Goal: Feedback & Contribution: Contribute content

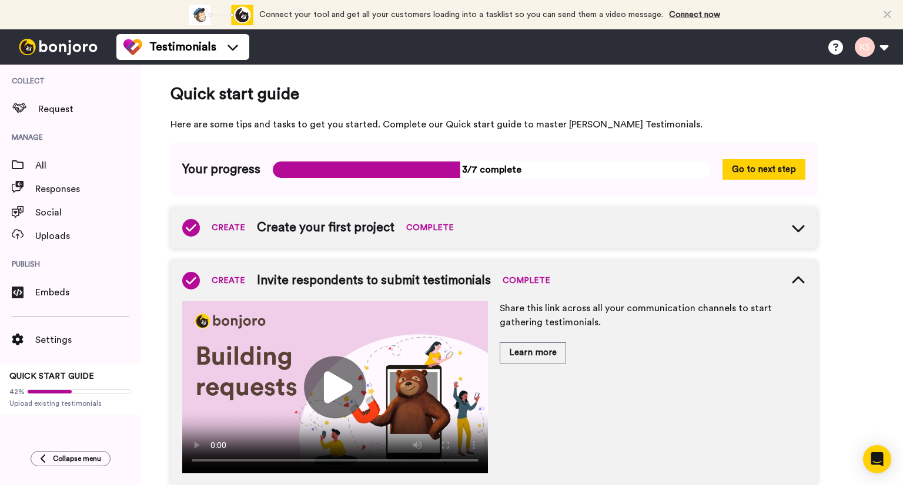
scroll to position [59, 0]
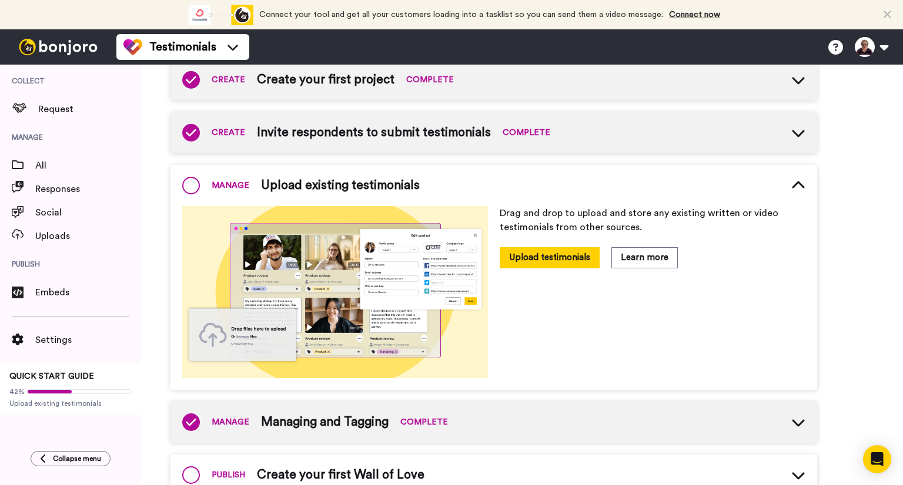
scroll to position [36, 0]
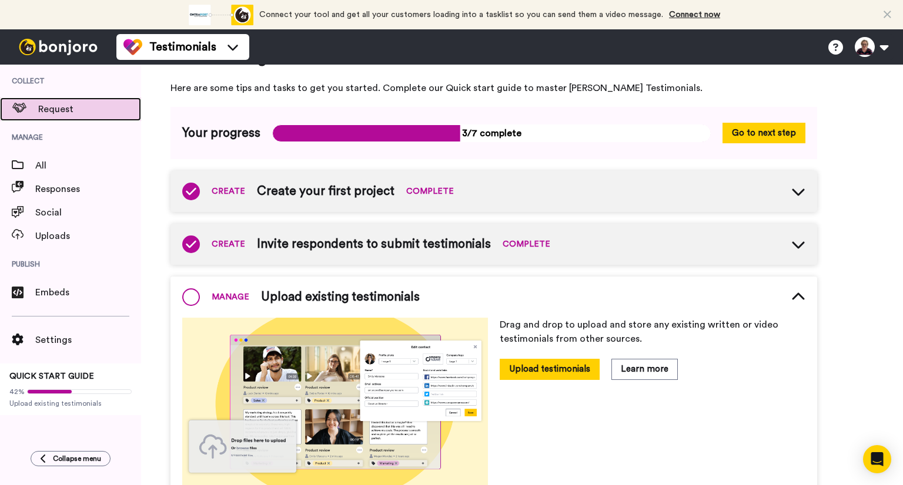
click at [43, 108] on span "Request" at bounding box center [89, 109] width 103 height 14
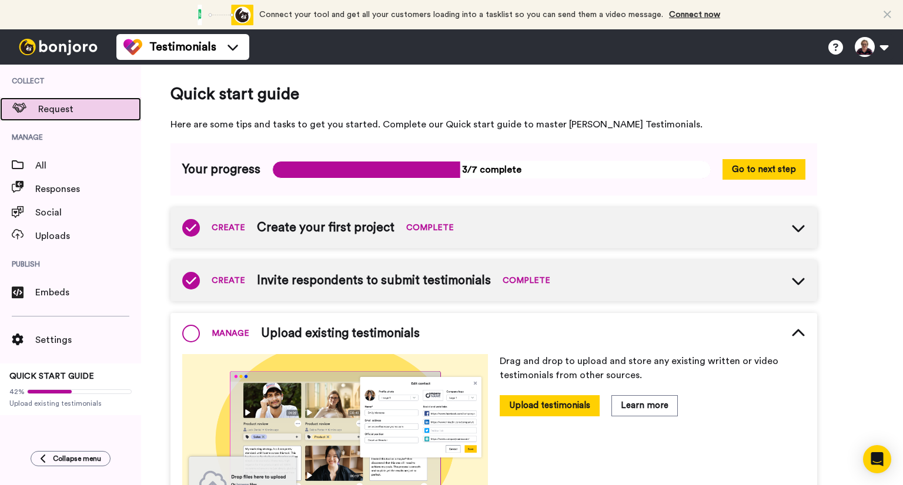
click at [35, 106] on span at bounding box center [19, 109] width 38 height 12
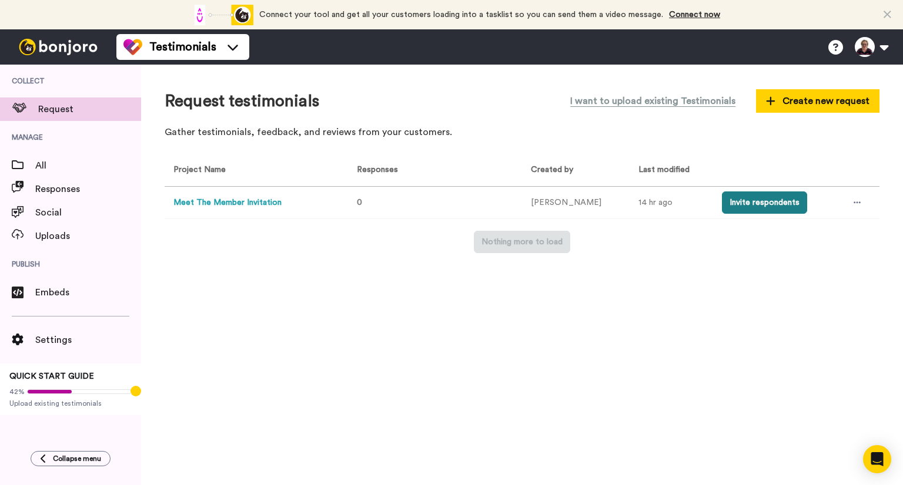
click at [751, 203] on button "Invite respondents" at bounding box center [764, 203] width 85 height 22
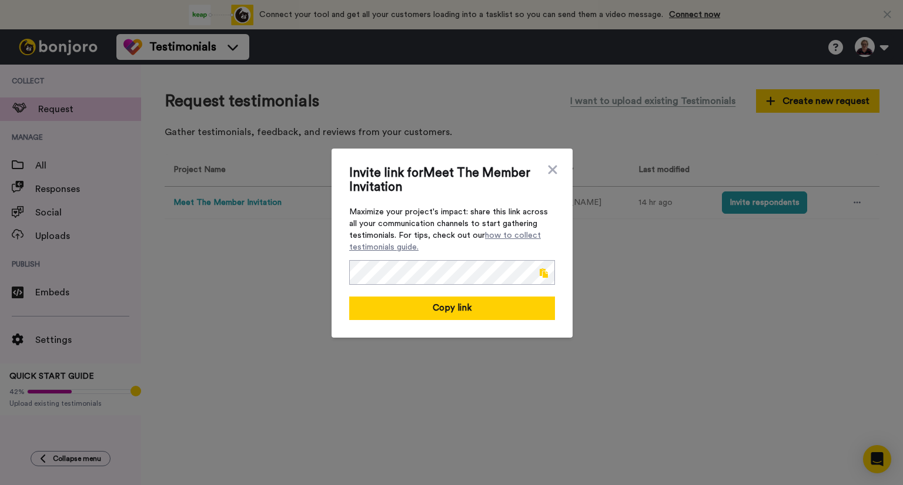
click at [540, 274] on span at bounding box center [544, 273] width 8 height 9
click at [503, 237] on link "how to collect testimonials guide." at bounding box center [445, 242] width 192 height 20
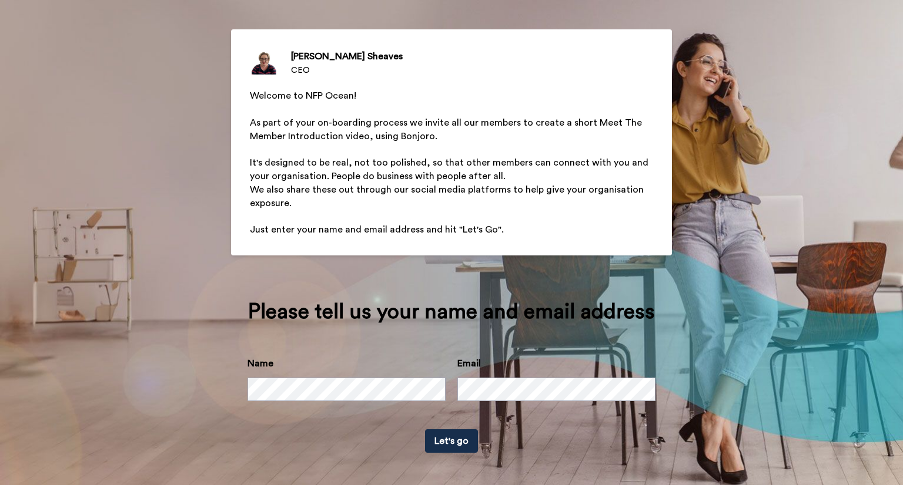
scroll to position [94, 0]
click at [439, 445] on button "Let's go" at bounding box center [451, 441] width 53 height 24
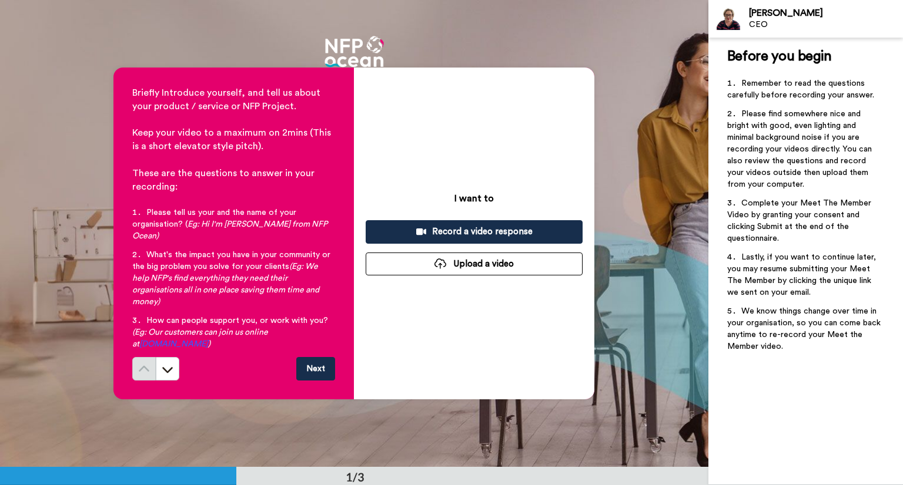
click at [272, 142] on span "Keep your video to a maximum on 2mins (This is a short elevator style pitch)." at bounding box center [232, 139] width 201 height 23
click at [170, 364] on icon at bounding box center [168, 370] width 12 height 12
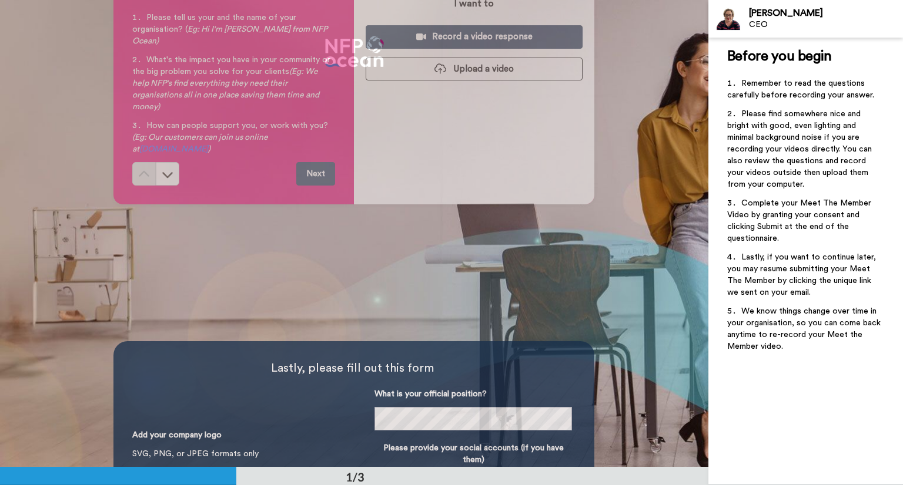
scroll to position [56, 0]
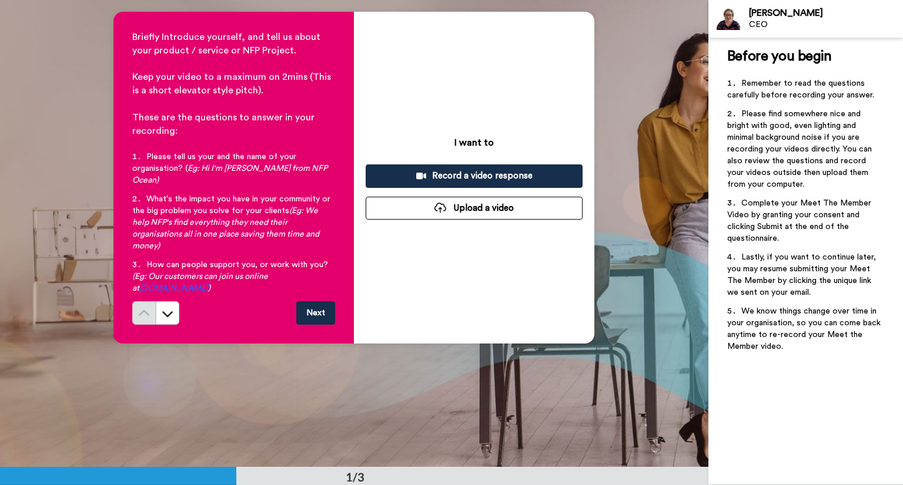
click at [438, 178] on div "Record a video response" at bounding box center [474, 176] width 198 height 12
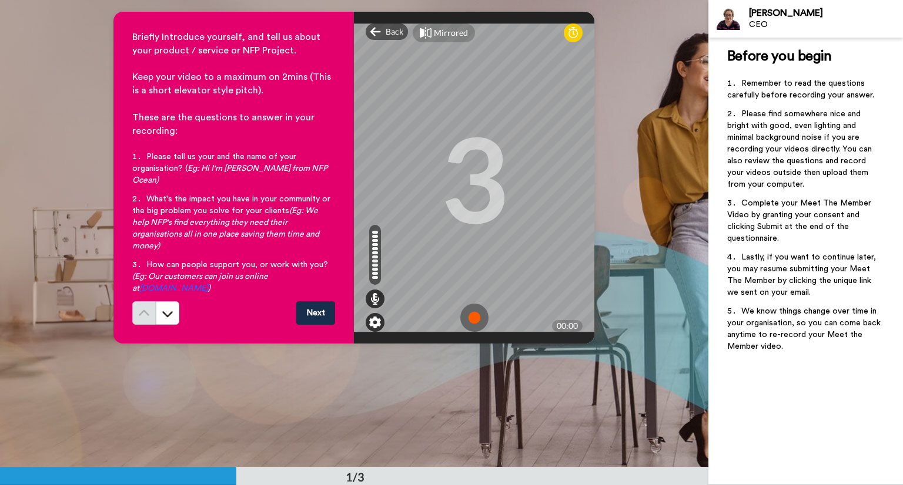
click at [373, 317] on img at bounding box center [375, 323] width 12 height 12
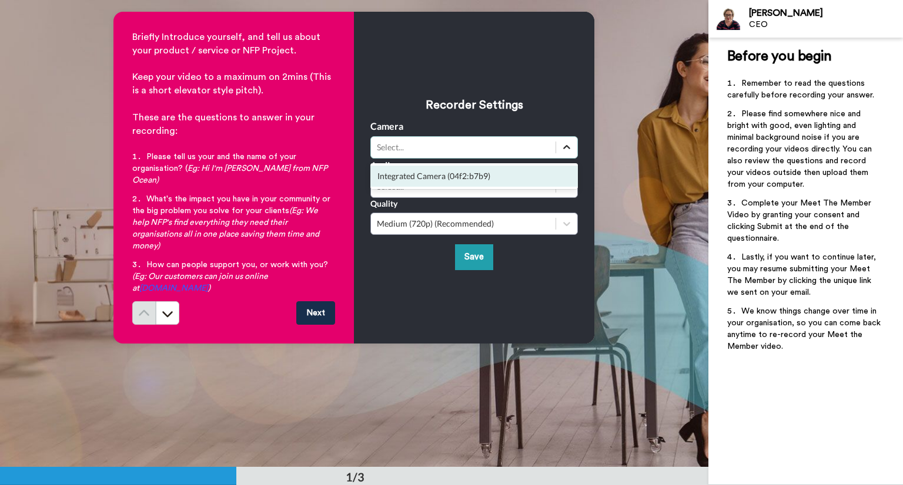
click at [557, 150] on div at bounding box center [566, 147] width 21 height 21
click at [547, 177] on div "Integrated Camera (04f2:b7b9)" at bounding box center [473, 176] width 207 height 21
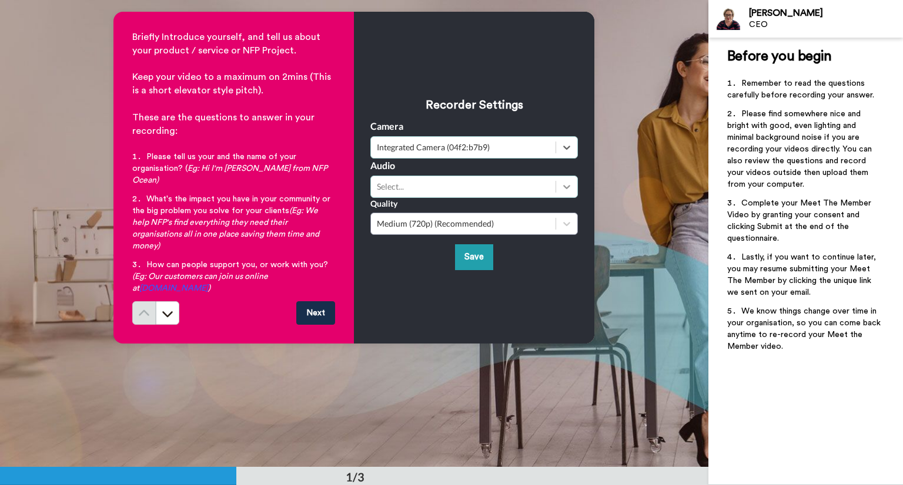
click at [564, 185] on icon at bounding box center [567, 187] width 12 height 12
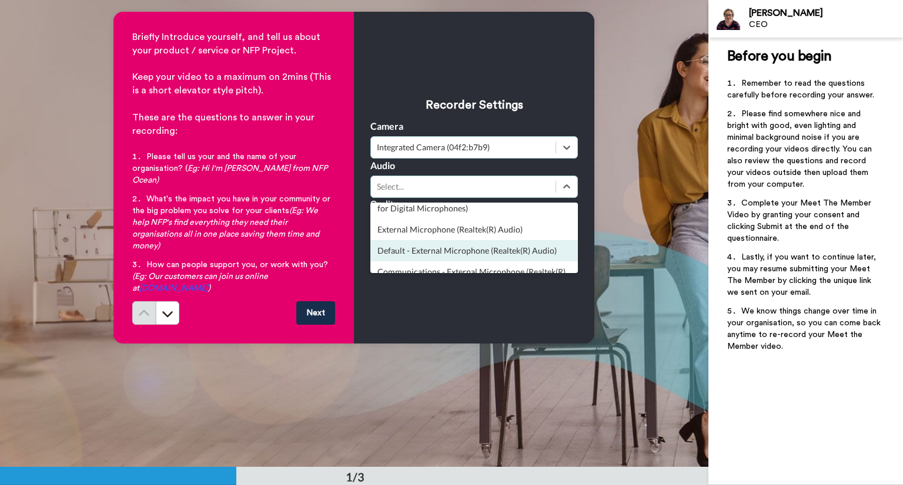
scroll to position [0, 0]
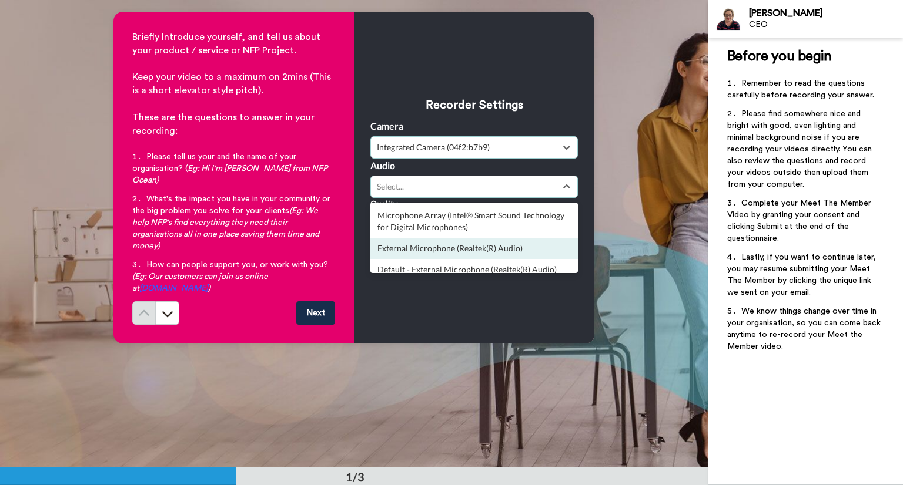
click at [534, 247] on div "External Microphone (Realtek(R) Audio)" at bounding box center [473, 248] width 207 height 21
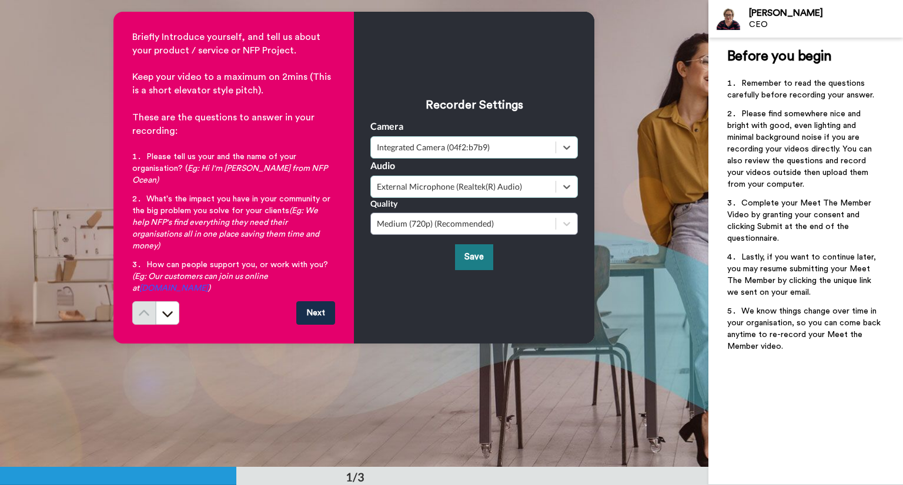
click at [476, 260] on button "Save" at bounding box center [474, 256] width 38 height 25
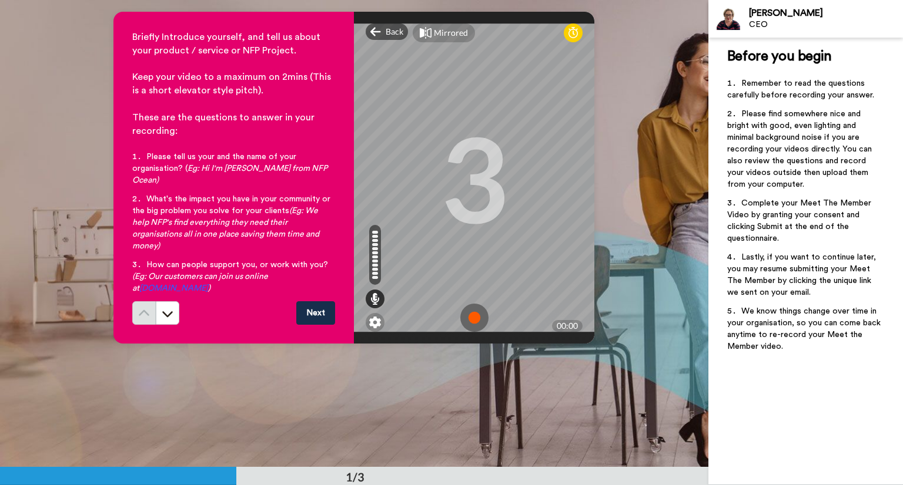
click at [472, 304] on img at bounding box center [474, 318] width 28 height 28
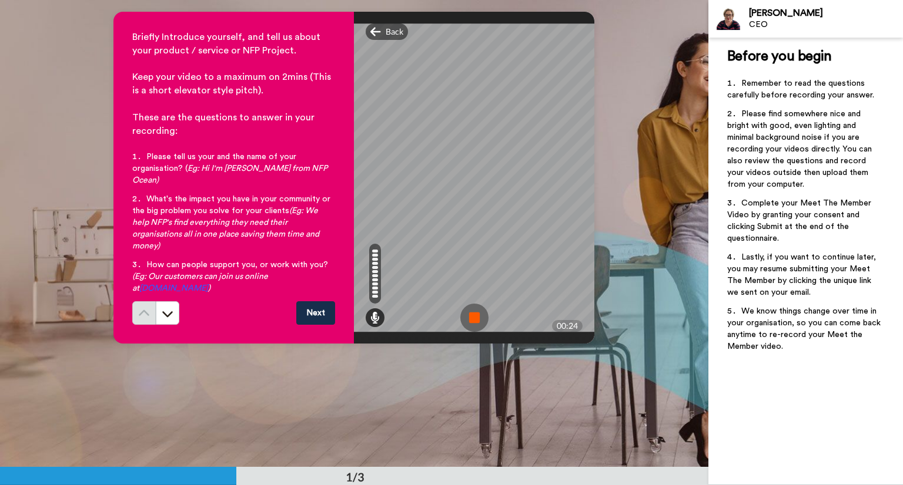
click at [477, 304] on img at bounding box center [474, 318] width 28 height 28
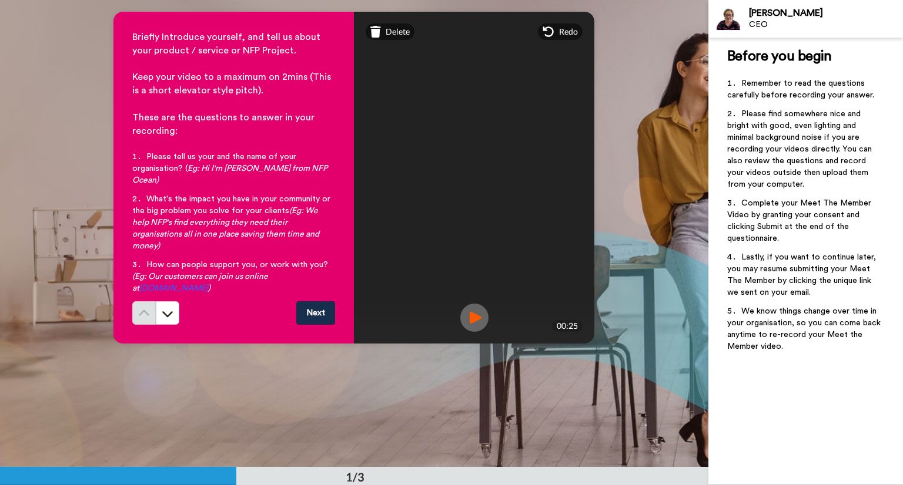
click at [471, 306] on img at bounding box center [474, 318] width 28 height 28
click at [316, 302] on button "Next" at bounding box center [315, 314] width 39 height 24
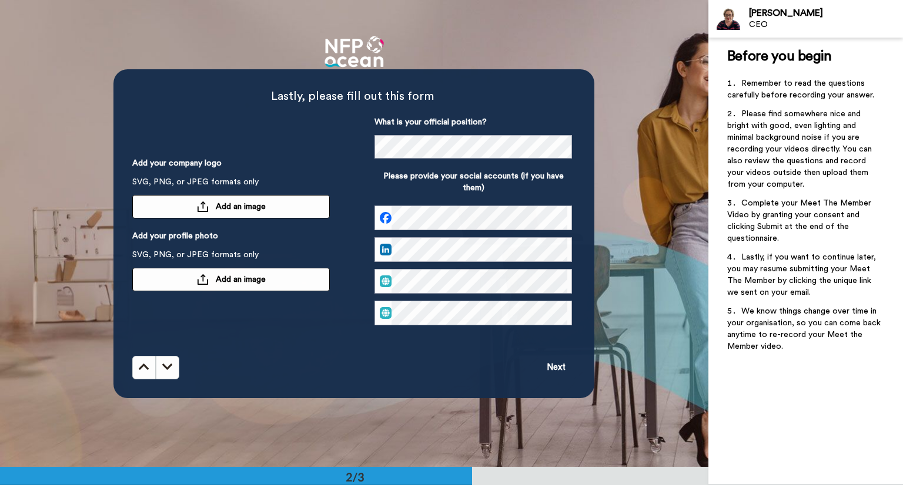
scroll to position [467, 0]
click at [256, 203] on span "Add an image" at bounding box center [241, 207] width 50 height 12
click at [219, 280] on span "Add an image" at bounding box center [241, 279] width 50 height 12
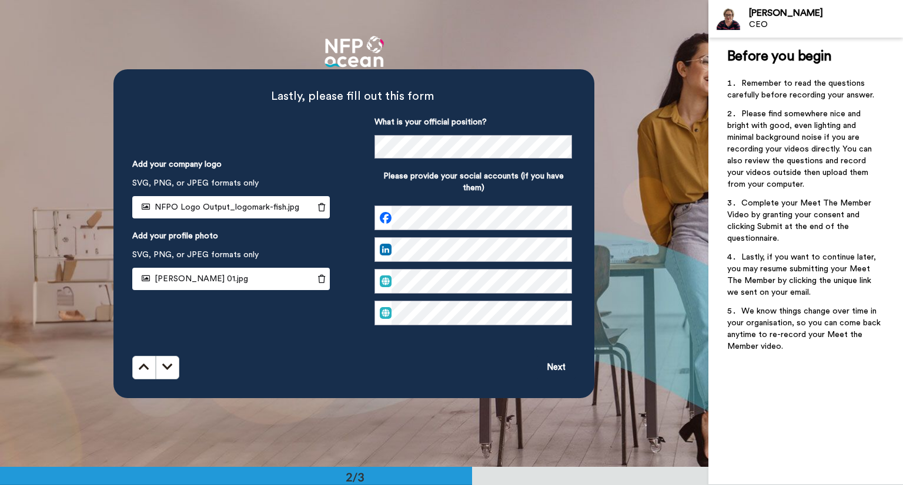
scroll to position [0, 24]
click at [625, 239] on div "Lastly, please fill out this form Add your company logo SVG, PNG, or JPEG forma…" at bounding box center [354, 233] width 708 height 467
click at [554, 366] on button "Next" at bounding box center [556, 368] width 39 height 24
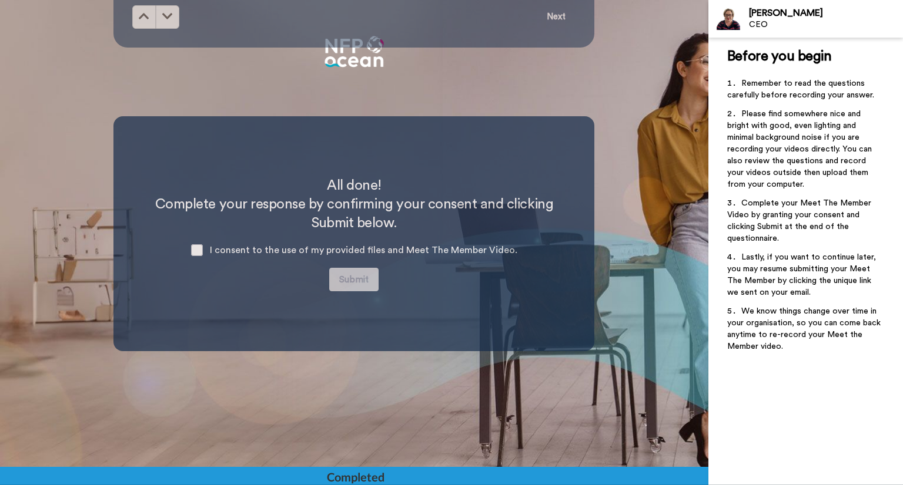
scroll to position [818, 0]
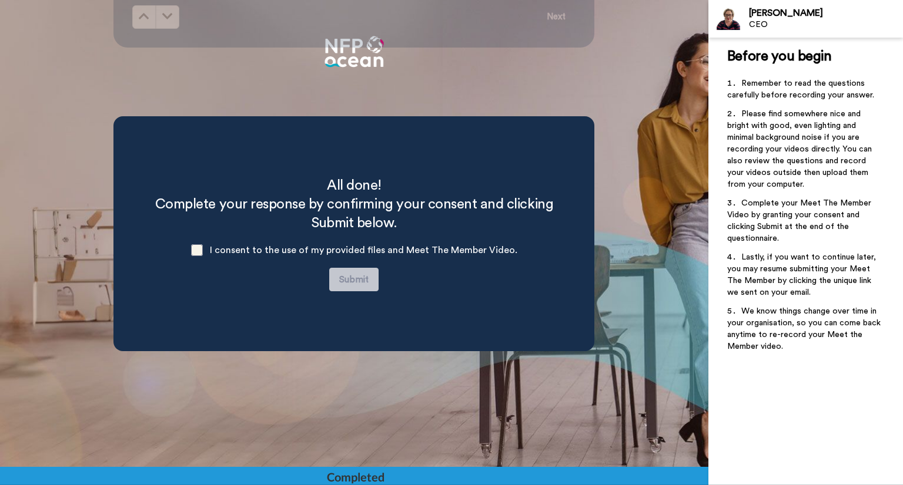
click at [197, 252] on span at bounding box center [197, 250] width 12 height 12
click at [357, 277] on button "Submit" at bounding box center [353, 280] width 49 height 24
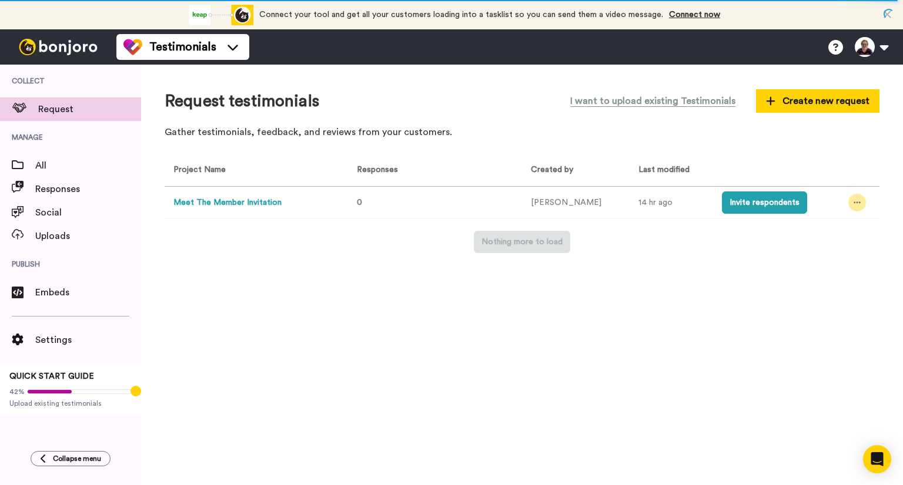
click at [854, 203] on icon at bounding box center [856, 203] width 7 height 2
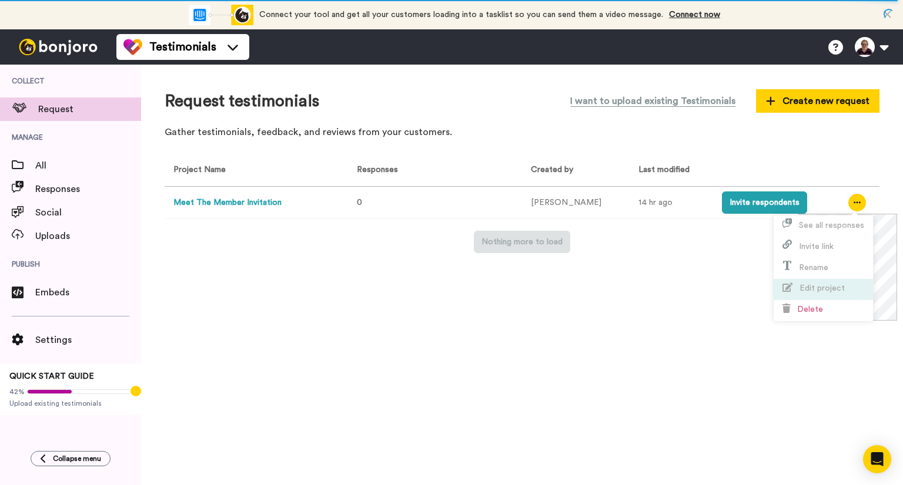
click at [826, 292] on span "Edit project" at bounding box center [821, 288] width 45 height 8
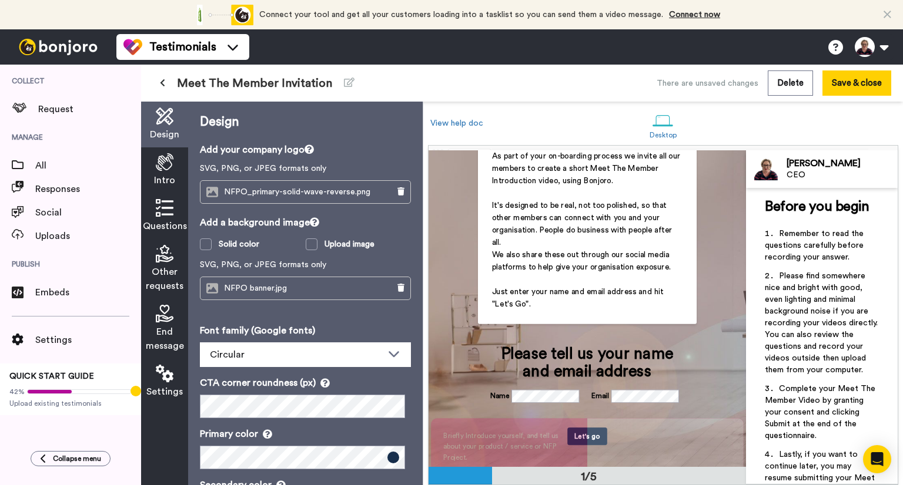
scroll to position [176, 0]
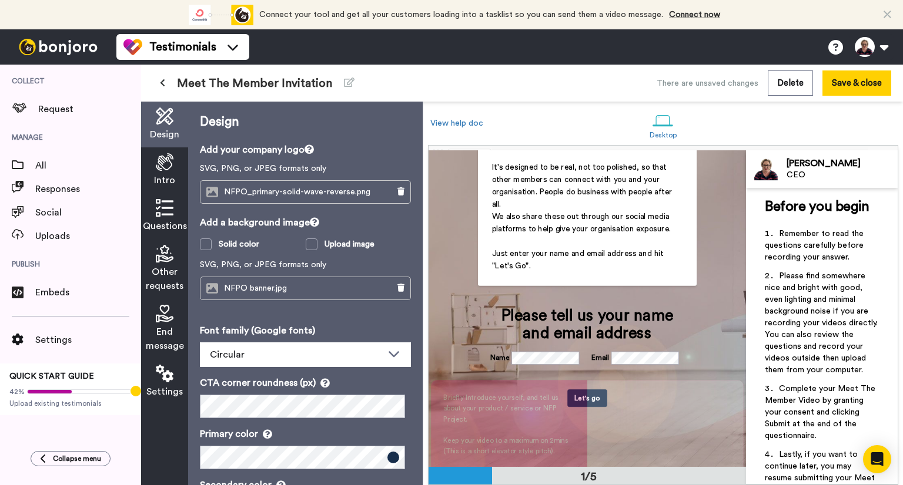
click at [547, 252] on span "Just enter your name and email address and hit "Let's Go"." at bounding box center [579, 260] width 174 height 21
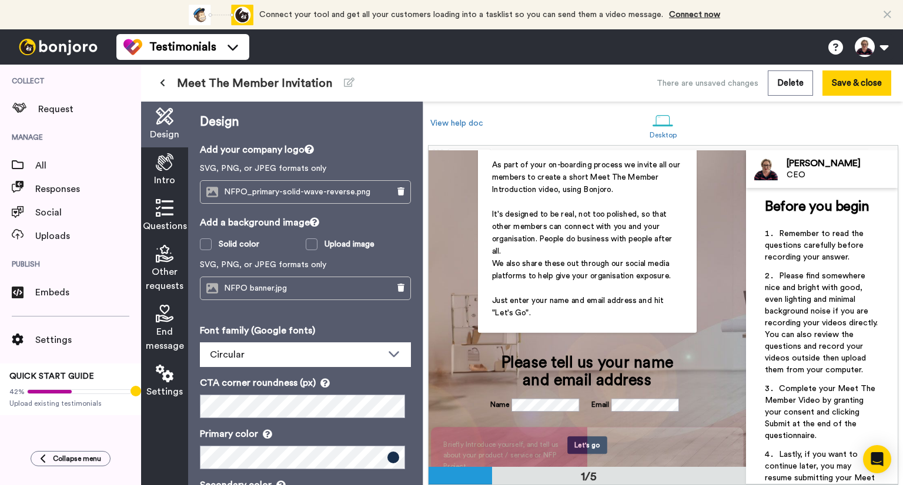
scroll to position [0, 0]
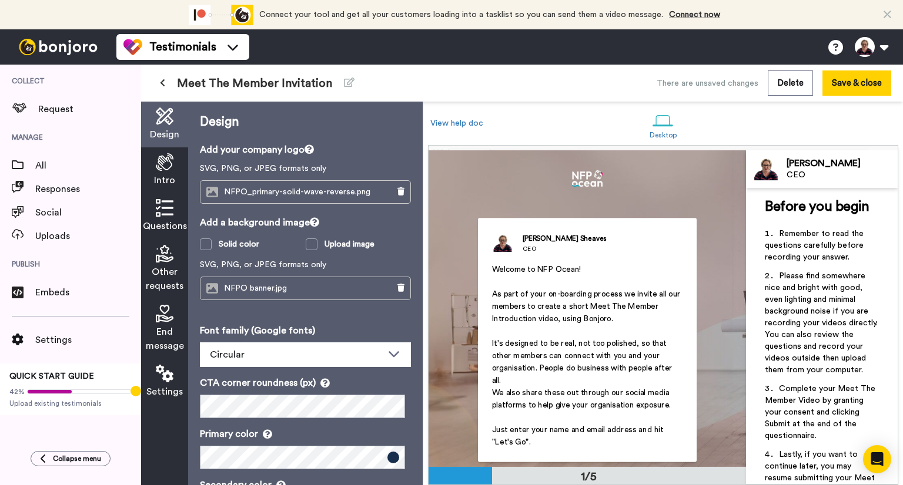
click at [163, 168] on icon at bounding box center [165, 162] width 18 height 18
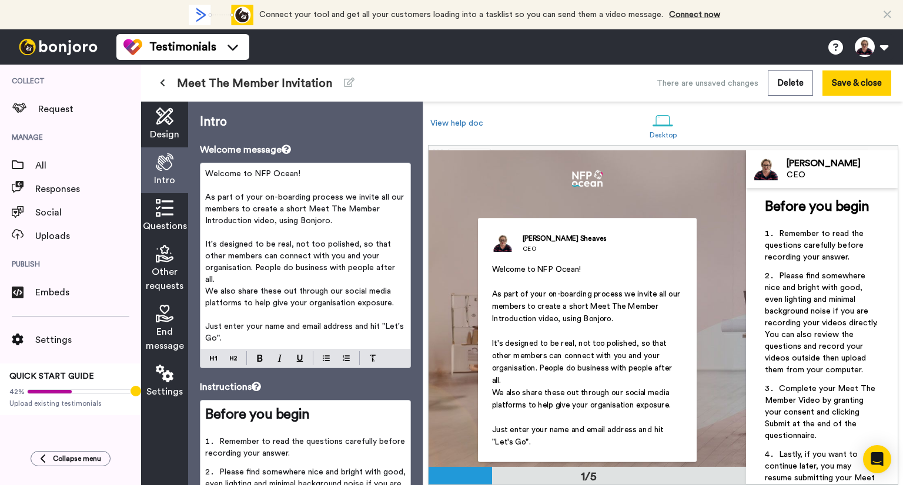
click at [263, 327] on span "Just enter your name and email address and hit "Let's Go"." at bounding box center [305, 333] width 201 height 20
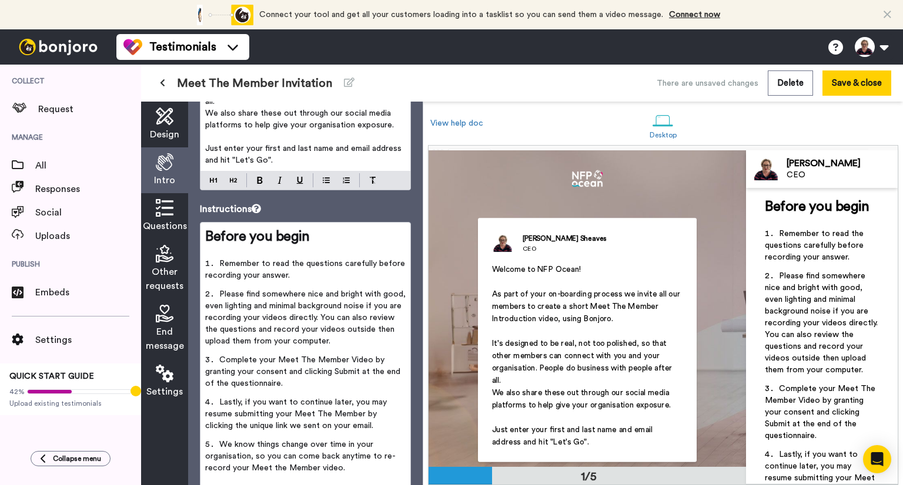
scroll to position [233, 0]
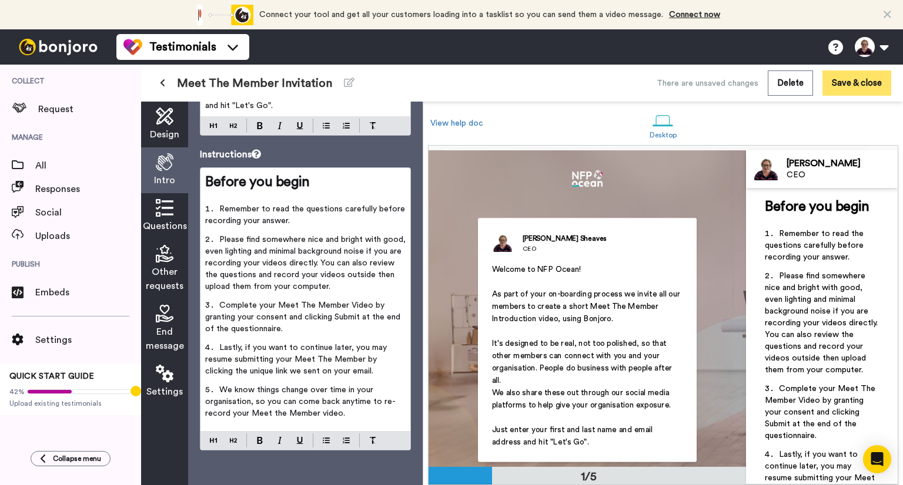
click at [839, 89] on button "Save & close" at bounding box center [856, 83] width 69 height 25
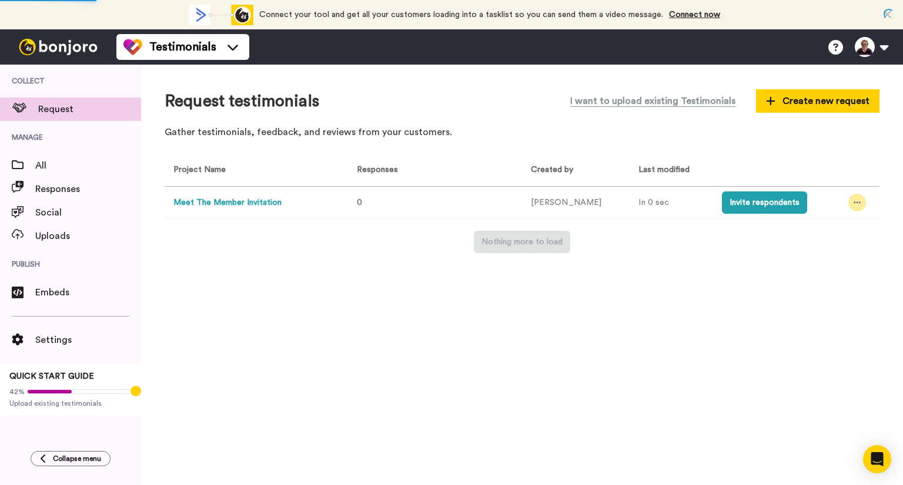
click at [855, 199] on icon at bounding box center [856, 203] width 7 height 8
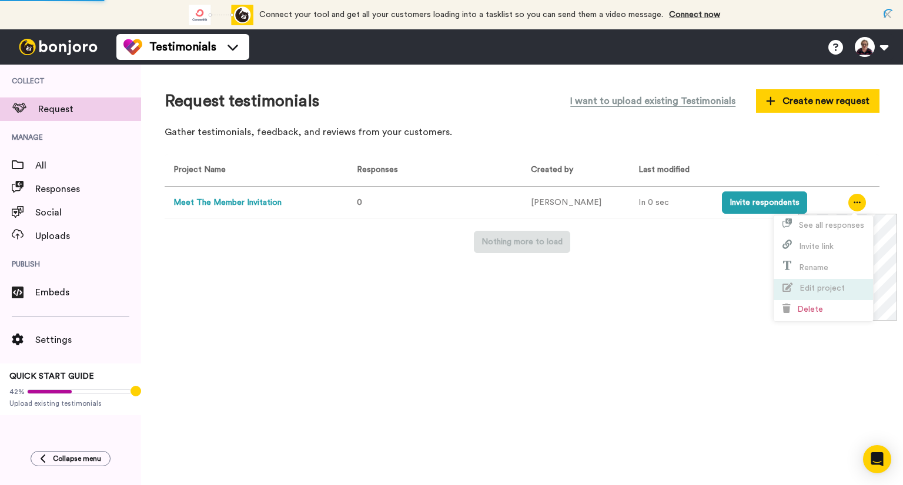
click at [820, 285] on span "Edit project" at bounding box center [821, 288] width 45 height 8
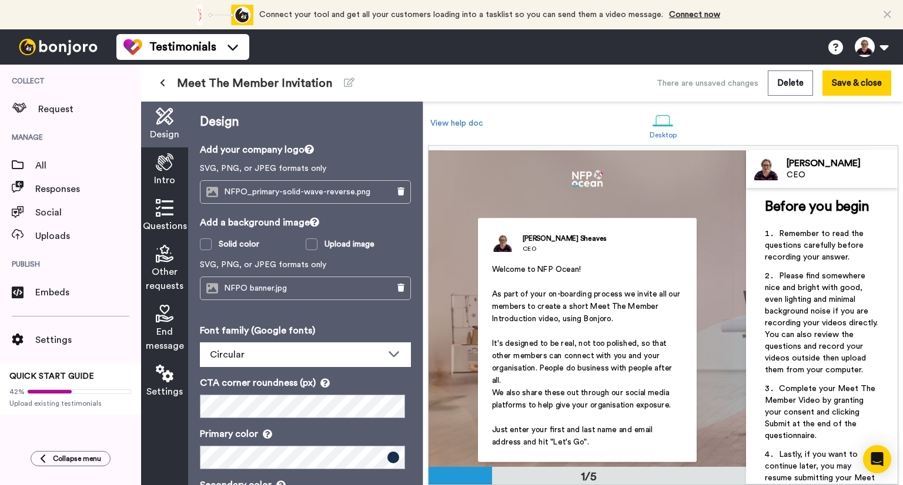
click at [162, 205] on icon at bounding box center [165, 208] width 18 height 18
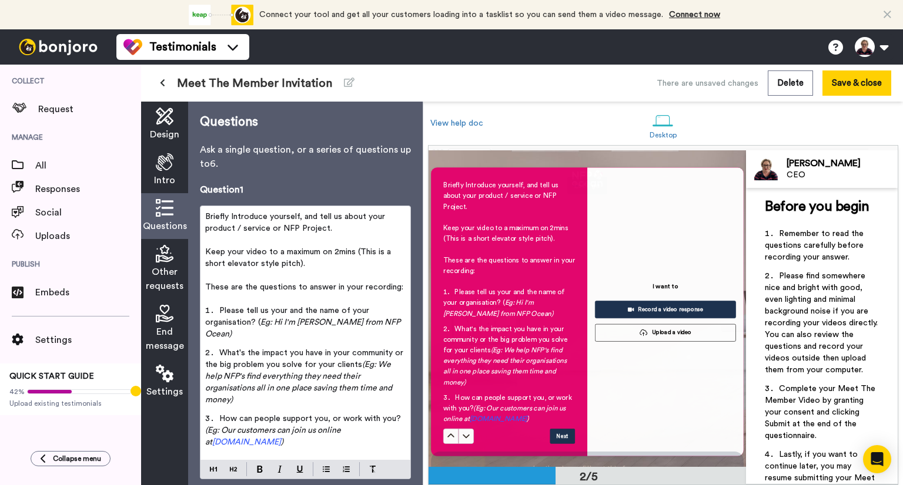
scroll to position [390, 0]
click at [329, 252] on span "Keep your video to a maximum on 2mins (This is a short elevator style pitch)." at bounding box center [299, 258] width 188 height 20
click at [336, 253] on span "Keep your video to a maximum of 2mins (This is a short elevator style pitch)." at bounding box center [298, 258] width 187 height 20
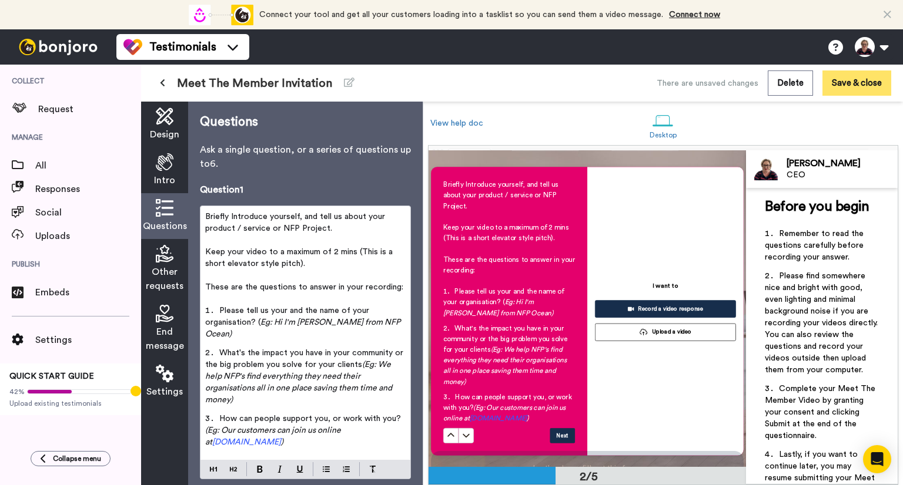
click at [866, 88] on button "Save & close" at bounding box center [856, 83] width 69 height 25
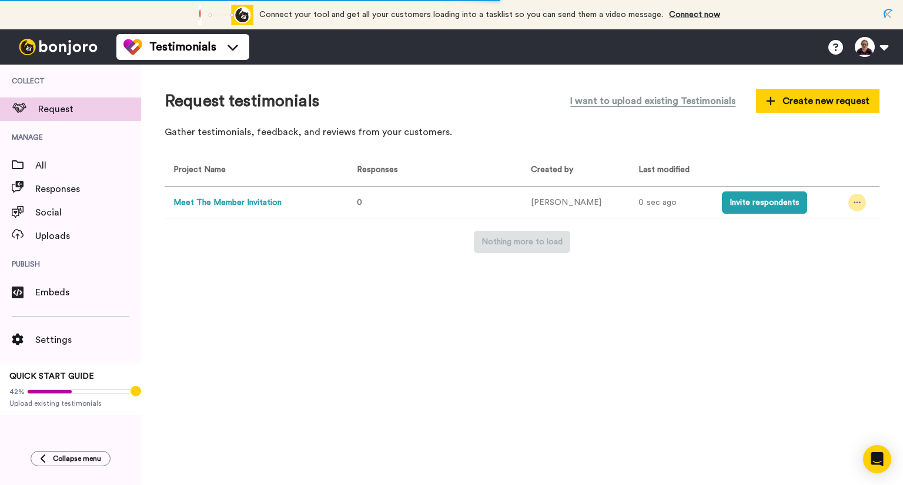
click at [853, 202] on icon at bounding box center [856, 203] width 7 height 8
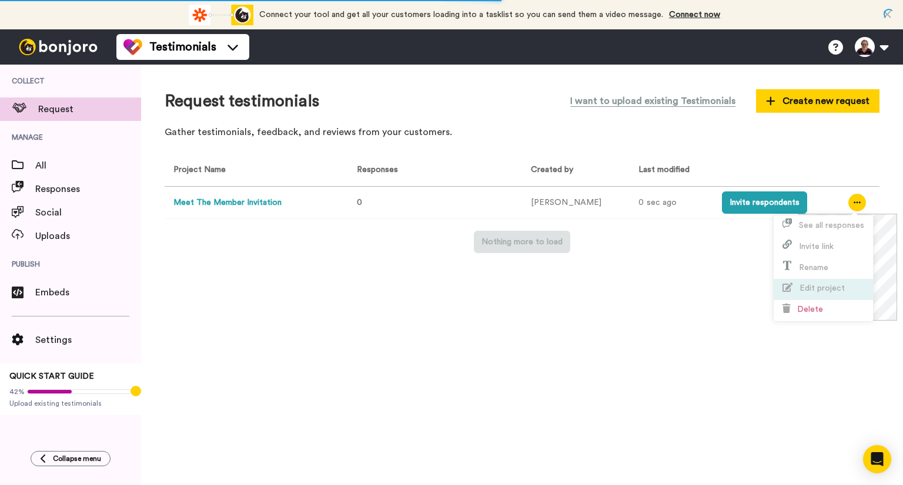
click at [819, 287] on span "Edit project" at bounding box center [821, 288] width 45 height 8
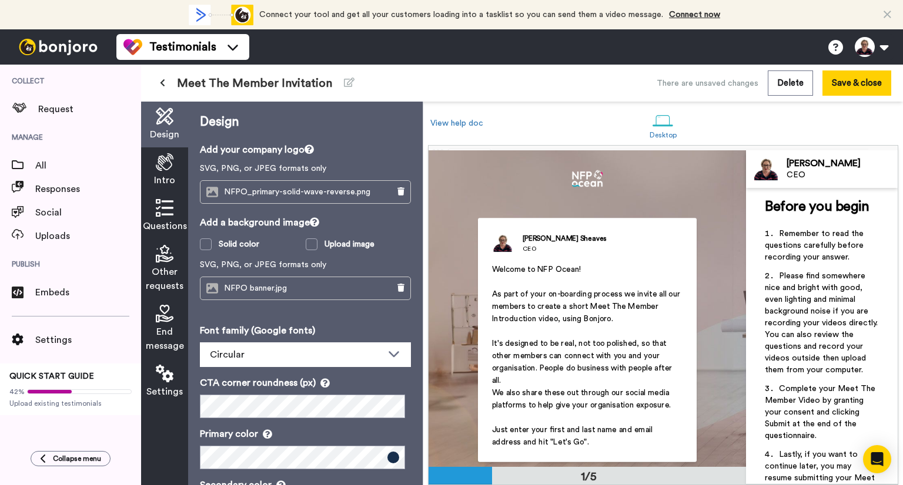
click at [168, 205] on icon at bounding box center [165, 208] width 18 height 18
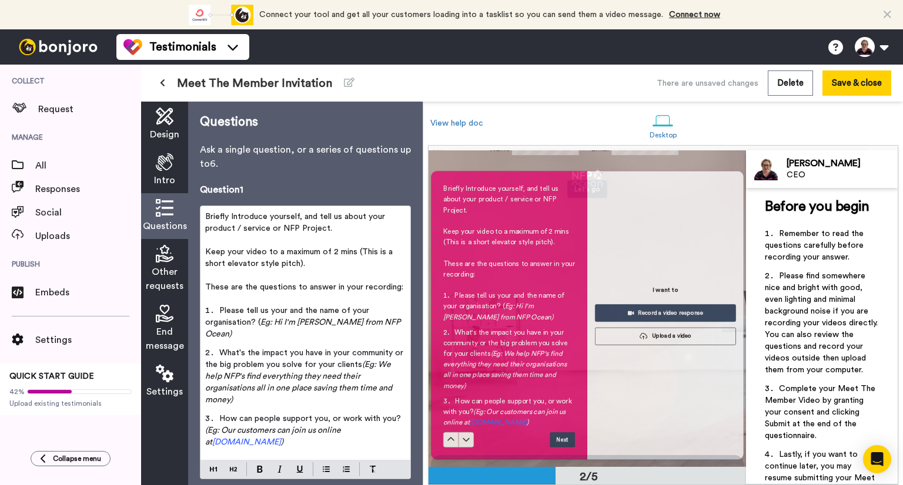
scroll to position [390, 0]
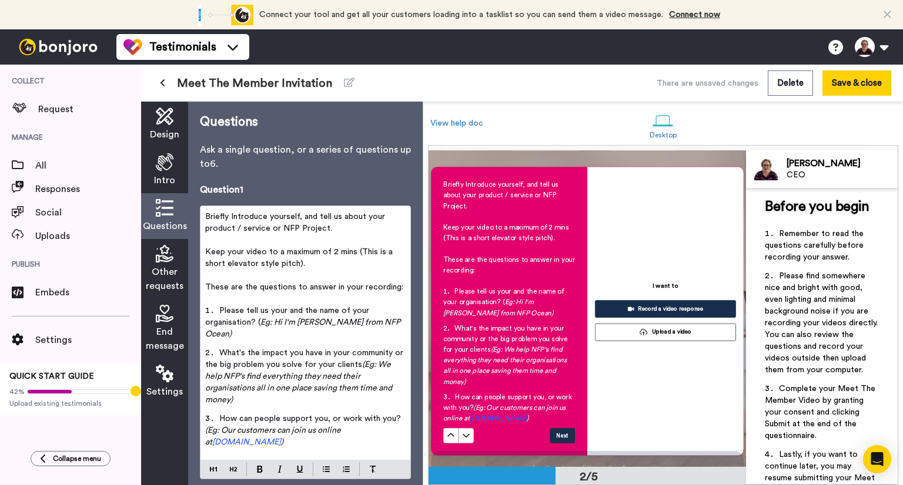
click at [340, 365] on span "(Eg: We help NFP's find everything they need their organisations all in one pla…" at bounding box center [299, 382] width 189 height 43
click at [254, 376] on span "(Eg: We help NFP's find everything they need for their organisations all in one…" at bounding box center [299, 382] width 189 height 43
click at [858, 81] on button "Save & close" at bounding box center [856, 83] width 69 height 25
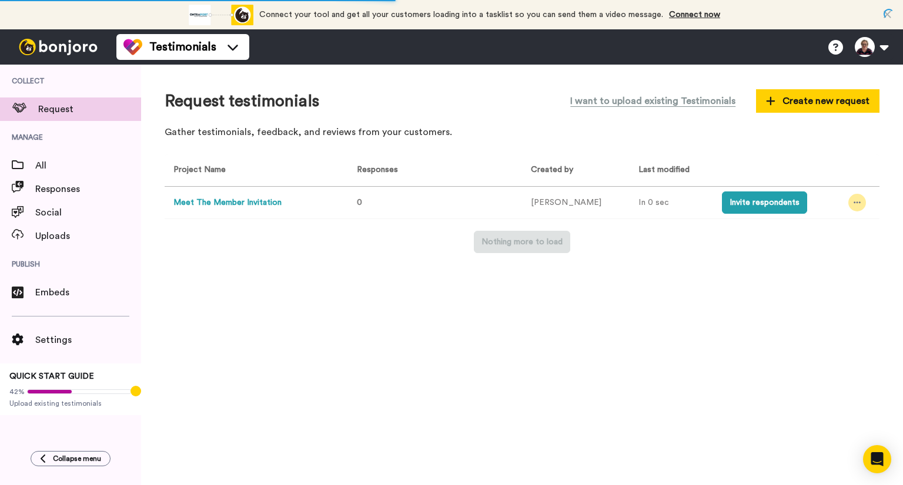
click at [858, 205] on div at bounding box center [857, 203] width 18 height 18
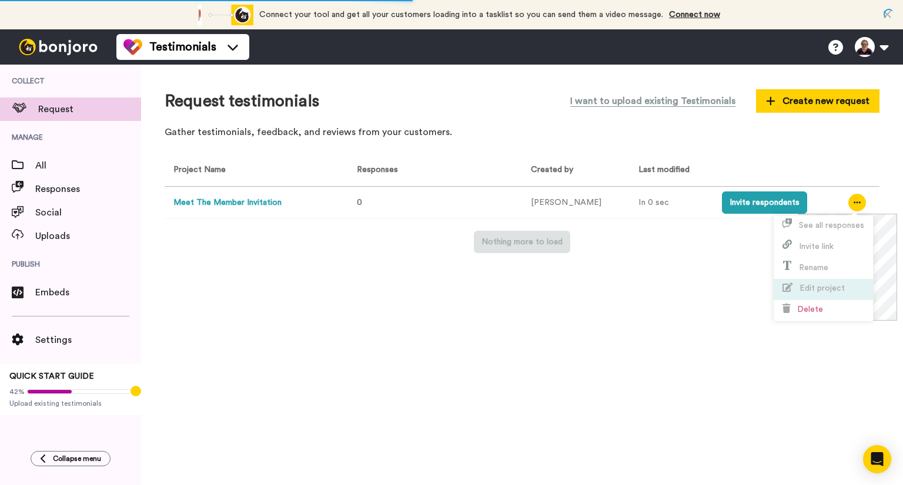
click at [837, 290] on span "Edit project" at bounding box center [821, 288] width 45 height 8
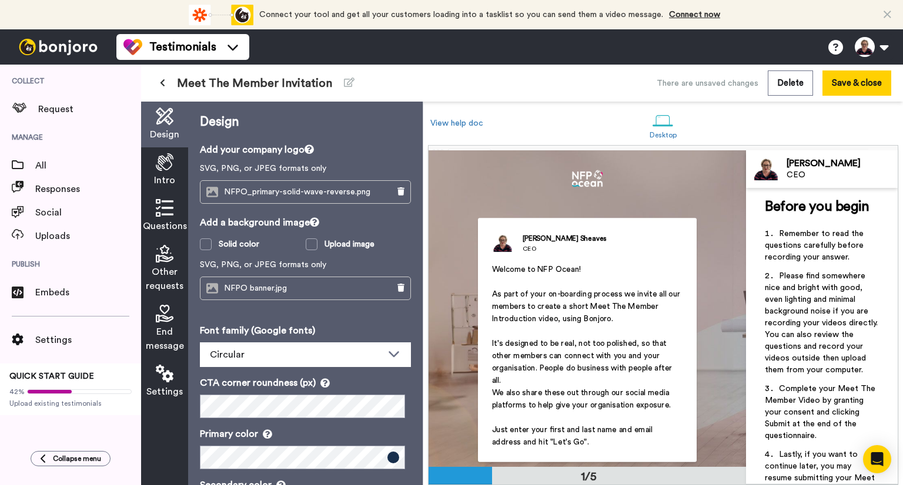
click at [163, 209] on icon at bounding box center [165, 208] width 18 height 18
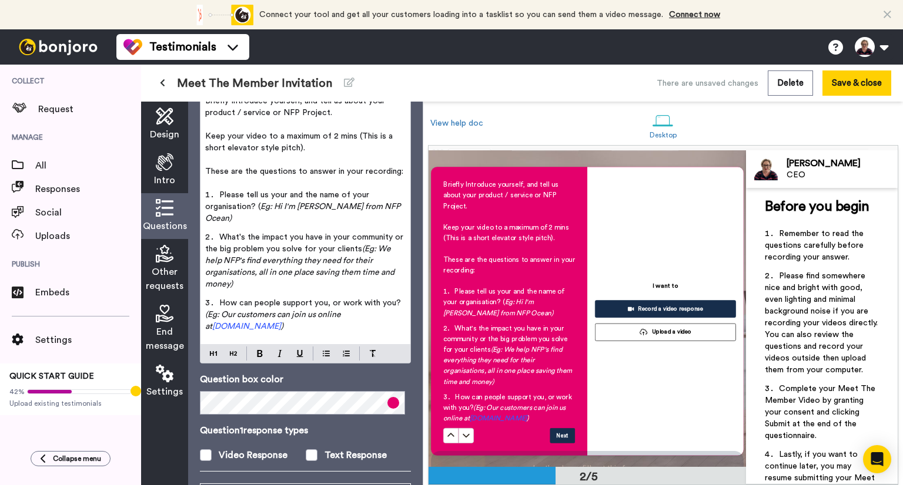
scroll to position [118, 0]
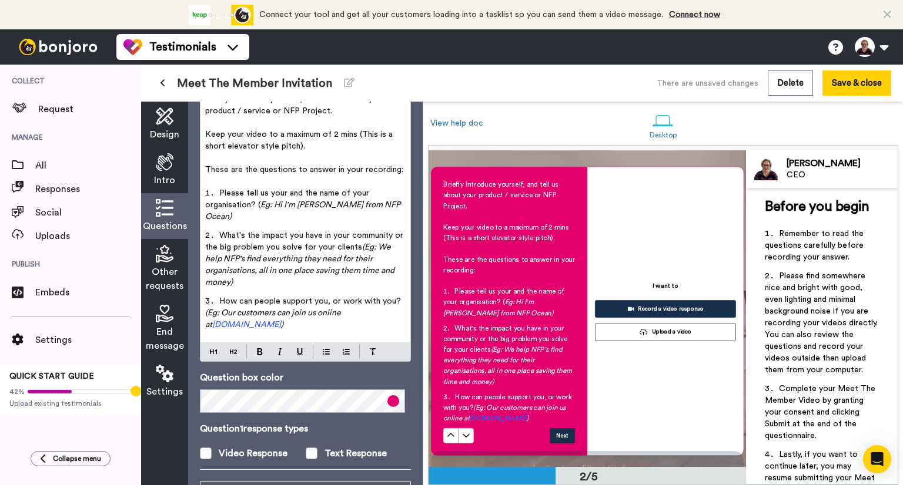
click at [301, 310] on li "How can people support you, or work with you? (Eg: Our customers can join us on…" at bounding box center [305, 317] width 200 height 42
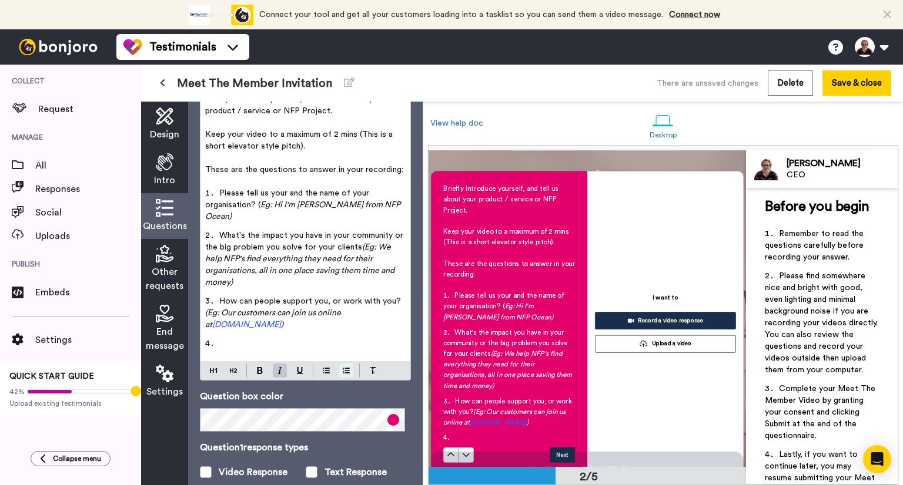
click at [345, 361] on div "Briefly Introduce yourself, and tell us about your product / service or NFP Pro…" at bounding box center [305, 234] width 211 height 293
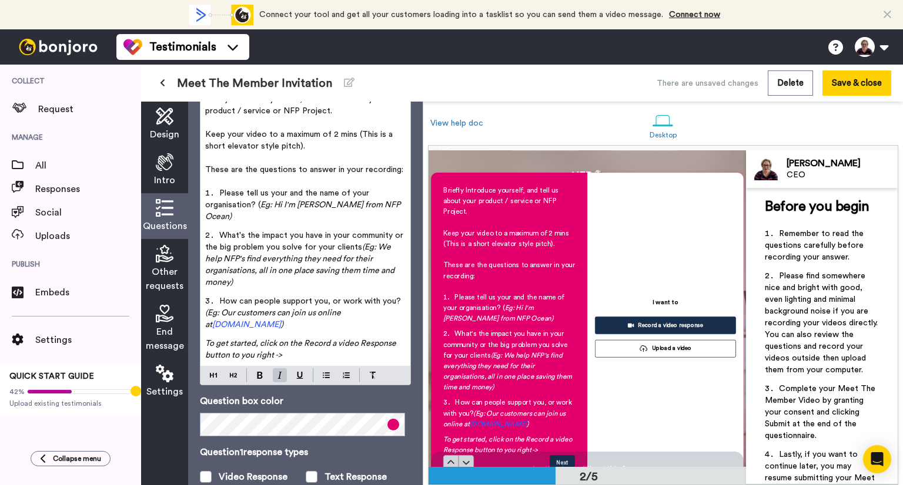
click at [253, 343] on span "To get started, click on the Record a video Response button to you right ->" at bounding box center [301, 350] width 193 height 20
drag, startPoint x: 231, startPoint y: 343, endPoint x: 276, endPoint y: 346, distance: 44.8
click at [276, 346] on span "To get started, click on the Record a video Response button to your right ->" at bounding box center [301, 350] width 193 height 20
click at [285, 344] on p "To get started, click on the Record a video Response button ->" at bounding box center [305, 350] width 200 height 24
click at [855, 83] on button "Save & close" at bounding box center [856, 83] width 69 height 25
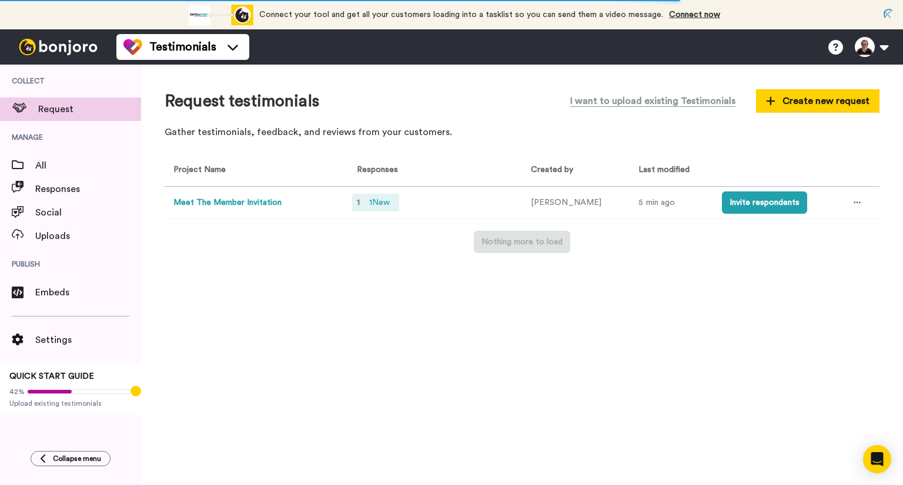
click at [377, 201] on span "1 New" at bounding box center [379, 202] width 30 height 13
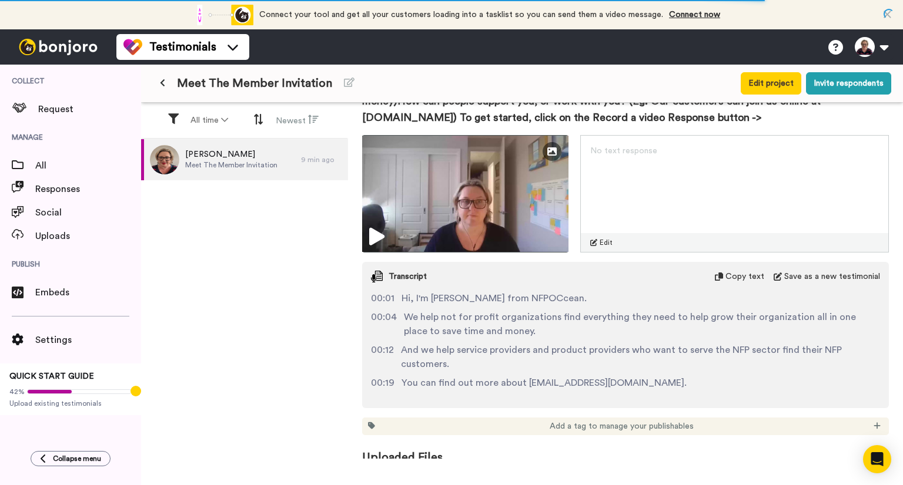
scroll to position [294, 0]
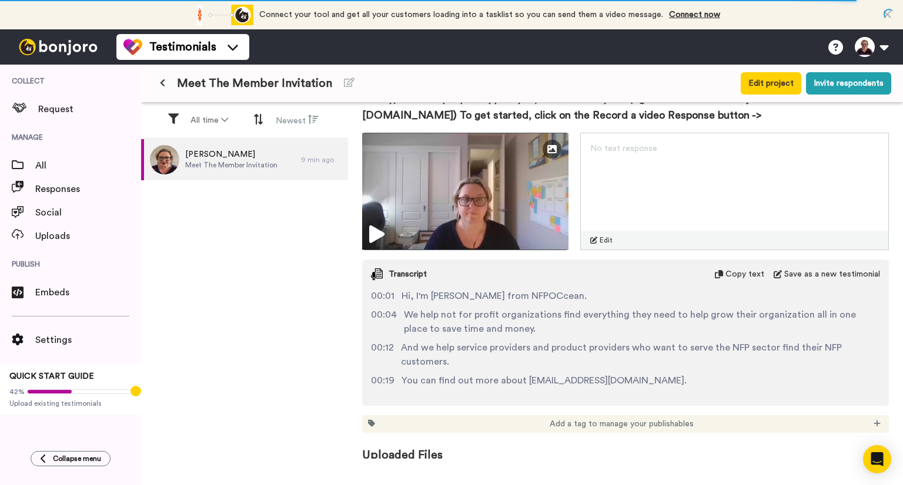
click at [451, 296] on span "Hi, I'm Kerri sheaves from NFPOCcean." at bounding box center [493, 296] width 185 height 14
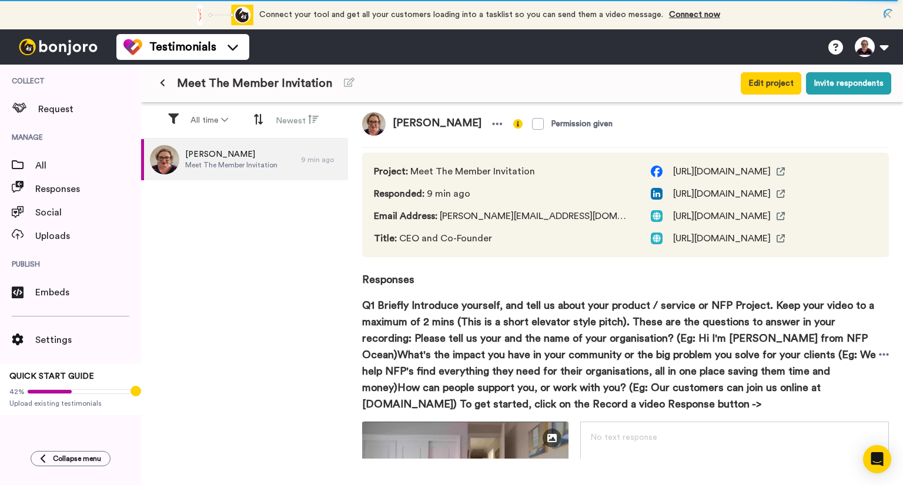
scroll to position [0, 0]
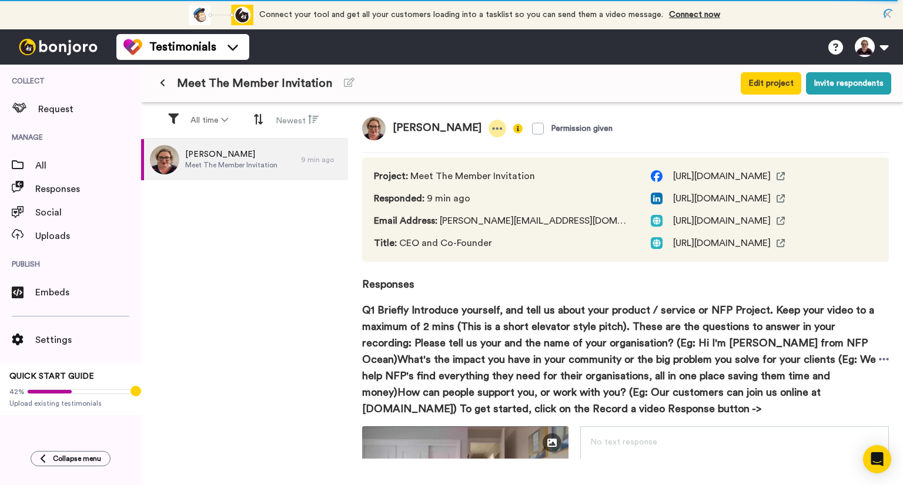
click at [493, 128] on icon at bounding box center [498, 129] width 10 height 2
click at [507, 286] on span "Responses" at bounding box center [625, 277] width 527 height 31
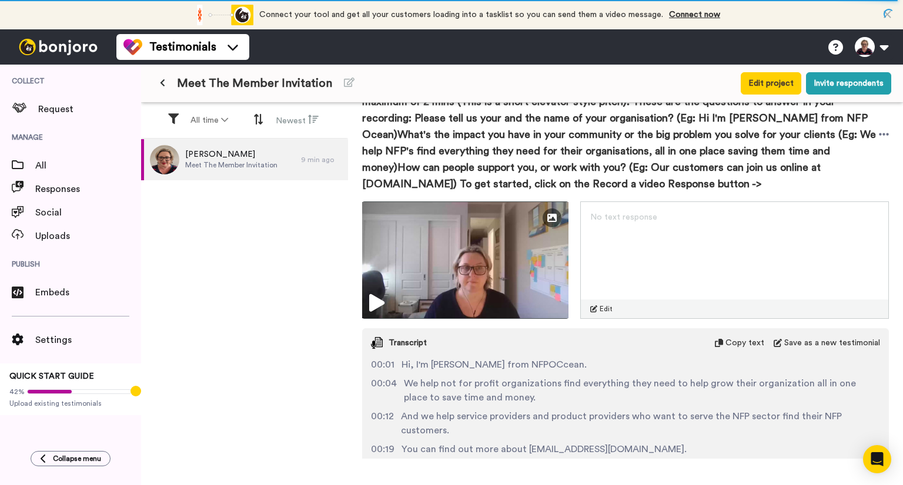
scroll to position [294, 0]
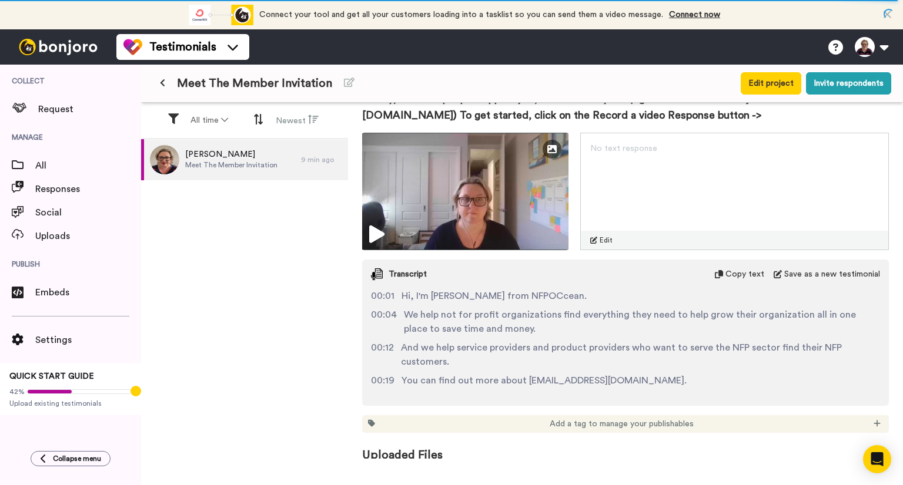
click at [444, 290] on span "Hi, I'm Kerri sheaves from NFPOCcean." at bounding box center [493, 296] width 185 height 14
click at [490, 307] on div "00:01 Hi, I'm Kerri sheaves from NFPOCcean. 00:04 We help not for profit organi…" at bounding box center [625, 343] width 527 height 108
click at [574, 297] on div "00:01 Hi, I'm Kerri sheaves from NFPOCcean." at bounding box center [625, 296] width 509 height 14
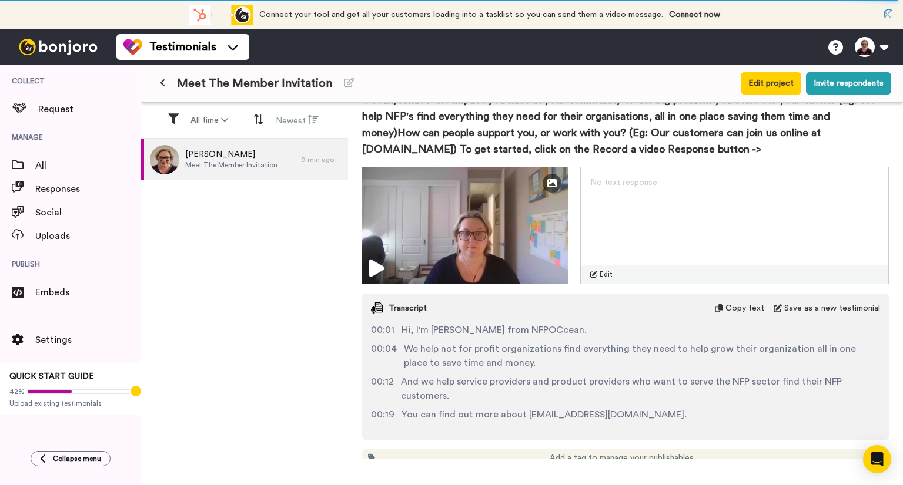
scroll to position [257, 0]
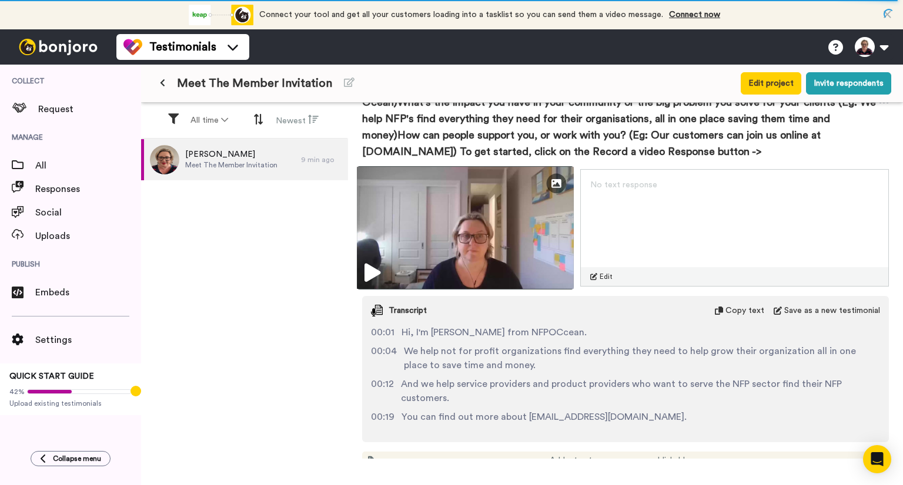
click at [373, 271] on icon at bounding box center [372, 273] width 16 height 19
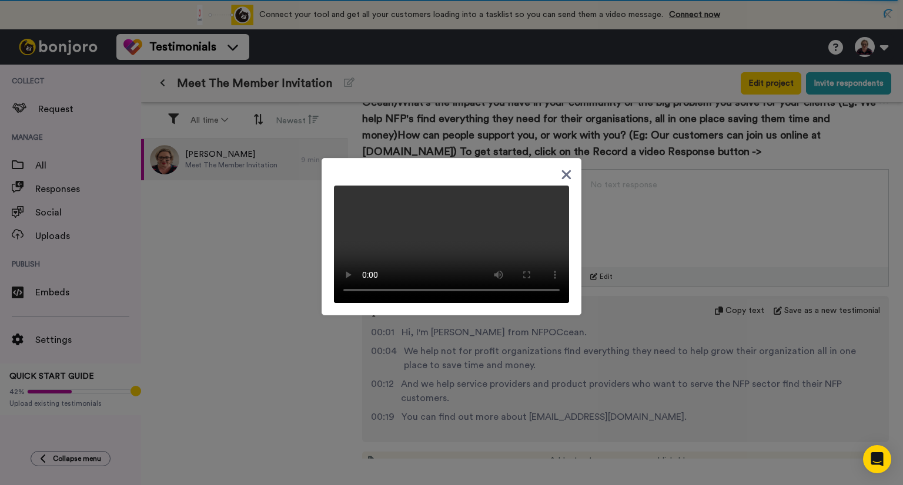
click at [501, 164] on div at bounding box center [451, 237] width 260 height 158
click at [562, 168] on icon at bounding box center [566, 175] width 11 height 15
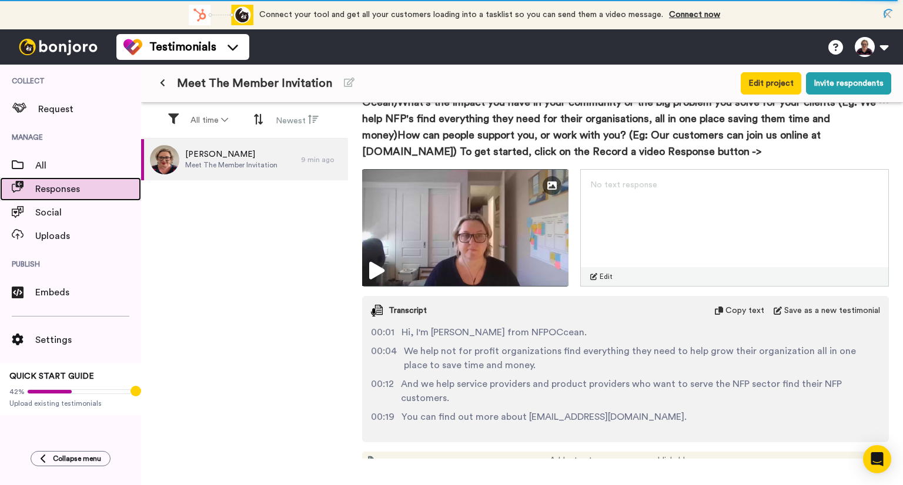
click at [75, 187] on span "Responses" at bounding box center [88, 189] width 106 height 14
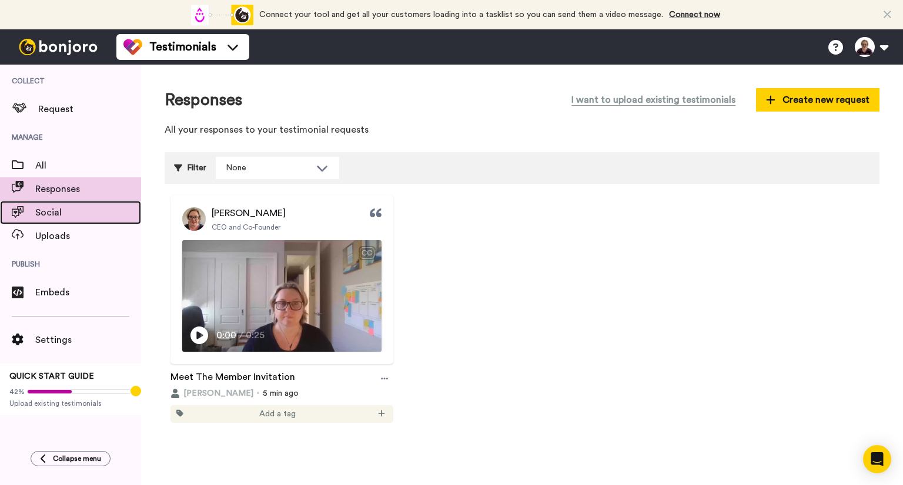
click at [91, 214] on span "Social" at bounding box center [88, 213] width 106 height 14
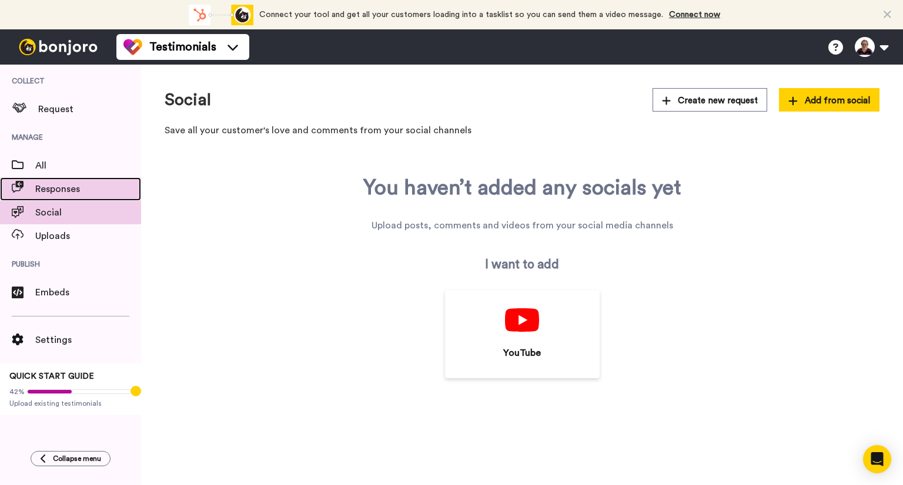
click at [68, 186] on span "Responses" at bounding box center [88, 189] width 106 height 14
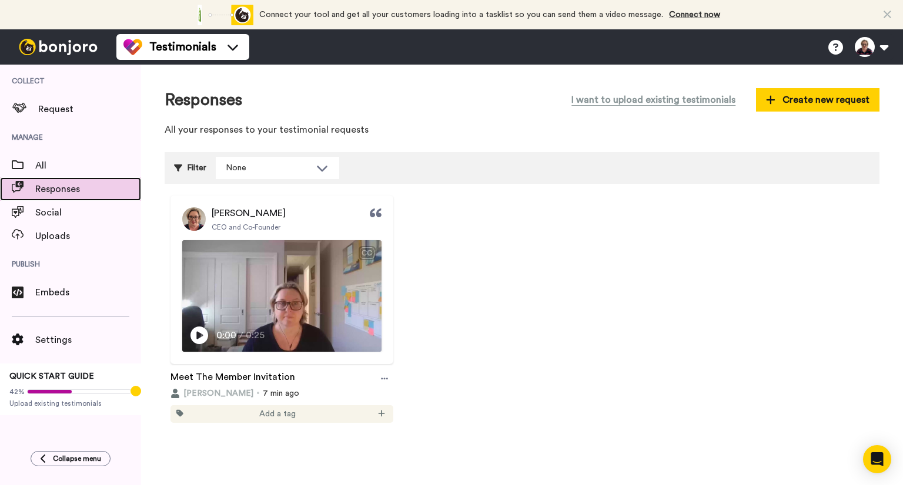
click at [61, 192] on span "Responses" at bounding box center [88, 189] width 106 height 14
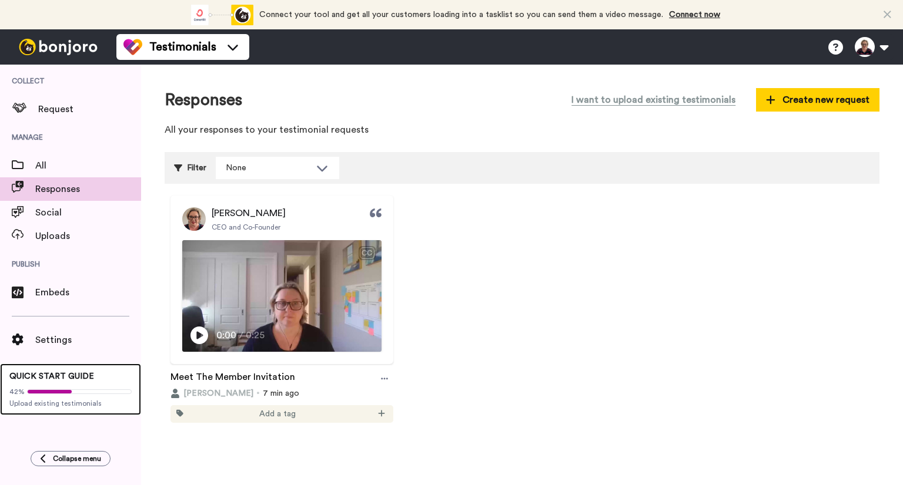
click at [73, 383] on div "42% Upload existing testimonials" at bounding box center [70, 396] width 122 height 26
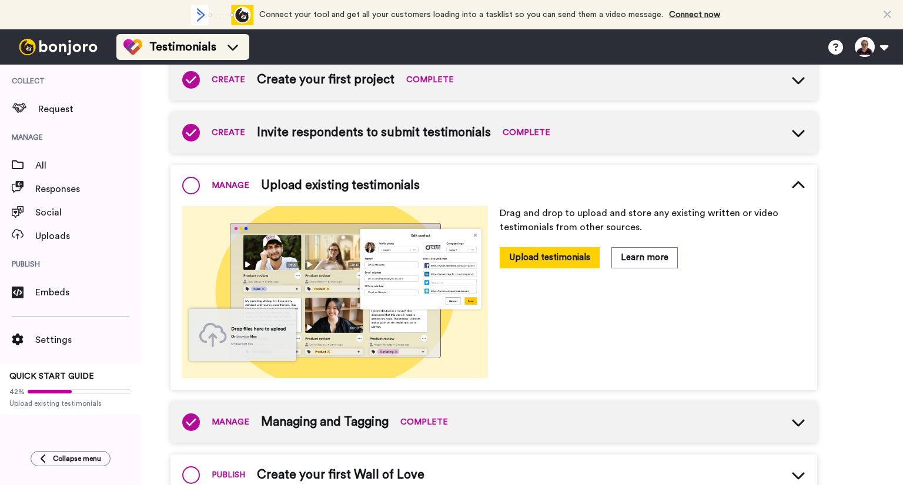
scroll to position [150, 0]
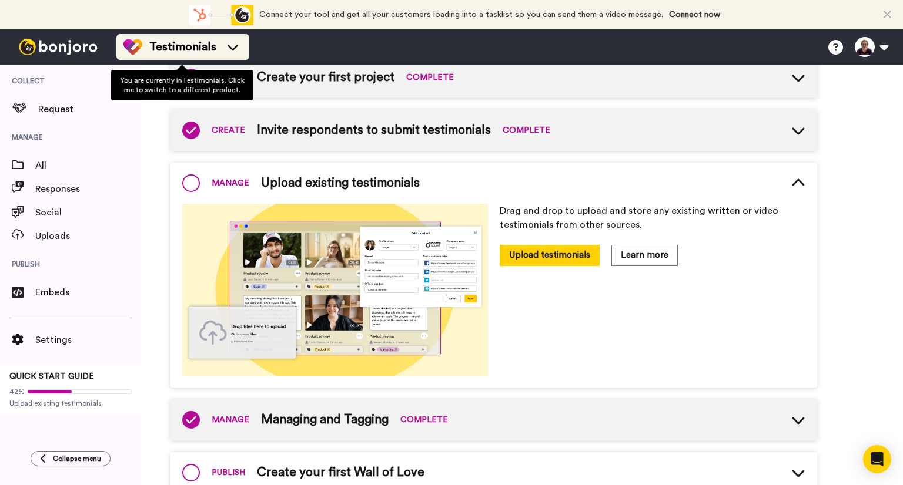
click at [199, 45] on span "Testimonials" at bounding box center [182, 47] width 67 height 16
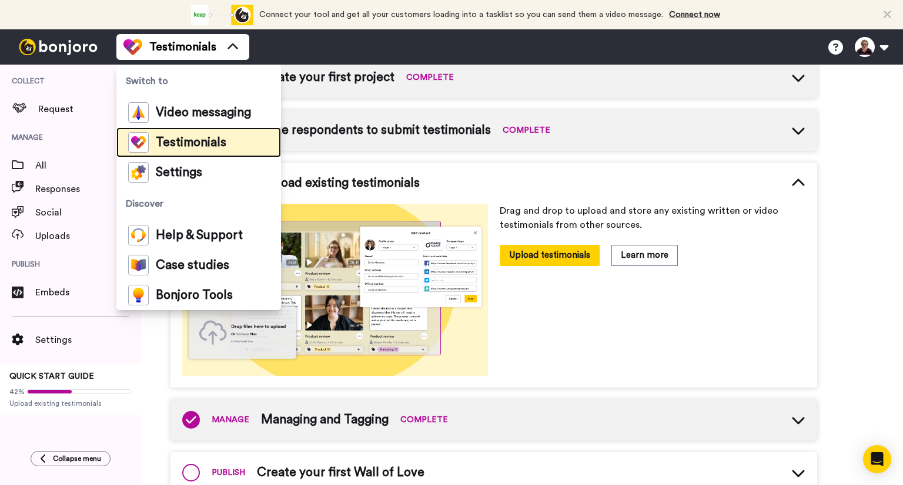
click at [175, 142] on span "Testimonials" at bounding box center [191, 143] width 71 height 12
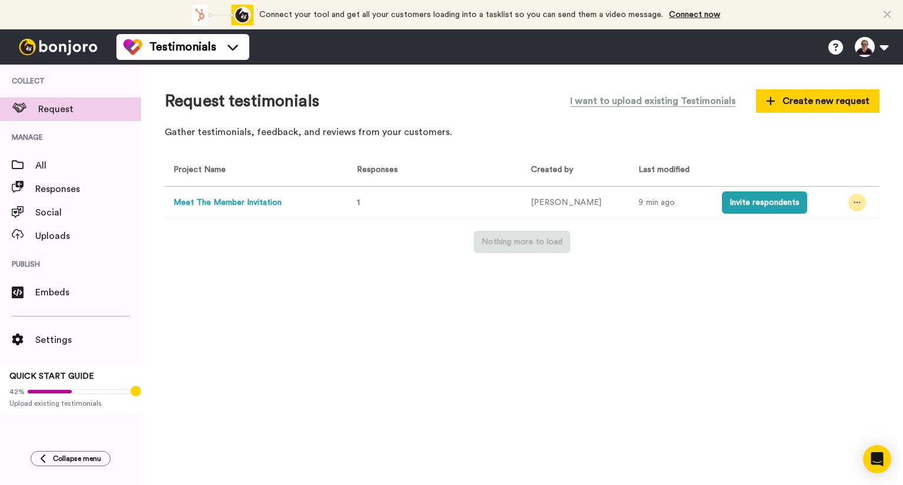
click at [853, 206] on icon at bounding box center [856, 203] width 7 height 8
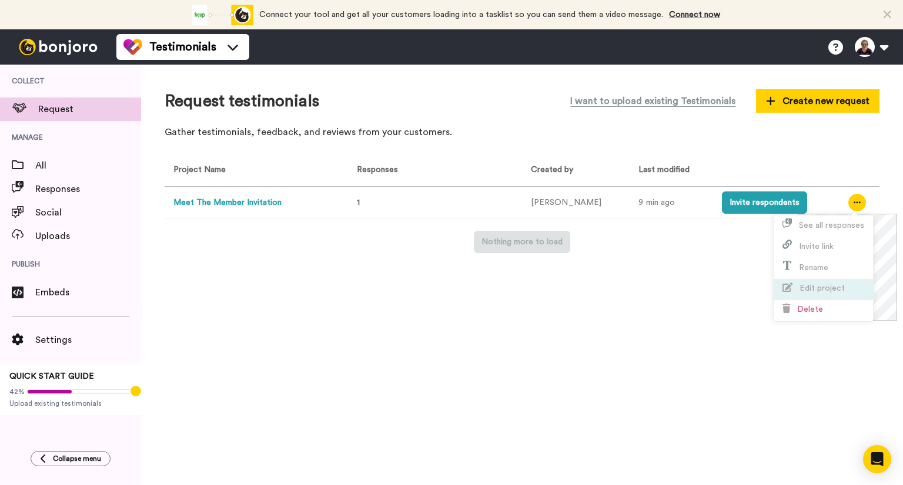
click at [810, 289] on span "Edit project" at bounding box center [821, 288] width 45 height 8
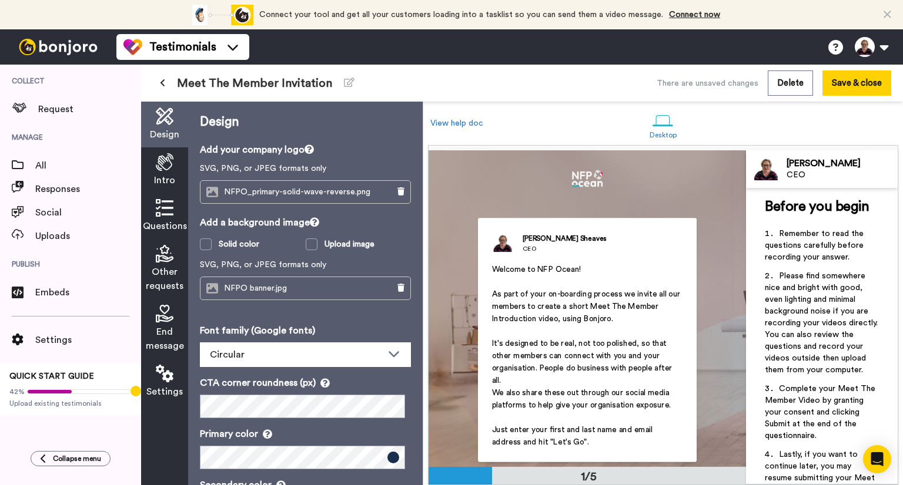
click at [328, 83] on span "Meet The Member Invitation" at bounding box center [254, 83] width 155 height 16
click at [344, 81] on icon at bounding box center [349, 82] width 11 height 9
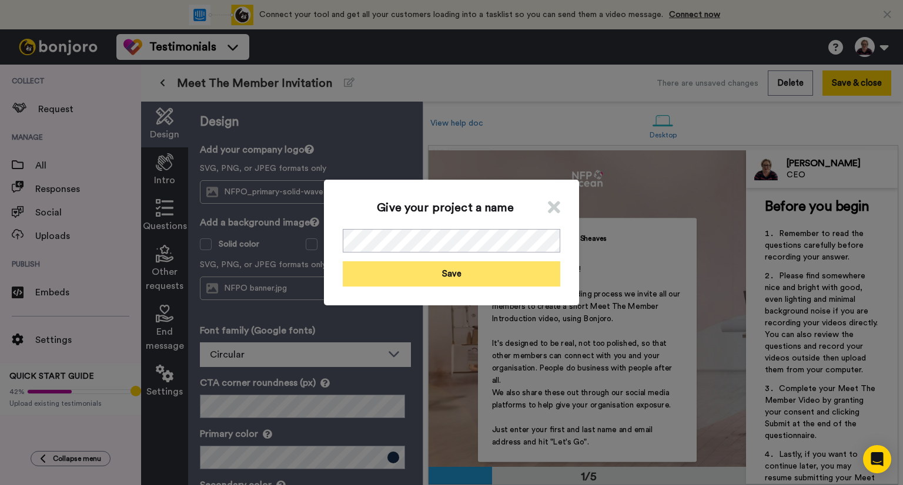
click at [494, 274] on button "Save" at bounding box center [451, 274] width 217 height 25
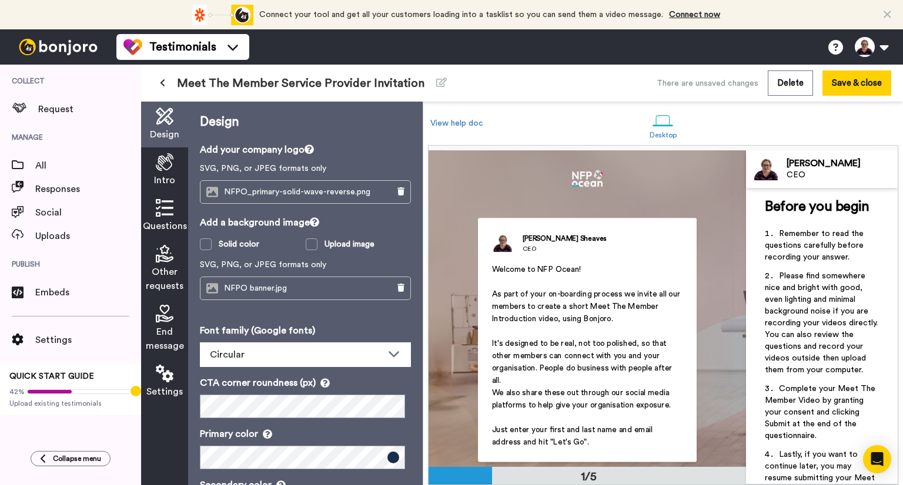
click at [163, 163] on icon at bounding box center [165, 162] width 18 height 18
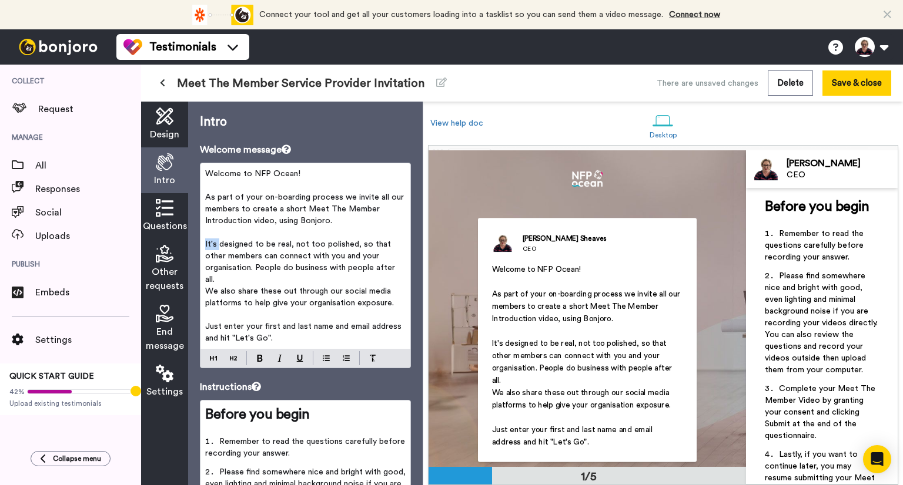
drag, startPoint x: 217, startPoint y: 244, endPoint x: 202, endPoint y: 241, distance: 15.6
click at [202, 241] on div "Welcome to NFP Ocean! ﻿ As part of your on-boarding process we invite all our m…" at bounding box center [305, 256] width 210 height 186
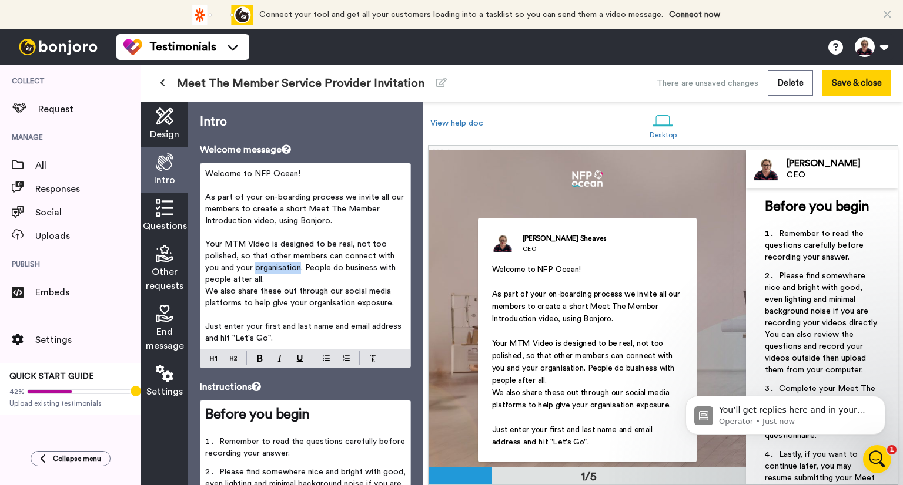
drag, startPoint x: 256, startPoint y: 266, endPoint x: 300, endPoint y: 272, distance: 44.4
click at [301, 272] on span "Your MTM Video is designed to be real, not too polished, so that other members …" at bounding box center [301, 261] width 193 height 43
drag, startPoint x: 262, startPoint y: 278, endPoint x: 275, endPoint y: 308, distance: 32.6
click at [263, 280] on span "Your MTM Video is designed to be real, not too polished, so that other members …" at bounding box center [301, 261] width 192 height 43
drag, startPoint x: 307, startPoint y: 303, endPoint x: 350, endPoint y: 302, distance: 43.5
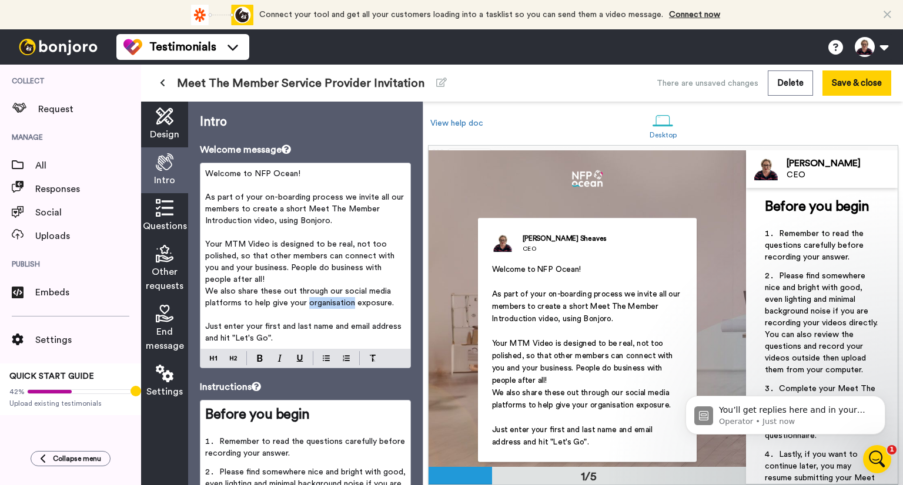
click at [350, 302] on span "We also share these out through our social media platforms to help give your or…" at bounding box center [299, 297] width 189 height 20
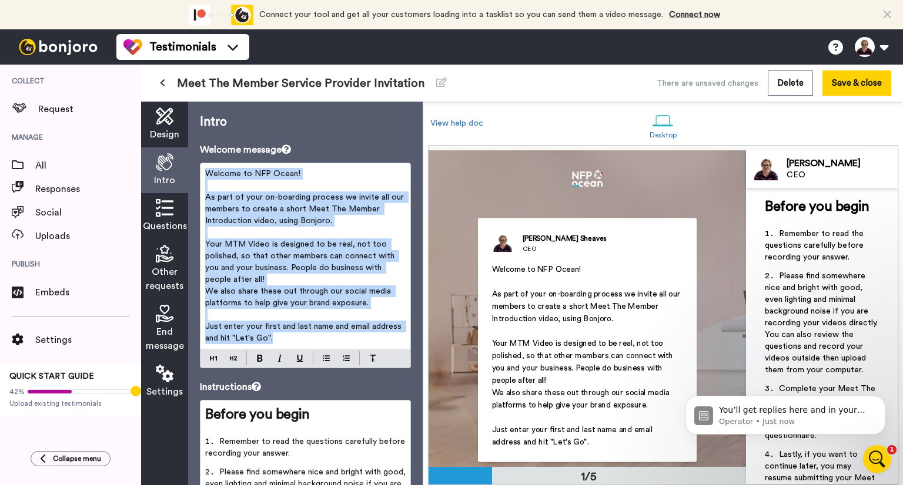
drag, startPoint x: 205, startPoint y: 175, endPoint x: 322, endPoint y: 349, distance: 209.1
click at [322, 349] on div "Welcome to NFP Ocean! ﻿ As part of your on-boarding process we invite all our m…" at bounding box center [305, 256] width 210 height 186
copy div "Welcome to NFP Ocean! ﻿ As part of your on-boarding process we invite all our m…"
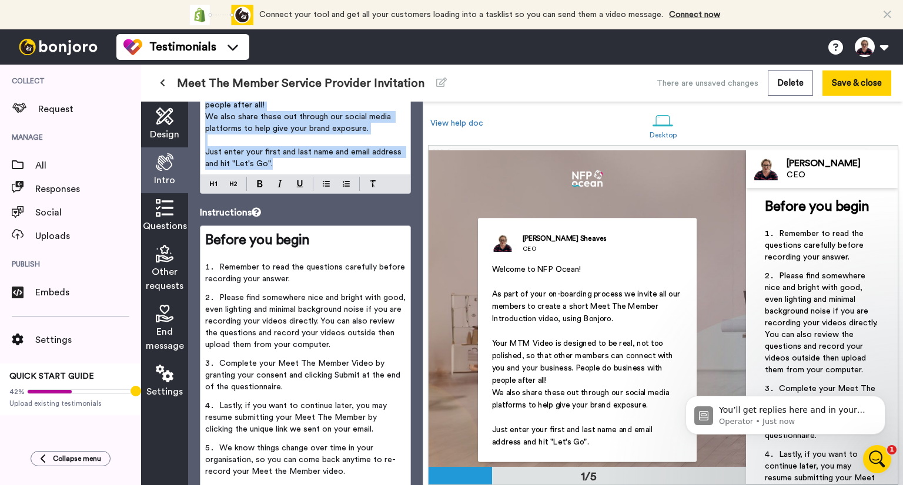
scroll to position [233, 0]
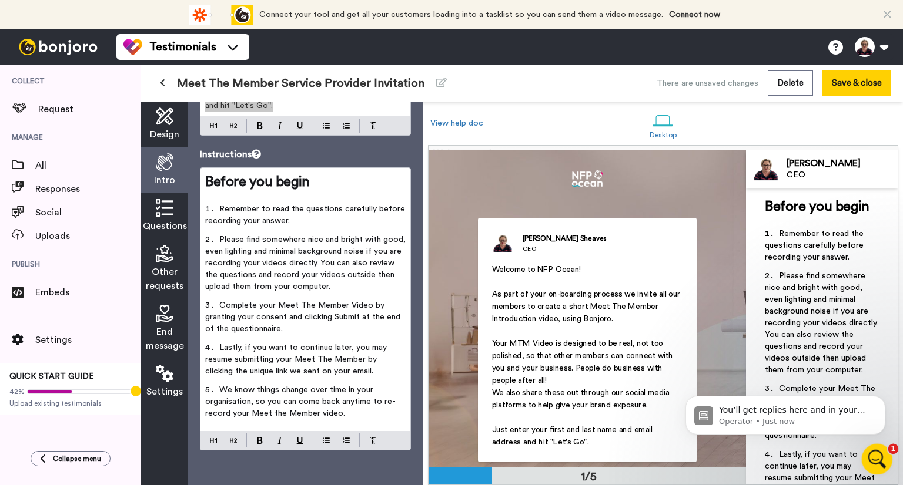
click at [883, 463] on div "Open Intercom Messenger" at bounding box center [875, 457] width 39 height 39
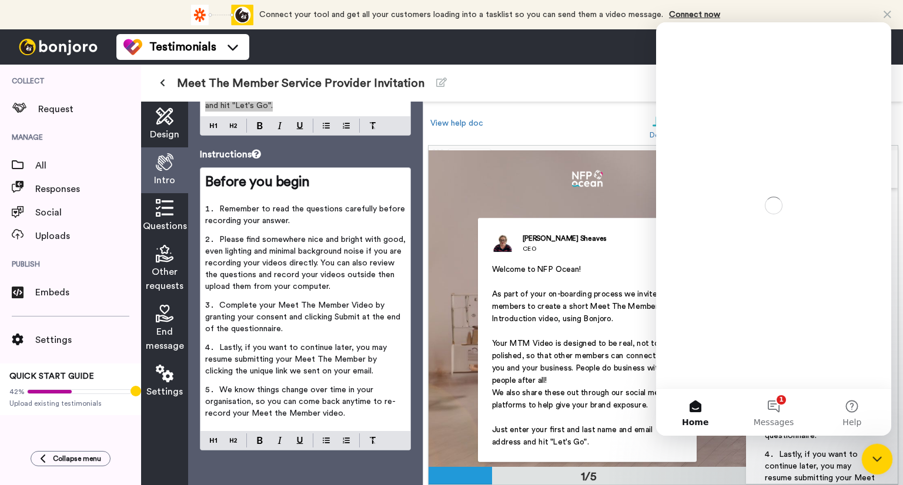
scroll to position [0, 0]
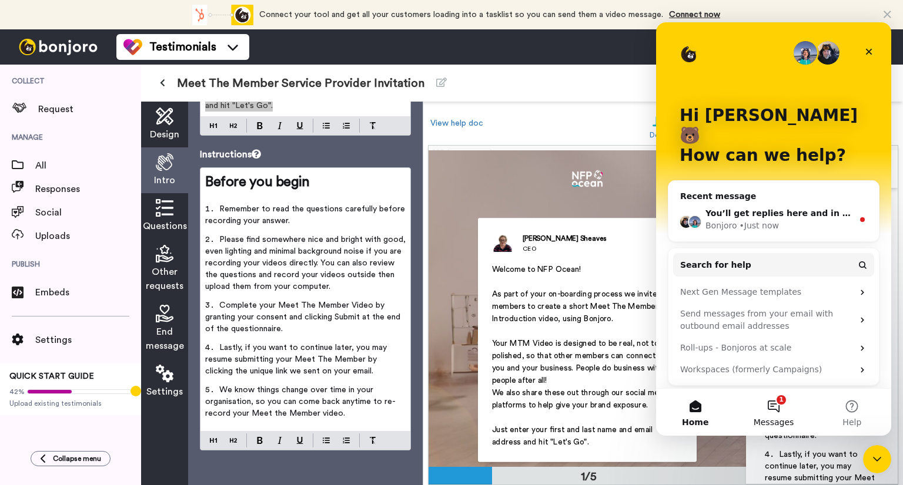
click at [776, 409] on button "1 Messages" at bounding box center [773, 412] width 78 height 47
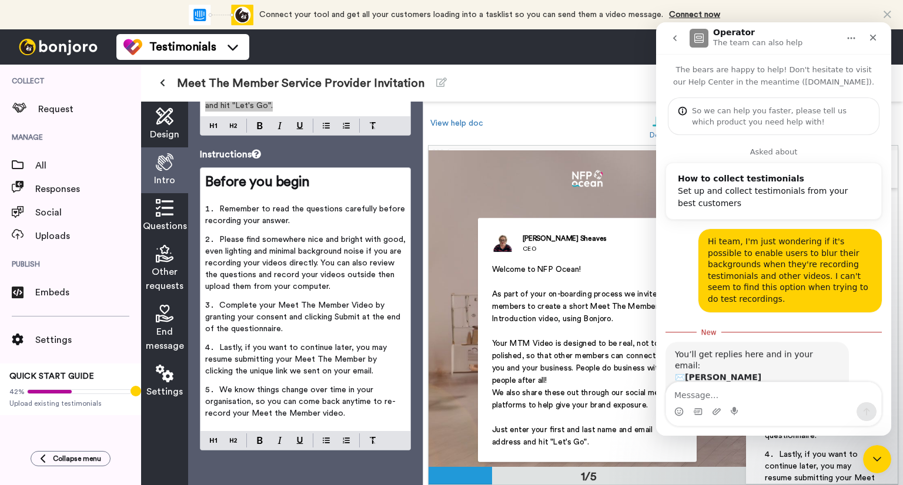
scroll to position [38, 0]
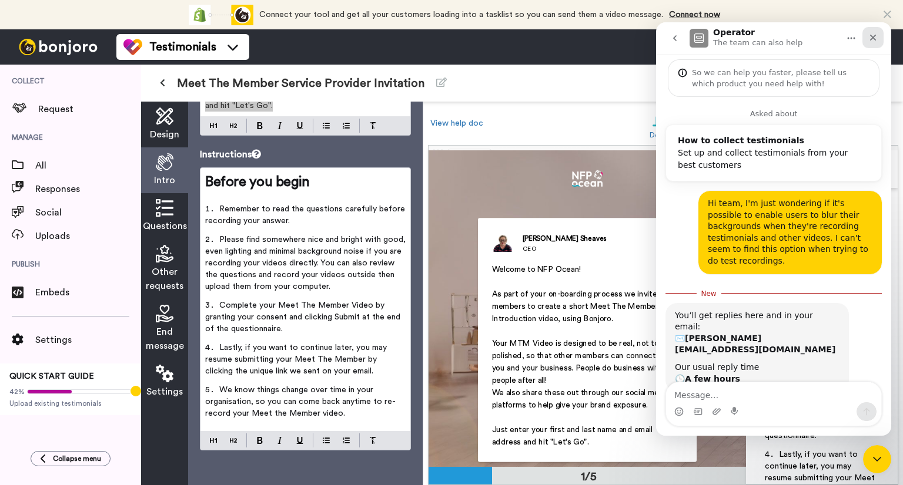
click at [872, 36] on icon "Close" at bounding box center [873, 38] width 6 height 6
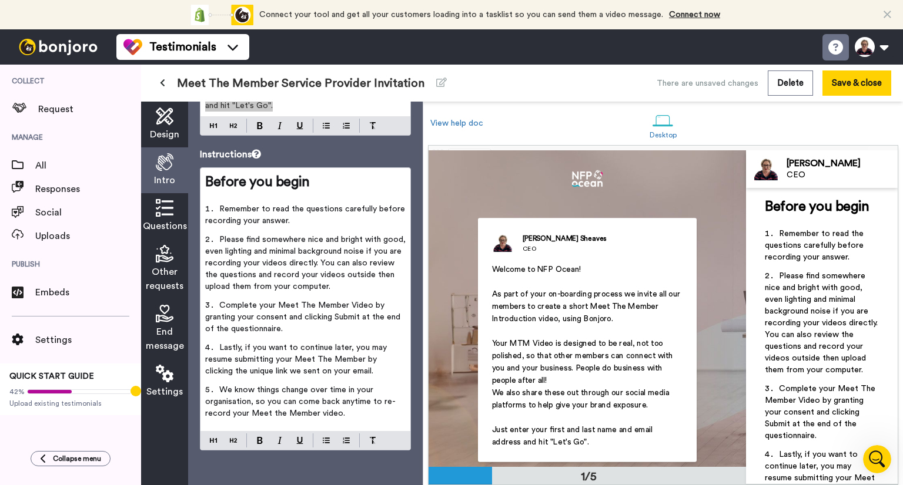
scroll to position [19, 0]
click at [160, 207] on icon at bounding box center [165, 208] width 18 height 18
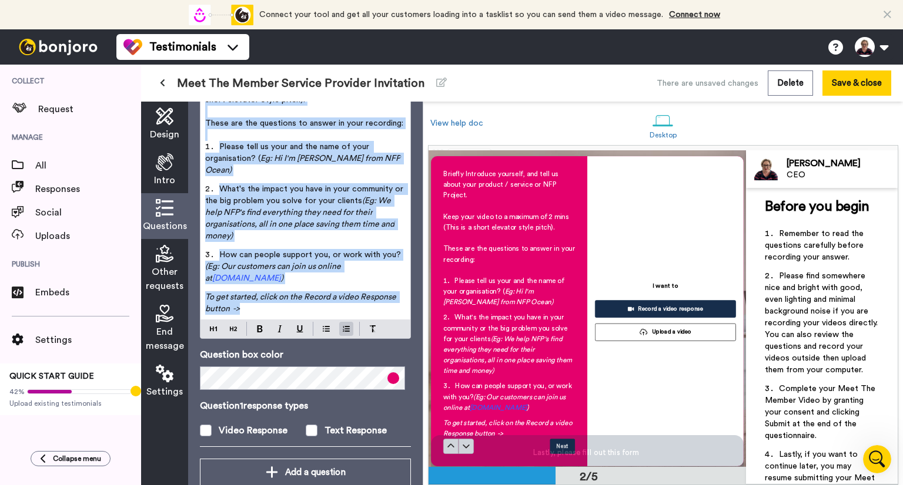
scroll to position [176, 0]
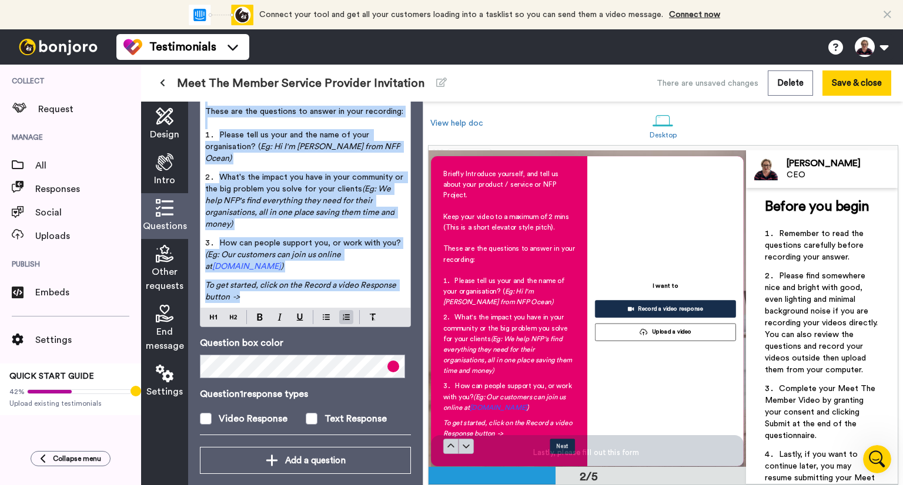
drag, startPoint x: 205, startPoint y: 216, endPoint x: 296, endPoint y: 293, distance: 119.7
click at [296, 293] on div "Briefly Introduce yourself, and tell us about your product / service or NFP Pro…" at bounding box center [305, 169] width 210 height 277
copy div "Briefly Introduce yourself, and tell us about your product / service or NFP Pro…"
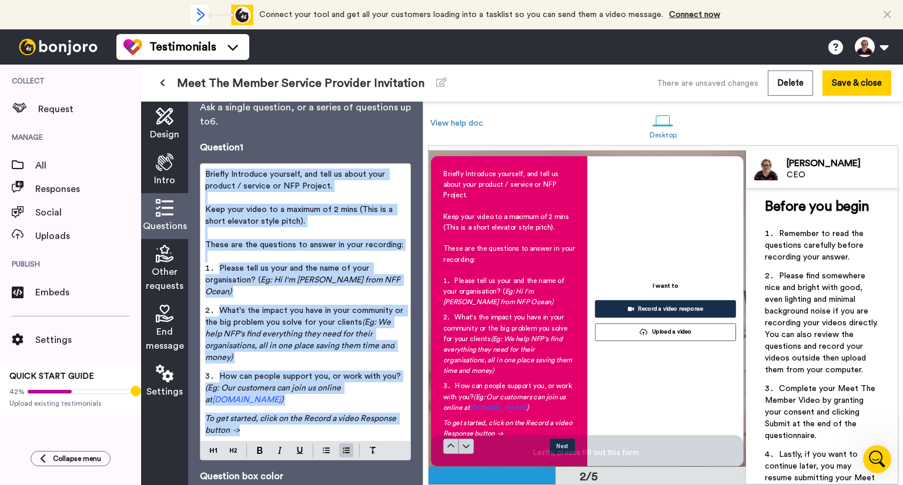
scroll to position [0, 0]
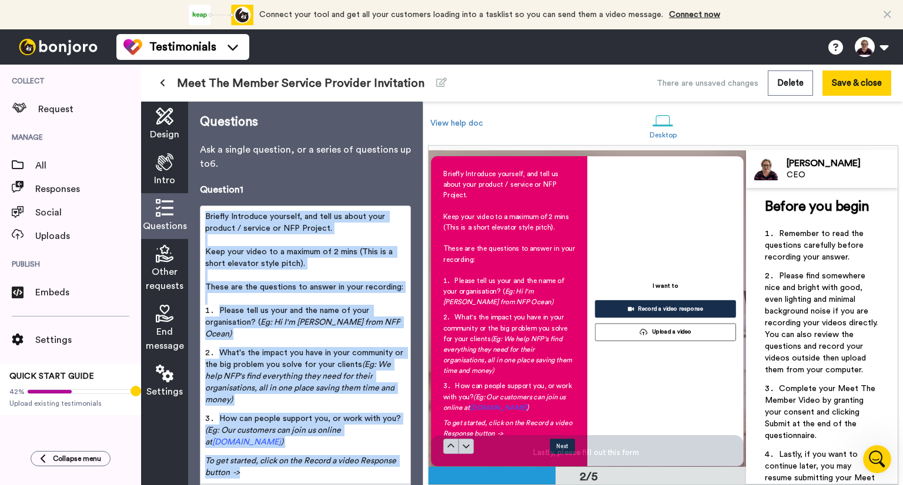
click at [303, 217] on span "Briefly Introduce yourself, and tell us about your product / service or NFP Pro…" at bounding box center [296, 223] width 182 height 20
click at [305, 218] on span "Briefly Introduce yourself, and tell us about your product / service or NFP Pro…" at bounding box center [296, 223] width 182 height 20
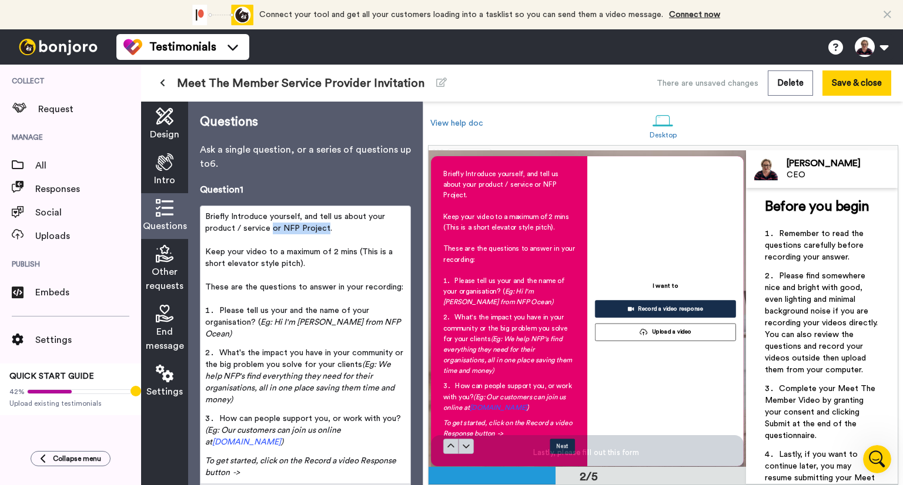
drag, startPoint x: 272, startPoint y: 229, endPoint x: 323, endPoint y: 226, distance: 51.2
click at [323, 226] on span "Briefly Introduce yourself, and tell us about your product / service or NFP Pro…" at bounding box center [296, 223] width 182 height 20
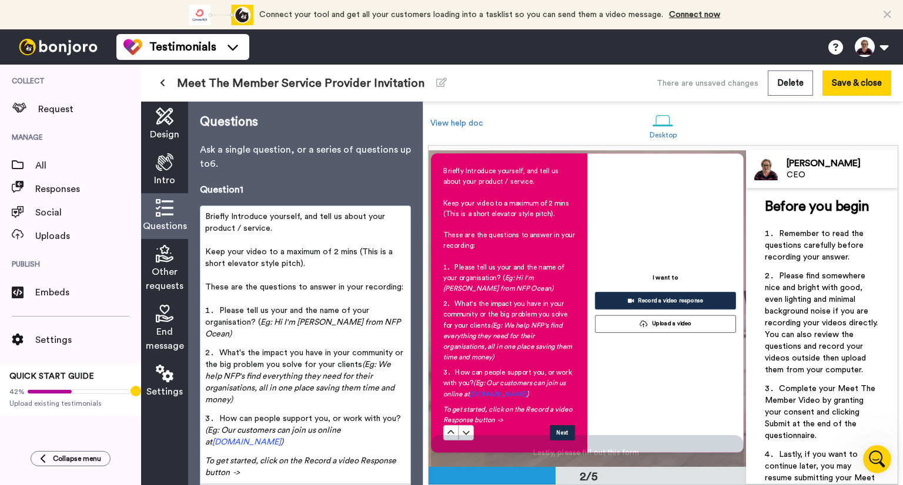
click at [239, 230] on span "Briefly Introduce yourself, and tell us about your product / service." at bounding box center [296, 223] width 182 height 20
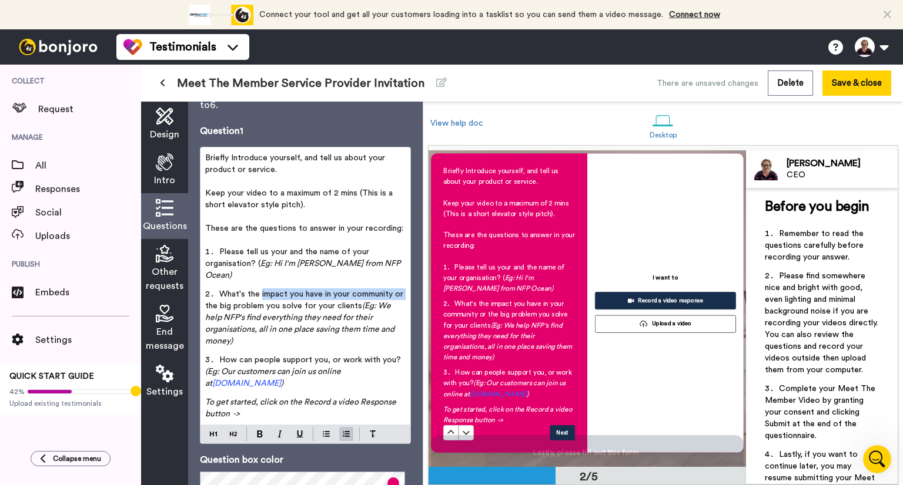
drag, startPoint x: 261, startPoint y: 282, endPoint x: 216, endPoint y: 299, distance: 48.4
click at [216, 299] on li "What's the impact you have in your community or the big problem you solve for y…" at bounding box center [305, 322] width 200 height 66
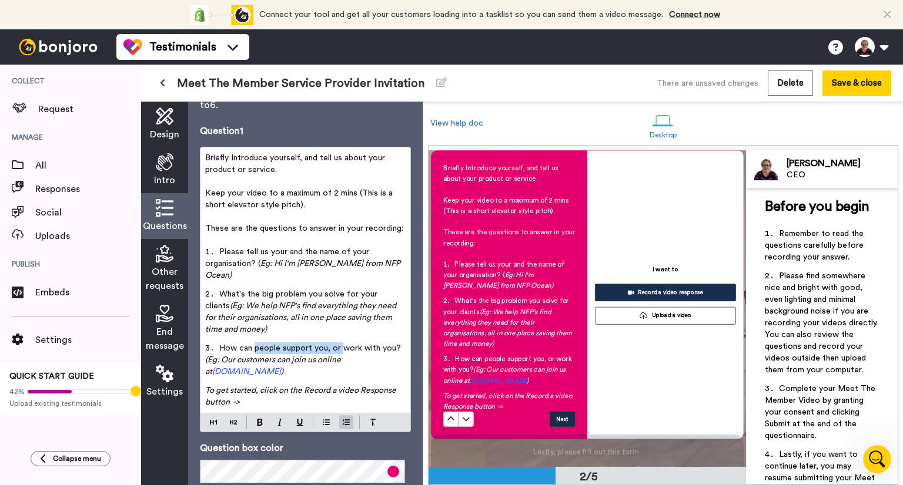
drag, startPoint x: 340, startPoint y: 334, endPoint x: 255, endPoint y: 341, distance: 84.9
click at [255, 343] on li "How can people support you, or work with you? (Eg: Our customers can join us on…" at bounding box center [305, 364] width 200 height 42
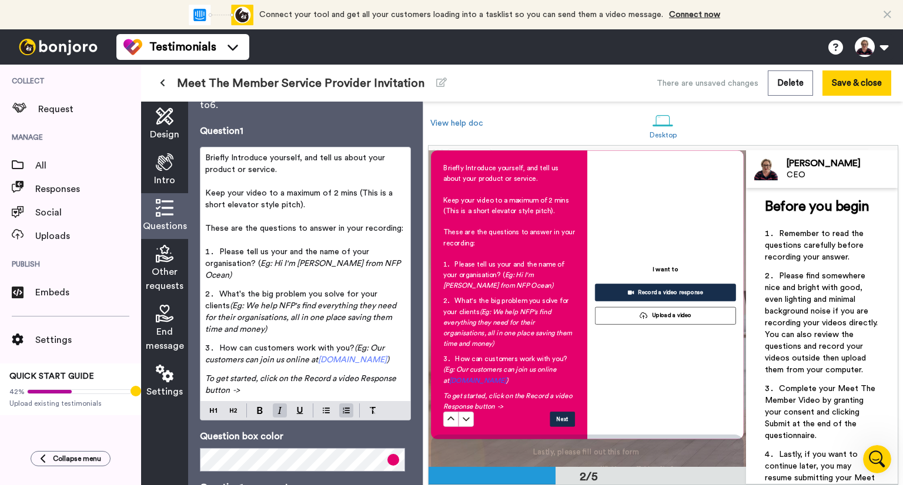
drag, startPoint x: 262, startPoint y: 349, endPoint x: 393, endPoint y: 348, distance: 131.7
click at [389, 348] on span "(Eg: Our customers can join us online at www.nfpocean.com )" at bounding box center [297, 354] width 184 height 20
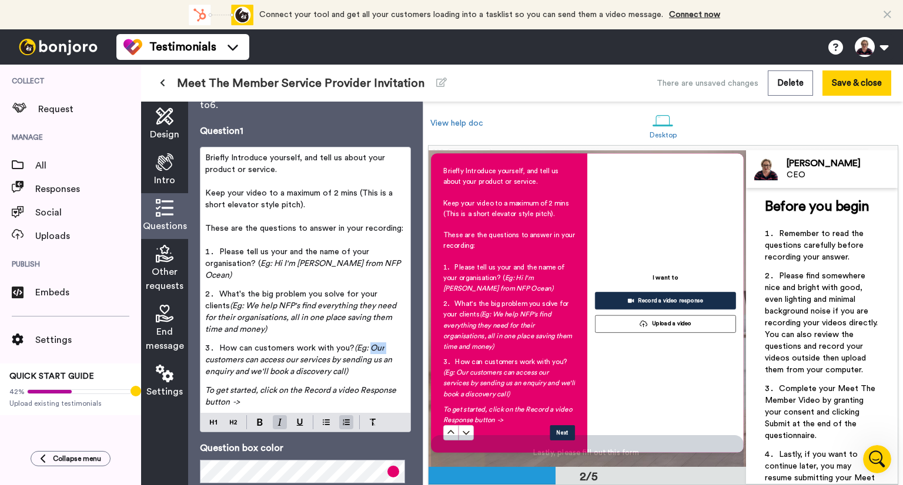
drag, startPoint x: 370, startPoint y: 336, endPoint x: 384, endPoint y: 334, distance: 14.8
click at [384, 344] on span "(Eg: Our customers can access our services by sending us an enquiry and we'll b…" at bounding box center [299, 360] width 189 height 32
drag, startPoint x: 302, startPoint y: 360, endPoint x: 303, endPoint y: 376, distance: 15.3
click at [302, 360] on span "(Eg: You can access our services by sending us an enquiry and we'll book a disc…" at bounding box center [304, 360] width 199 height 32
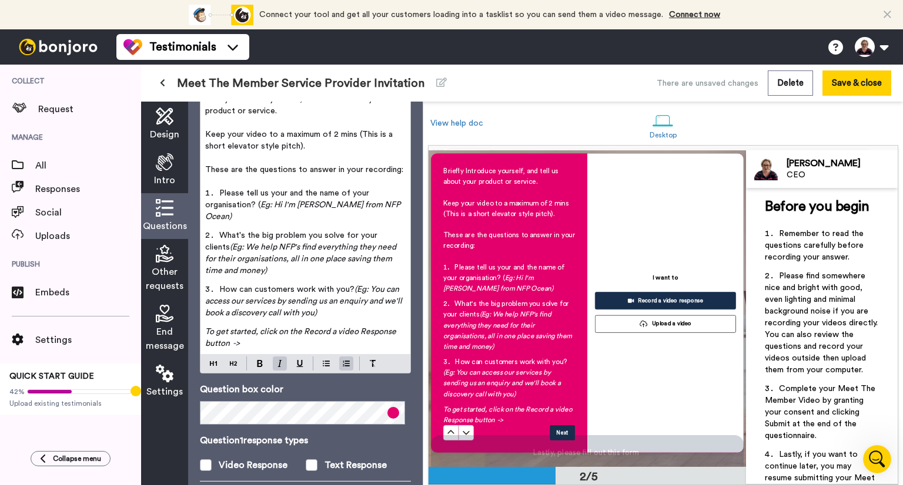
drag, startPoint x: 249, startPoint y: 304, endPoint x: 259, endPoint y: 323, distance: 21.8
click at [249, 304] on span "(Eg: You can access our services by sending us an enquiry and we'll book a disc…" at bounding box center [304, 302] width 199 height 32
click at [256, 328] on span "To get started, click on the Record a video Response button ->" at bounding box center [301, 338] width 193 height 20
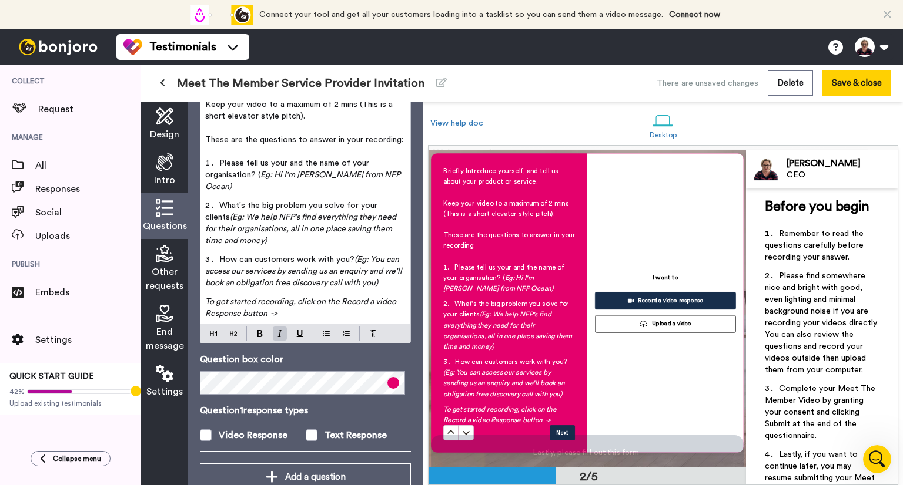
scroll to position [164, 0]
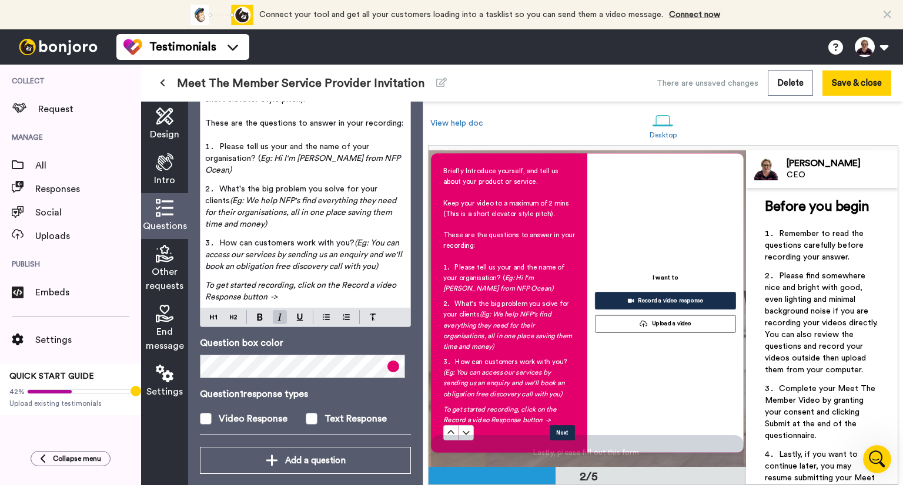
click at [388, 361] on span at bounding box center [393, 367] width 12 height 12
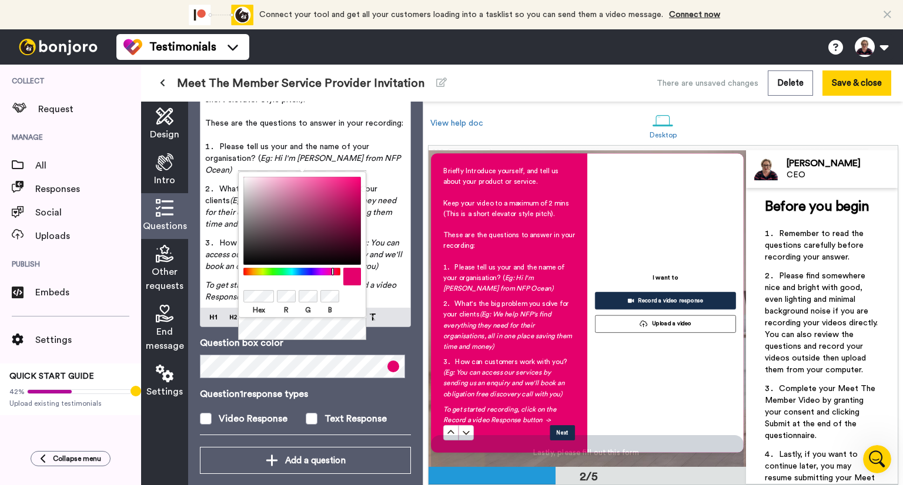
click at [240, 296] on div "Hex R G B" at bounding box center [302, 245] width 128 height 146
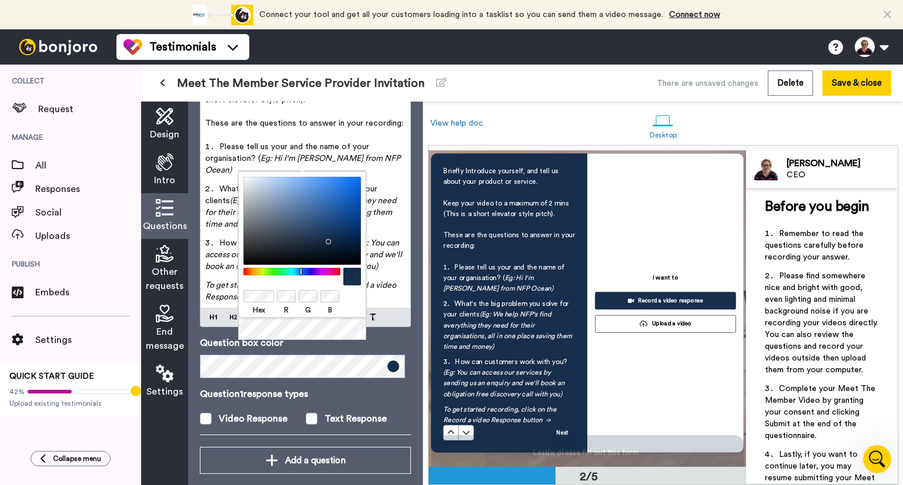
click at [371, 336] on p "Question box color" at bounding box center [305, 343] width 211 height 14
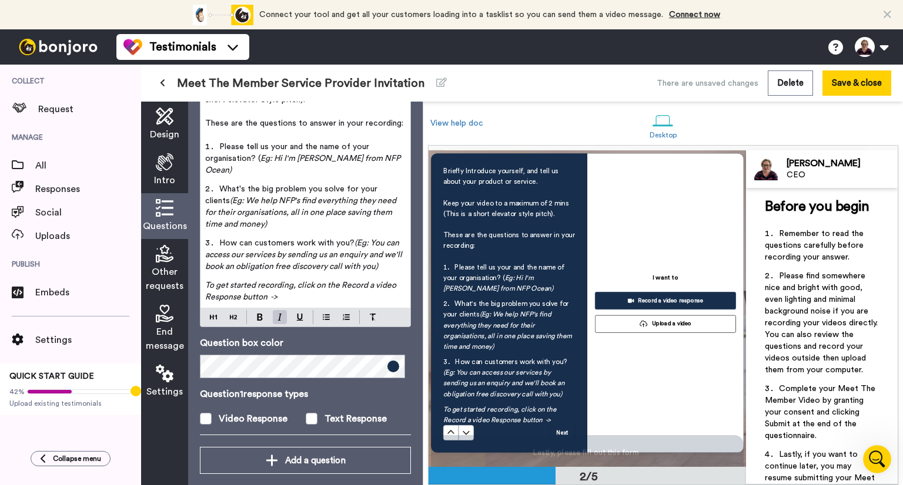
click at [163, 267] on span "Other requests" at bounding box center [165, 279] width 38 height 28
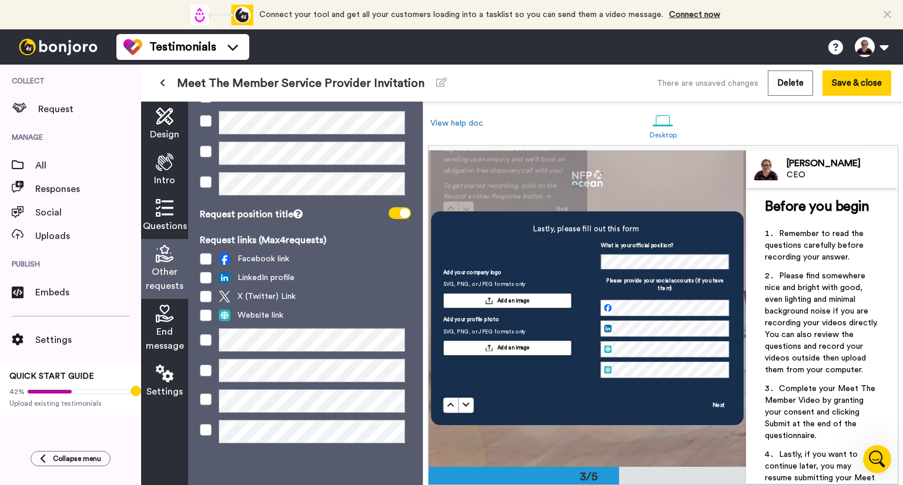
scroll to position [149, 0]
click at [164, 323] on div "End message" at bounding box center [164, 329] width 47 height 60
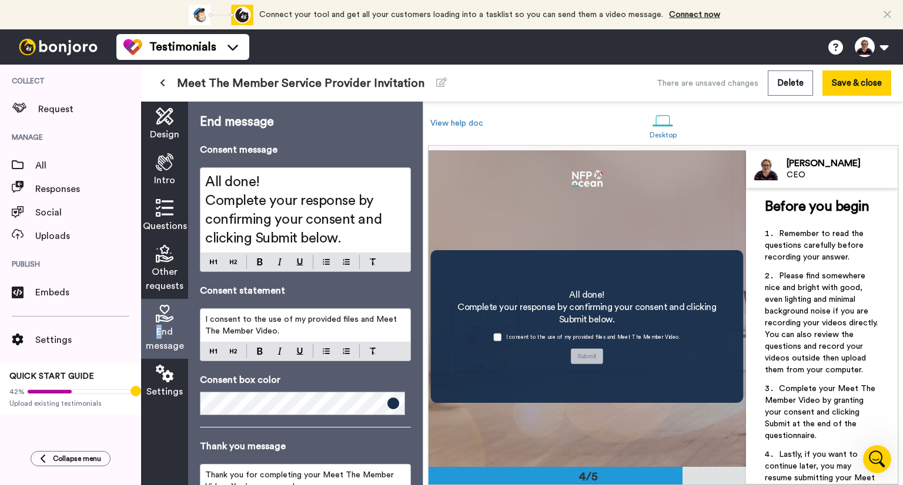
scroll to position [932, 0]
click at [275, 332] on span "I consent to the use of my provided files and Meet The Member Video." at bounding box center [302, 326] width 194 height 20
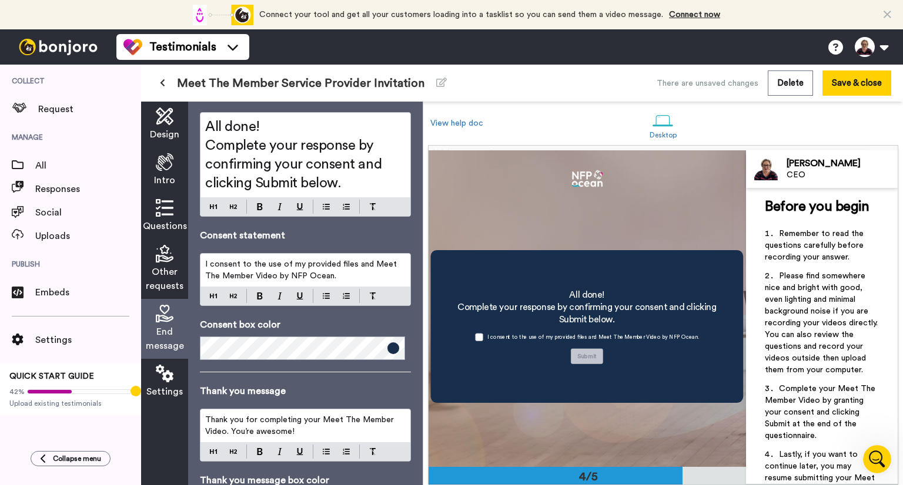
scroll to position [118, 0]
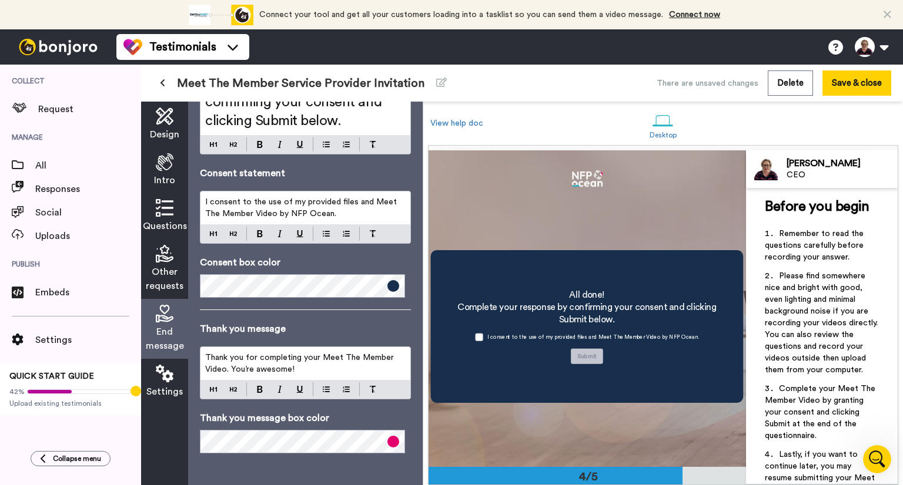
click at [233, 367] on span "Thank you for completing your Meet The Member Video. You’re awesome!" at bounding box center [300, 364] width 191 height 20
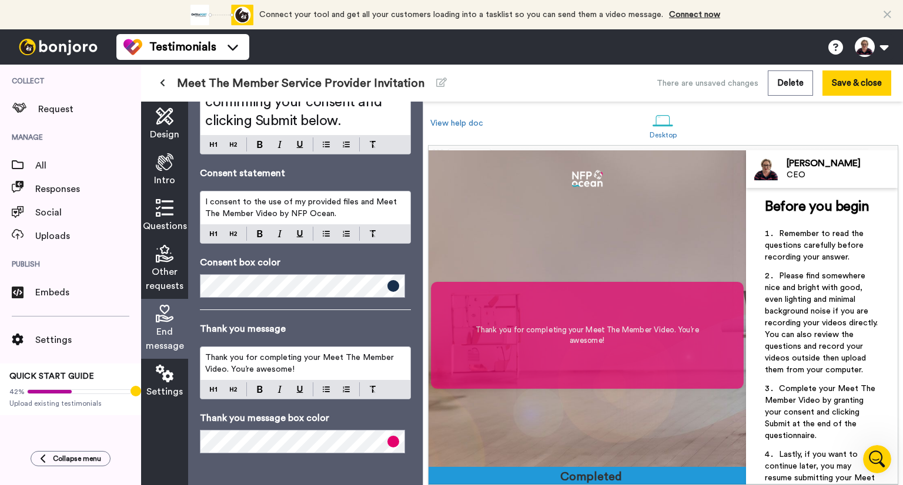
scroll to position [1242, 0]
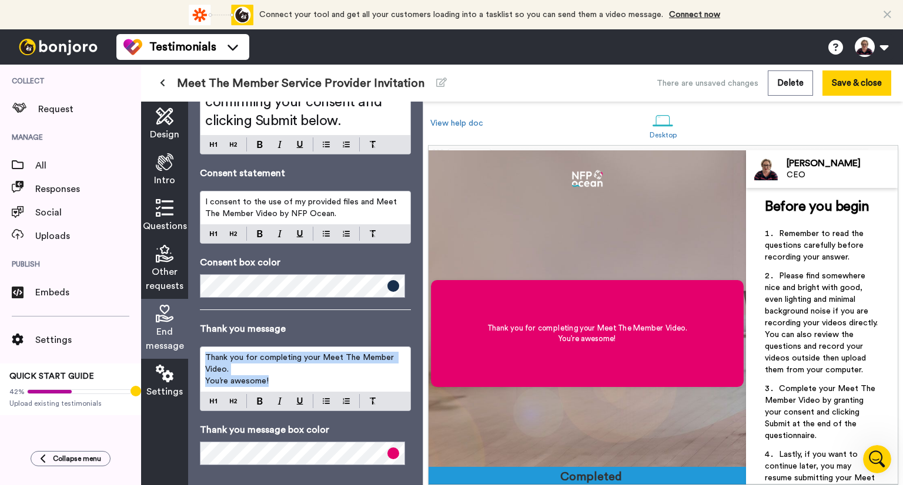
drag, startPoint x: 282, startPoint y: 377, endPoint x: 185, endPoint y: 351, distance: 100.9
click at [185, 351] on div "Design Intro Questions Other requests End message Settings End message Consent …" at bounding box center [282, 294] width 282 height 384
click at [284, 379] on p "You’re awesome!" at bounding box center [305, 382] width 200 height 12
click at [164, 372] on icon at bounding box center [165, 374] width 18 height 18
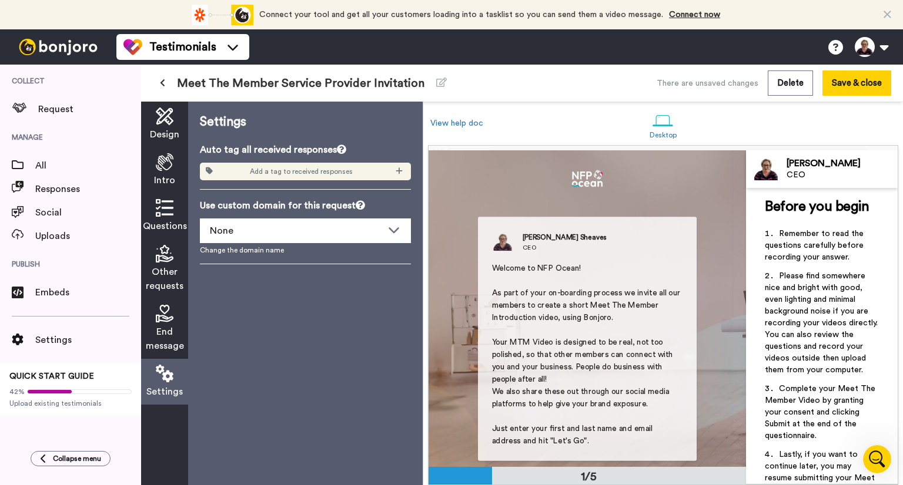
scroll to position [0, 0]
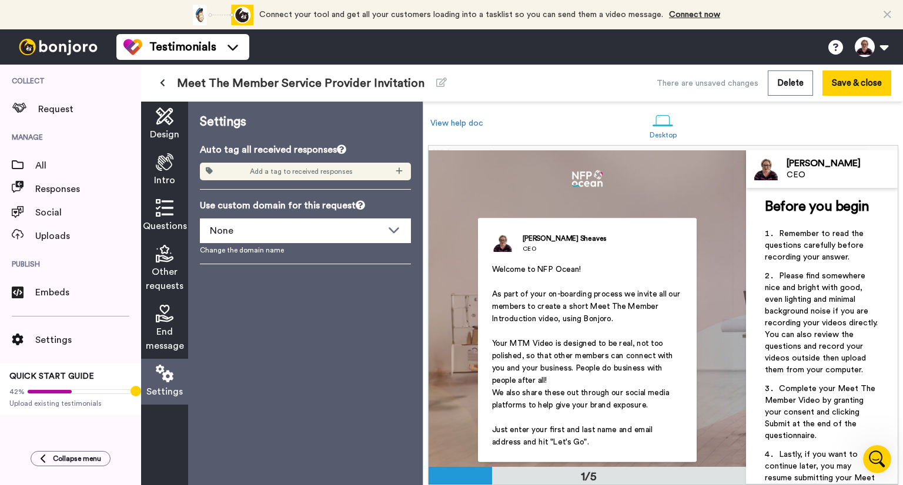
click at [173, 127] on div "Design" at bounding box center [164, 125] width 47 height 46
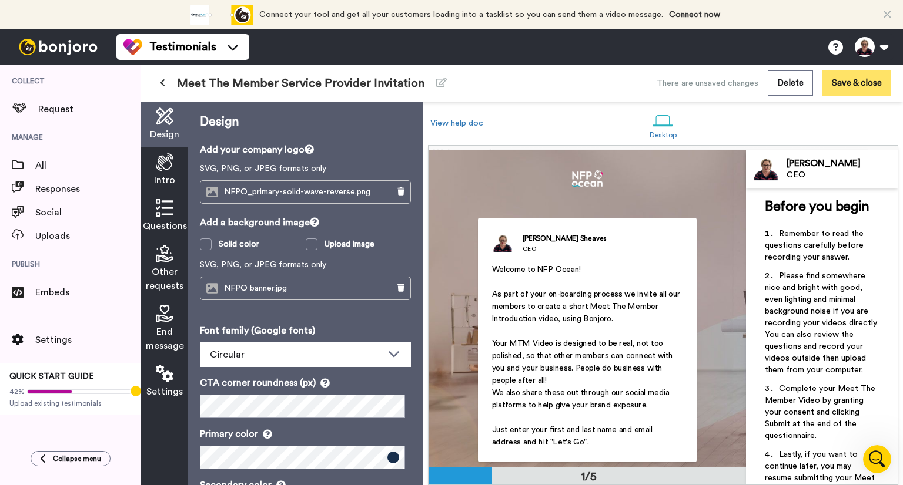
click at [858, 81] on button "Save & close" at bounding box center [856, 83] width 69 height 25
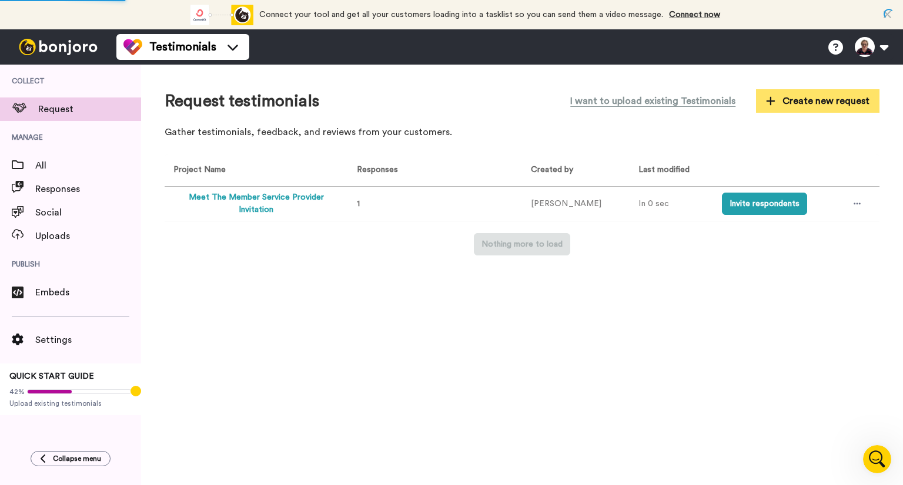
click at [853, 100] on span "Create new request" at bounding box center [817, 101] width 103 height 14
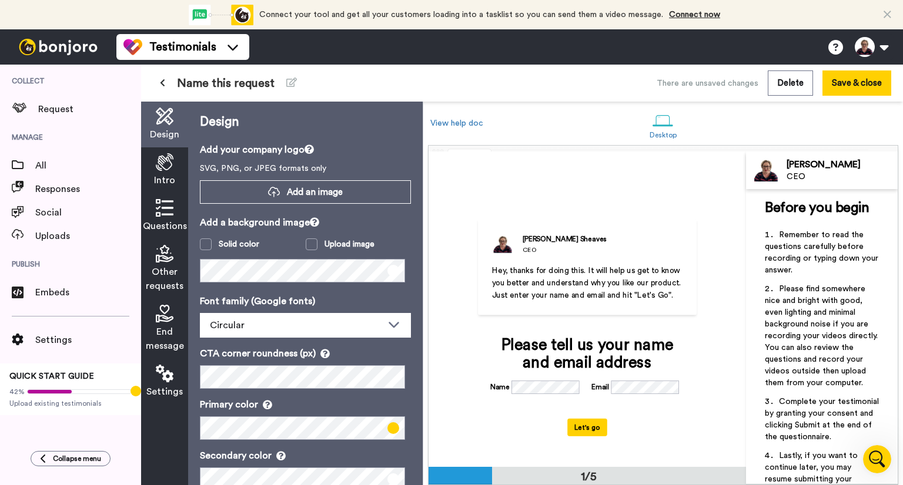
click at [235, 86] on span "Name this request" at bounding box center [226, 83] width 98 height 16
click at [233, 83] on span "Name this request" at bounding box center [226, 83] width 98 height 16
click at [287, 81] on icon at bounding box center [291, 82] width 11 height 9
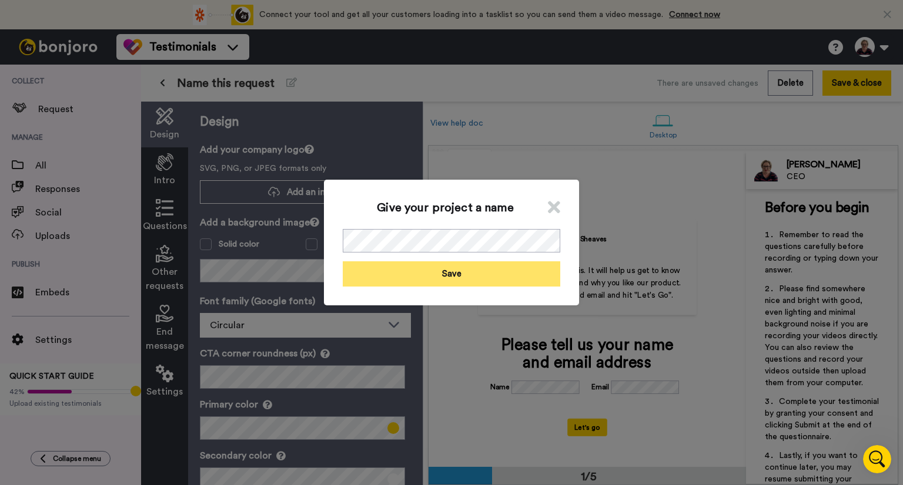
click at [456, 274] on button "Save" at bounding box center [451, 274] width 217 height 25
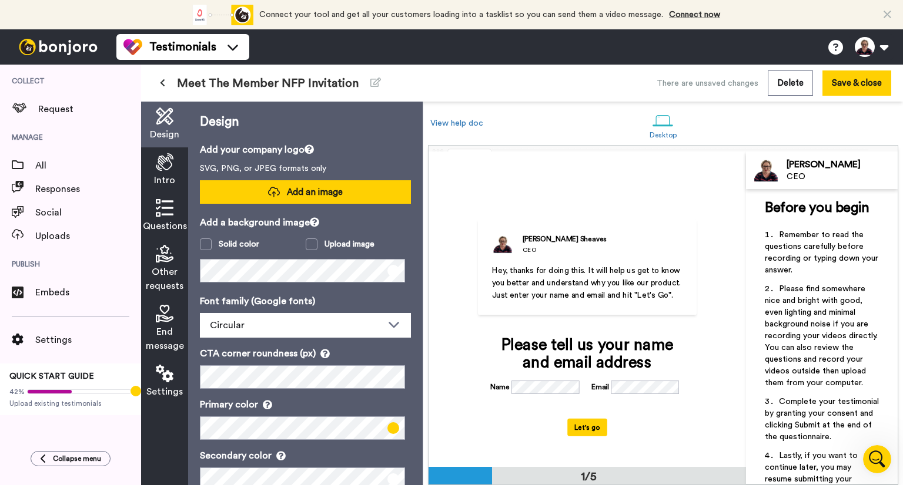
click at [307, 196] on span "Add an image" at bounding box center [315, 192] width 56 height 12
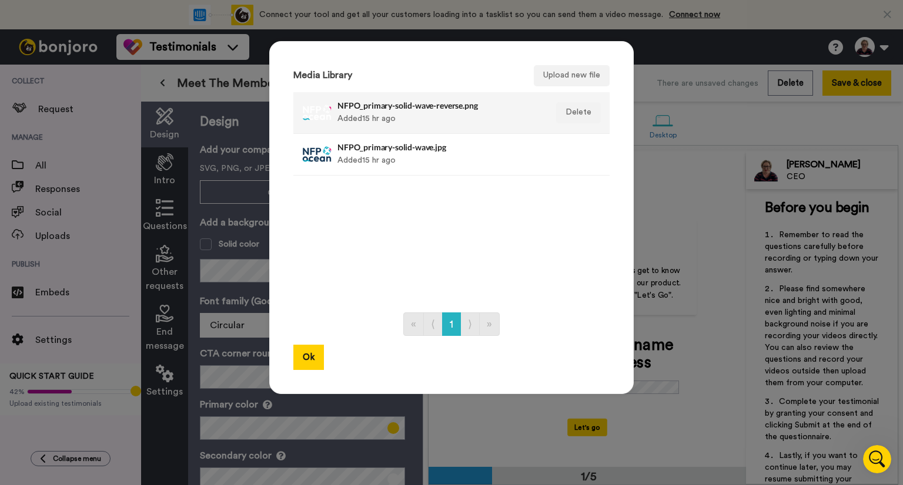
click at [373, 106] on h4 "NFPO_primary-solid-wave-reverse.png" at bounding box center [438, 105] width 203 height 9
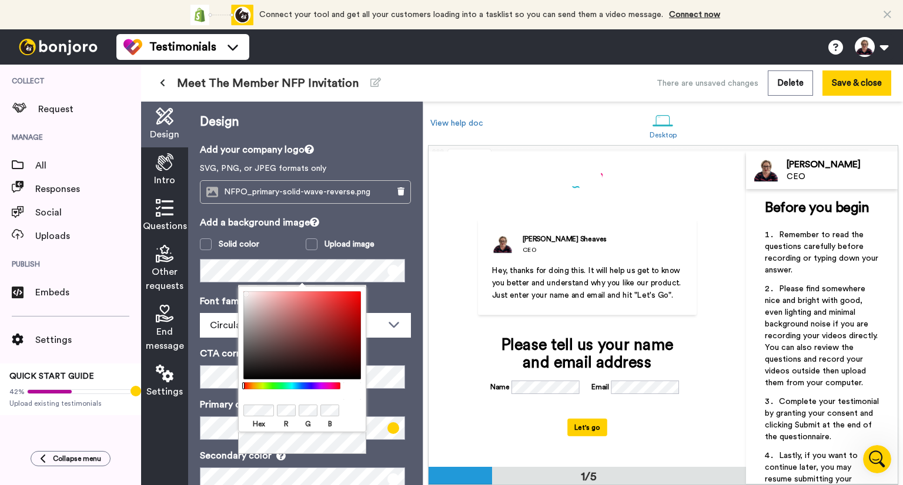
click at [388, 297] on p "Font family (Google fonts)" at bounding box center [305, 301] width 211 height 14
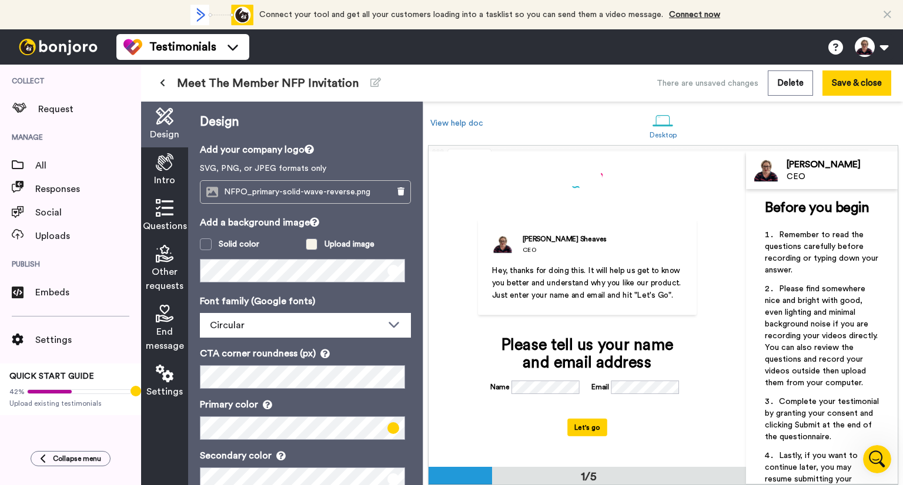
click at [310, 241] on span at bounding box center [312, 245] width 12 height 12
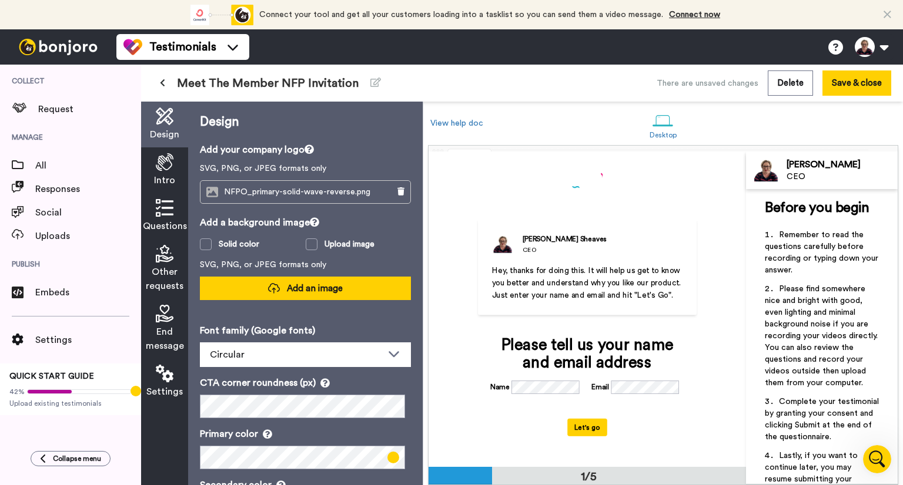
click at [311, 287] on span "Add an image" at bounding box center [315, 289] width 56 height 12
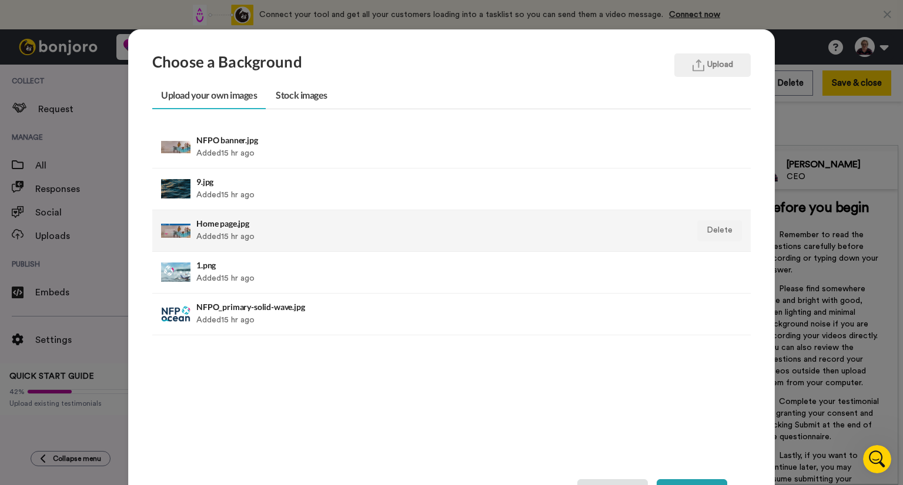
click at [260, 227] on div "Home page.jpg Added 15 hr ago" at bounding box center [393, 230] width 395 height 29
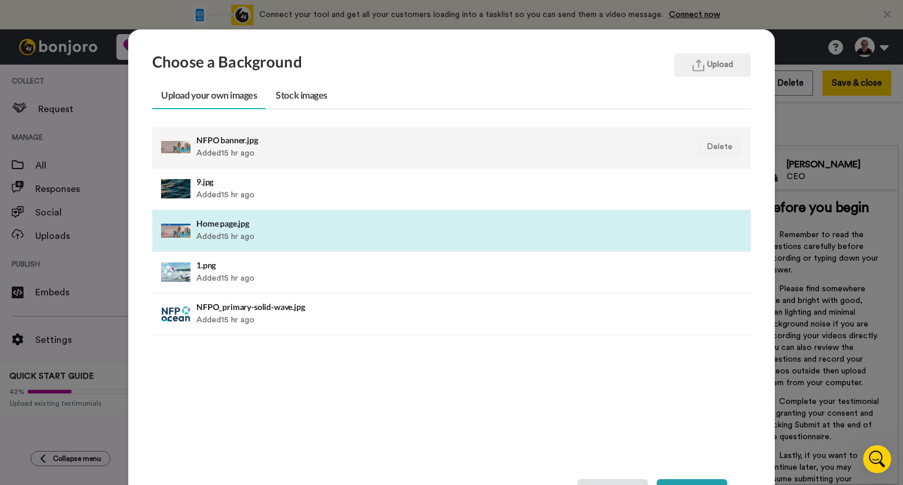
click at [263, 136] on h4 "NFPO banner.jpg" at bounding box center [393, 140] width 395 height 9
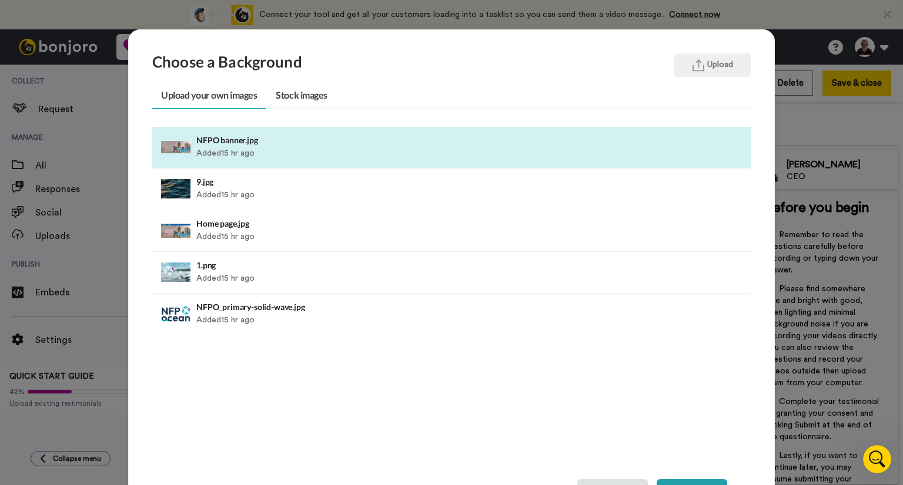
scroll to position [71, 0]
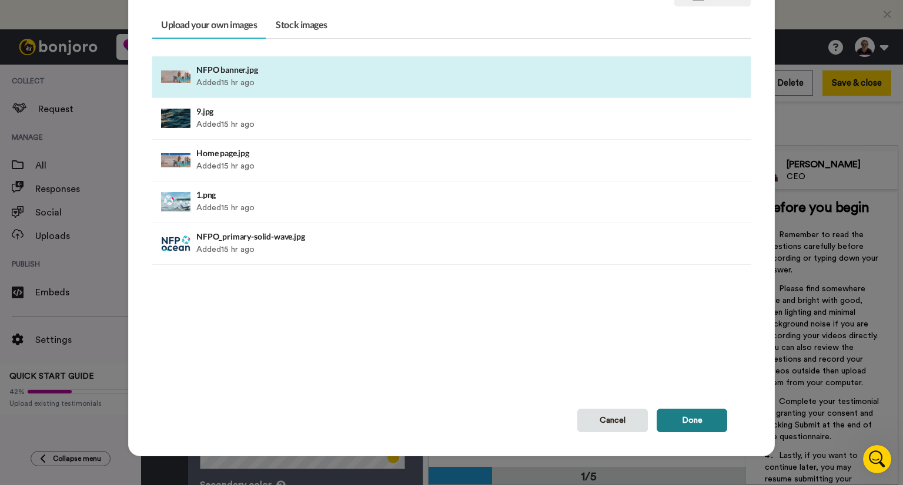
click at [667, 420] on button "Done" at bounding box center [691, 421] width 71 height 24
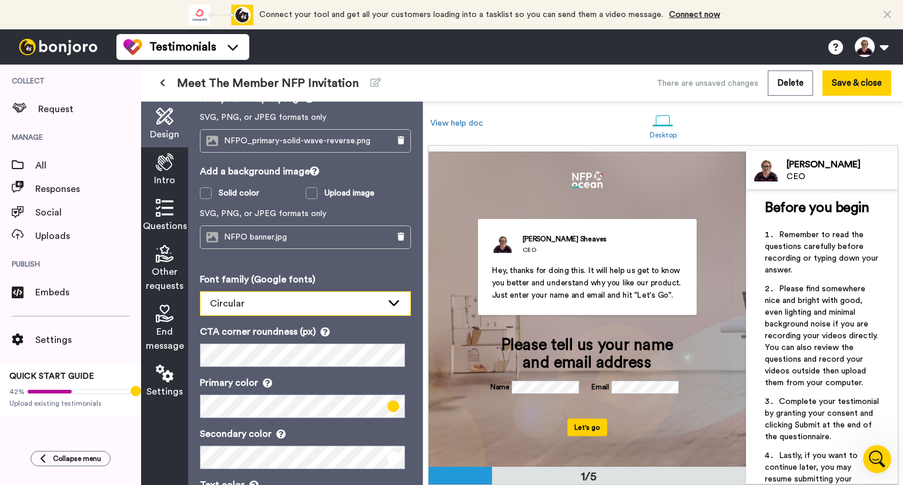
scroll to position [109, 0]
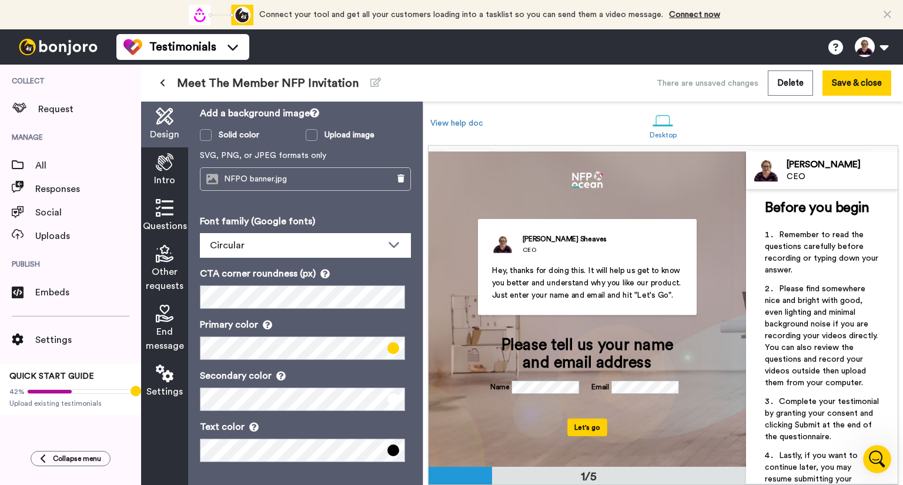
click at [387, 349] on span at bounding box center [393, 349] width 12 height 12
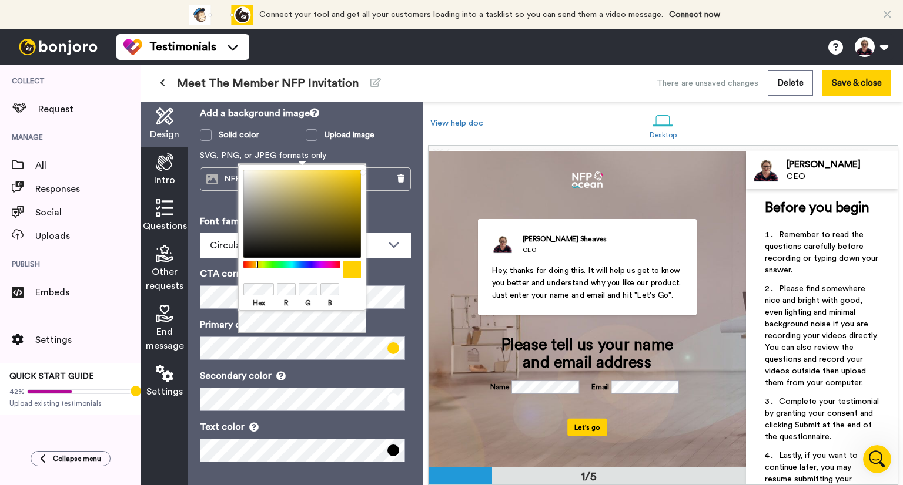
click at [233, 279] on body "Connect your tool now! Connect your tool and get all your customers loading int…" at bounding box center [451, 242] width 903 height 485
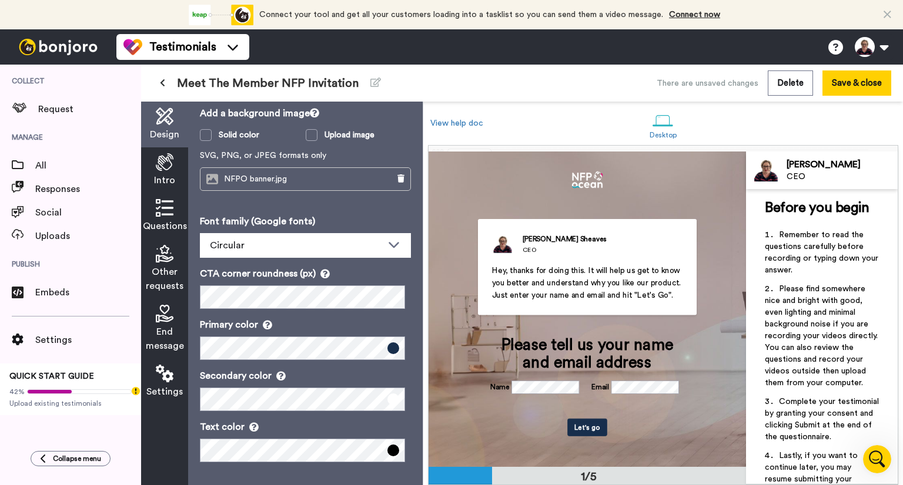
click at [378, 323] on p "Primary color" at bounding box center [305, 325] width 211 height 14
click at [166, 163] on icon at bounding box center [165, 162] width 18 height 18
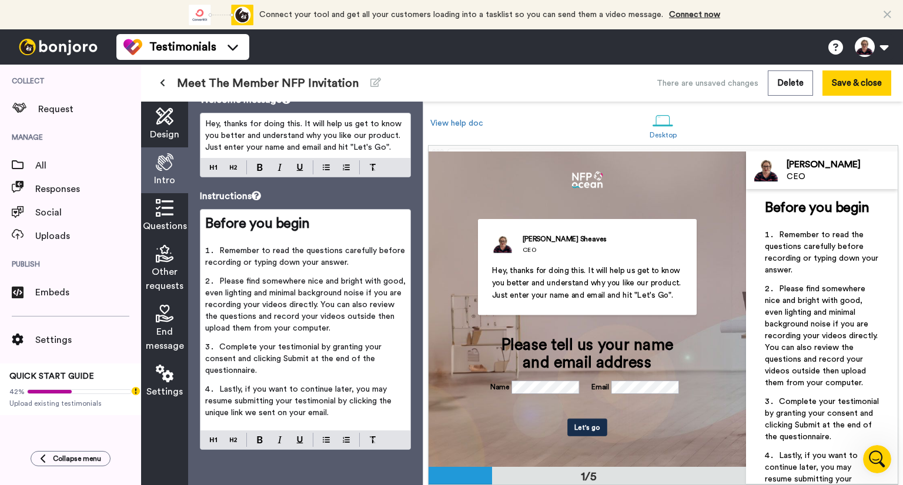
scroll to position [0, 0]
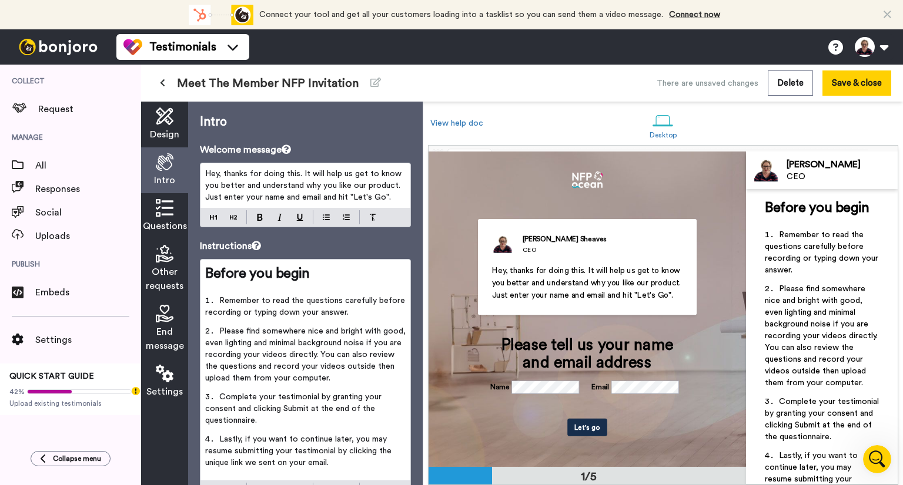
click at [167, 136] on span "Design" at bounding box center [164, 135] width 29 height 14
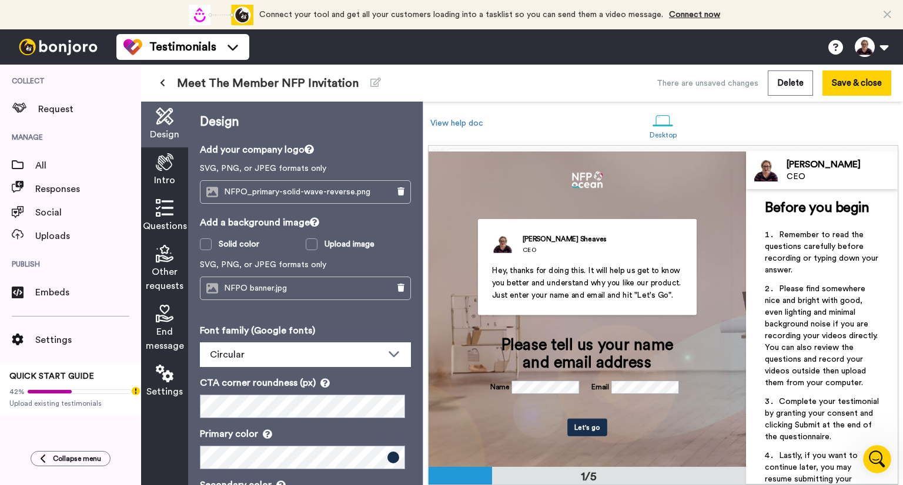
click at [162, 168] on icon at bounding box center [165, 162] width 18 height 18
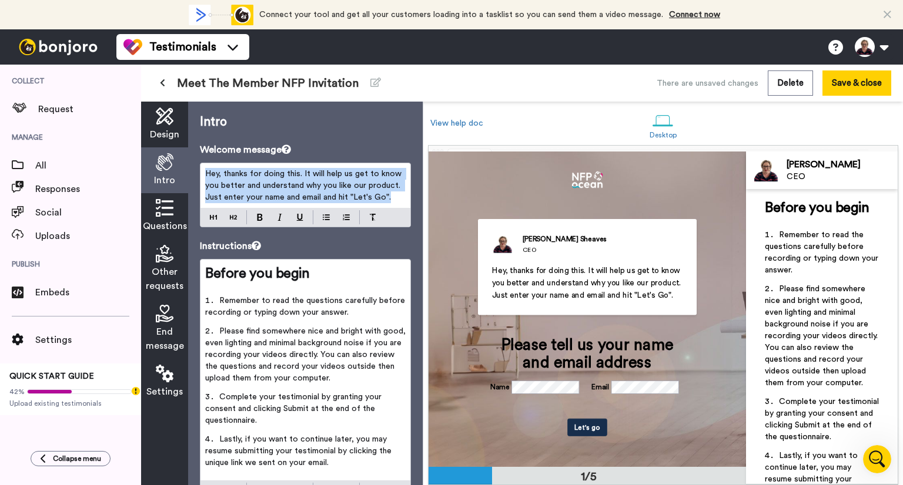
drag, startPoint x: 204, startPoint y: 171, endPoint x: 397, endPoint y: 197, distance: 195.2
click at [397, 197] on div "Hey, thanks for doing this. It will help us get to know you better and understa…" at bounding box center [305, 185] width 210 height 45
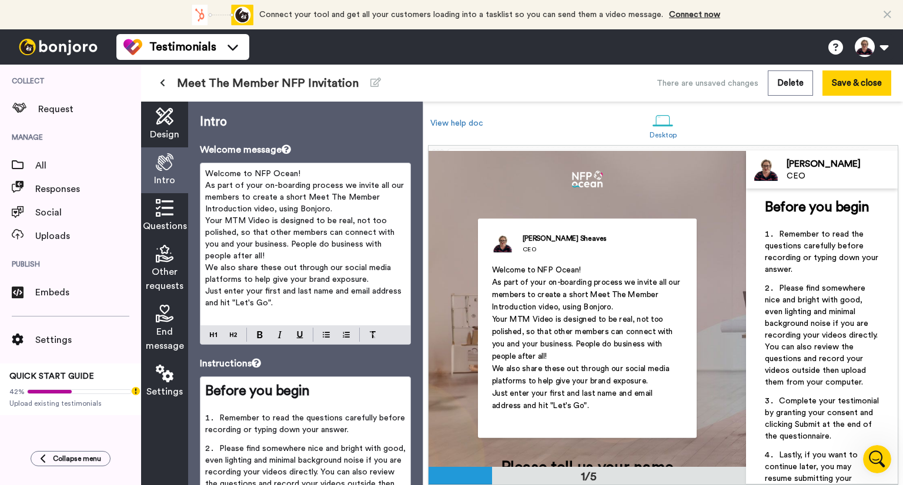
click at [306, 172] on p "Welcome to NFP Ocean!" at bounding box center [305, 174] width 200 height 12
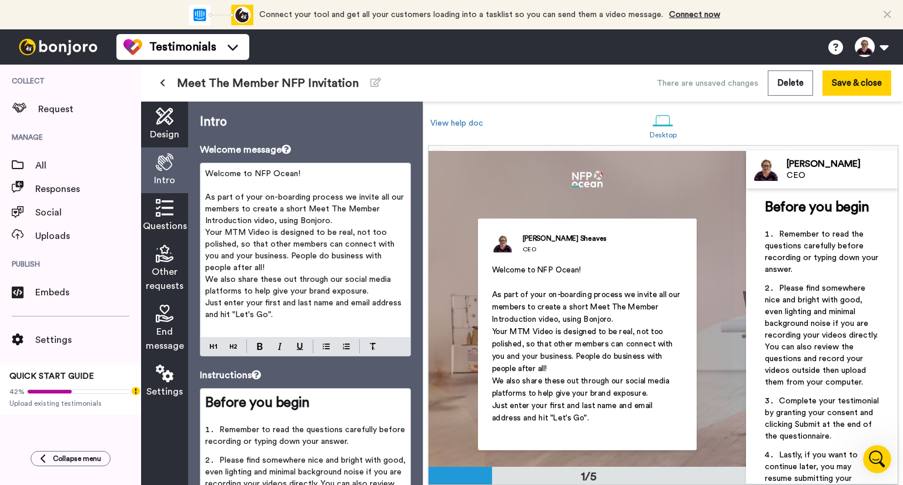
click at [342, 217] on p "As part of your on-boarding process we invite all our members to create a short…" at bounding box center [305, 209] width 200 height 35
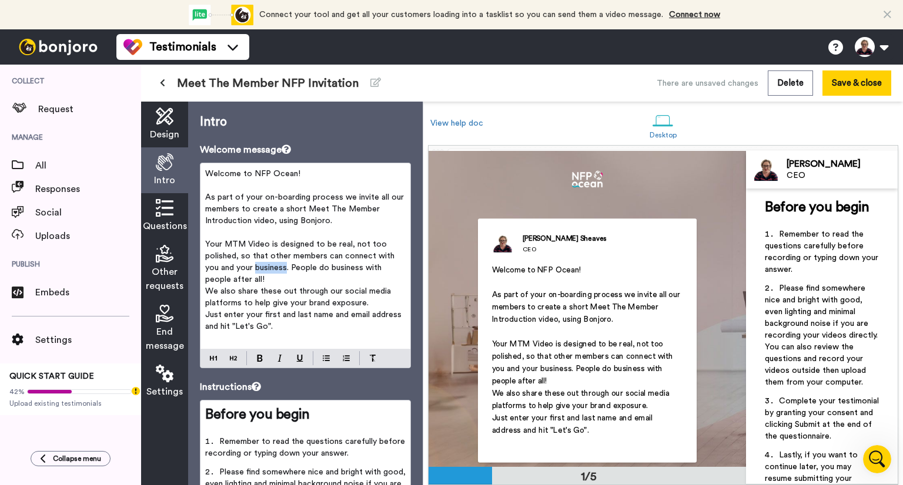
drag, startPoint x: 254, startPoint y: 266, endPoint x: 286, endPoint y: 264, distance: 31.8
click at [286, 264] on span "Your MTM Video is designed to be real, not too polished, so that other members …" at bounding box center [301, 261] width 192 height 43
drag, startPoint x: 324, startPoint y: 265, endPoint x: 332, endPoint y: 276, distance: 13.0
click at [332, 276] on p "Your MTM Video is designed to be real, not too polished, so that other members …" at bounding box center [305, 262] width 200 height 47
drag, startPoint x: 282, startPoint y: 290, endPoint x: 287, endPoint y: 299, distance: 10.8
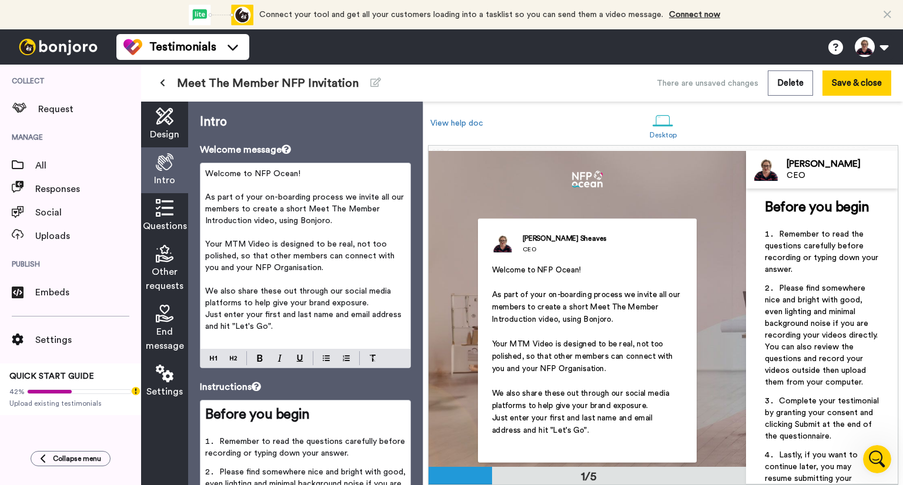
click at [283, 292] on span "We also share these out through our social media platforms to help give your br…" at bounding box center [299, 297] width 188 height 20
drag, startPoint x: 331, startPoint y: 302, endPoint x: 350, endPoint y: 303, distance: 18.9
click at [350, 303] on span "We also share these videos out through our social media platforms to help give …" at bounding box center [300, 297] width 191 height 20
click at [204, 316] on div "Welcome to NFP Ocean! ﻿ As part of your on-boarding process we invite all our m…" at bounding box center [305, 256] width 210 height 186
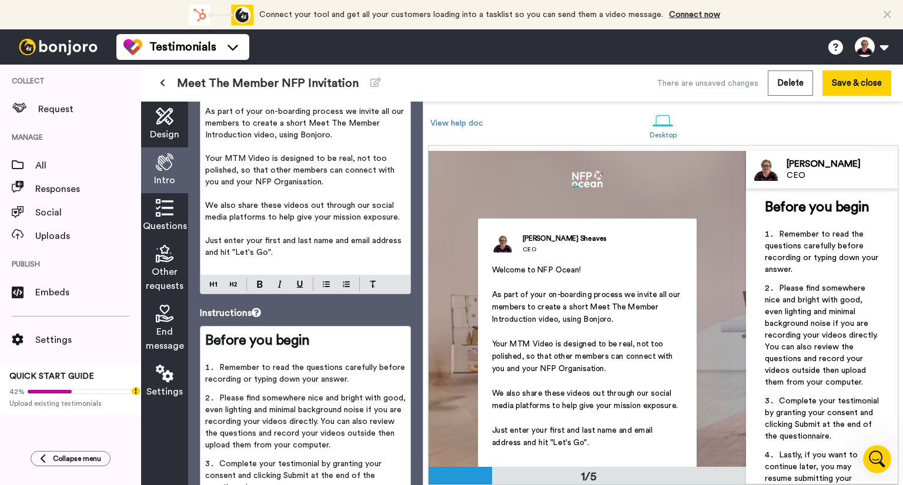
scroll to position [176, 0]
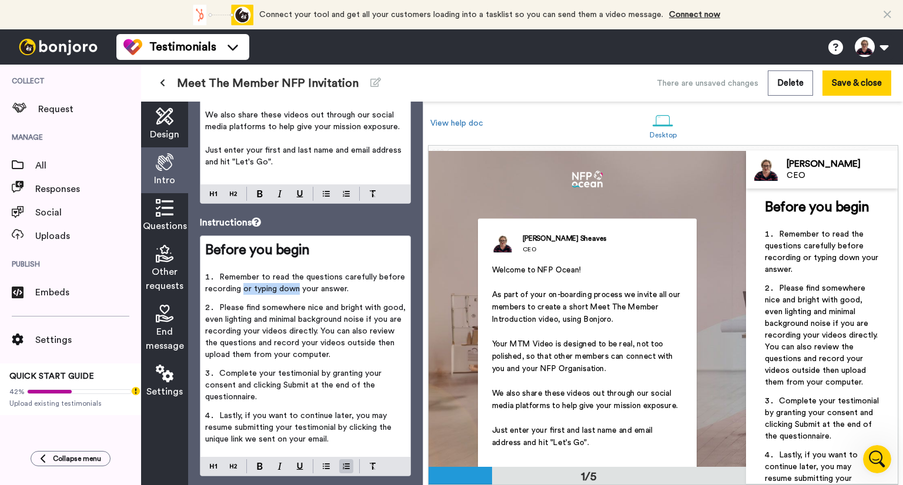
drag, startPoint x: 243, startPoint y: 289, endPoint x: 299, endPoint y: 286, distance: 56.5
click at [299, 286] on span "Remember to read the questions carefully before recording or typing down your a…" at bounding box center [306, 283] width 202 height 20
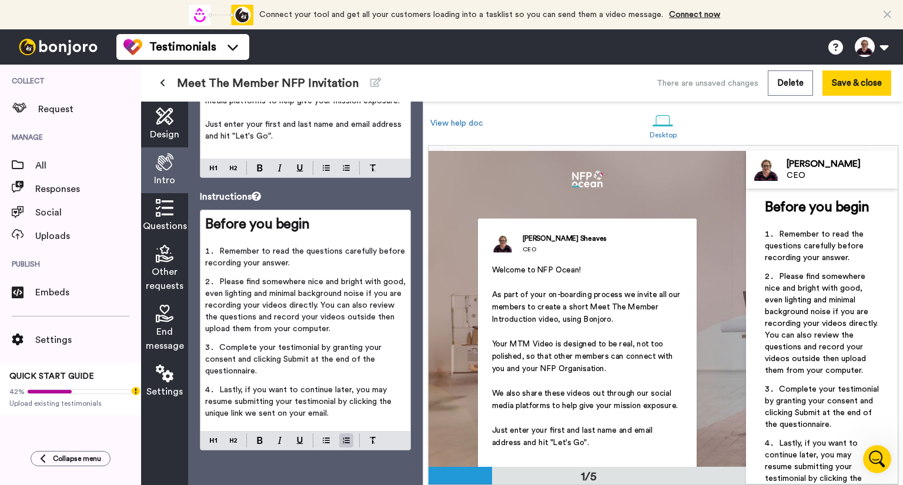
scroll to position [202, 0]
click at [166, 210] on icon at bounding box center [165, 208] width 18 height 18
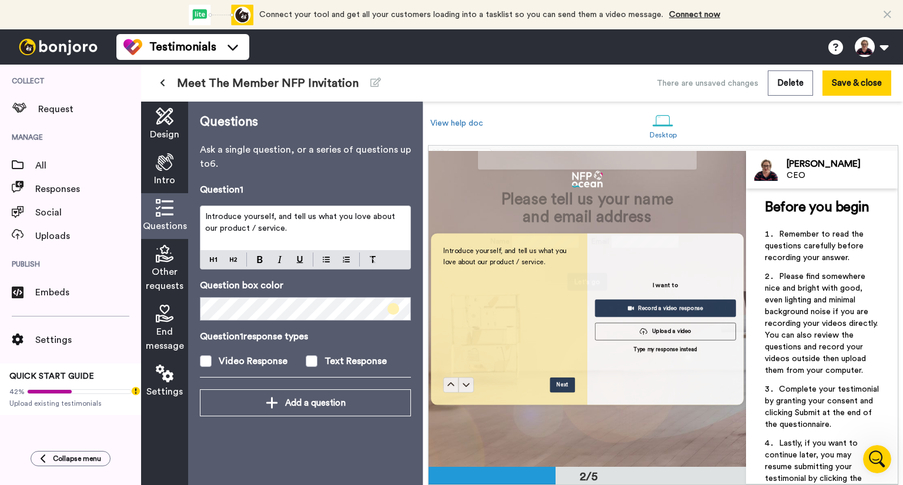
scroll to position [310, 0]
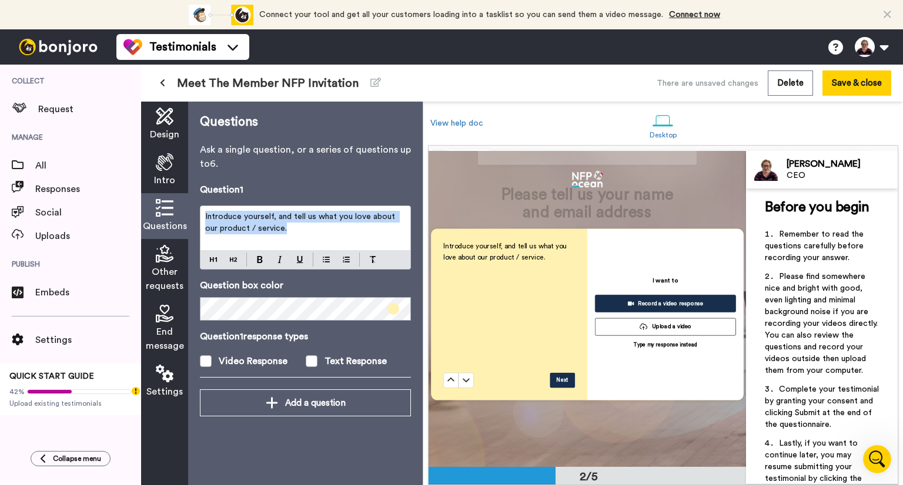
drag, startPoint x: 280, startPoint y: 229, endPoint x: 199, endPoint y: 209, distance: 83.5
click at [199, 209] on div "Questions Ask a single question, or a series of questions up to 6 . Question 1 …" at bounding box center [305, 294] width 235 height 384
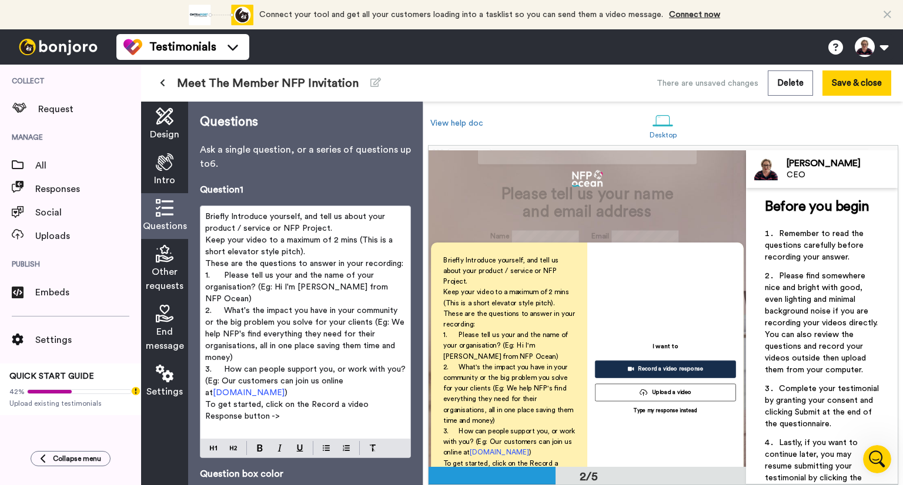
click at [331, 229] on p "Briefly Introduce yourself, and tell us about your product / service or NFP Pro…" at bounding box center [305, 223] width 200 height 24
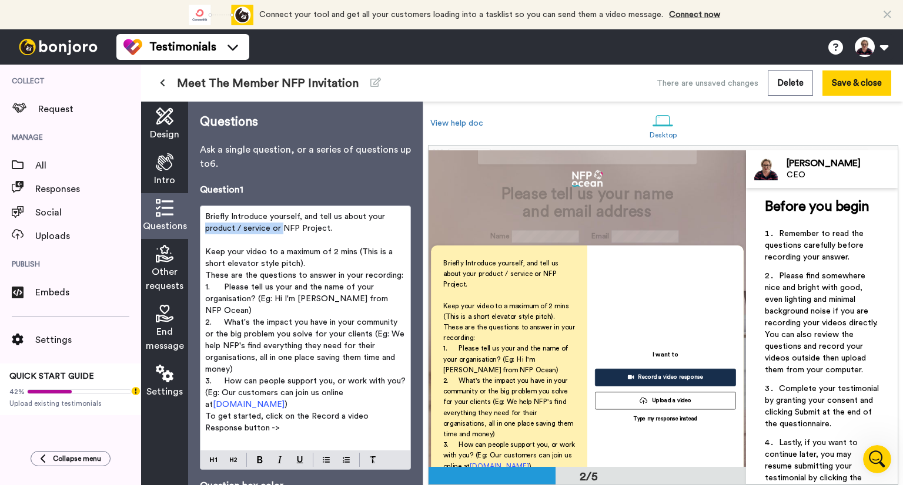
drag, startPoint x: 207, startPoint y: 227, endPoint x: 274, endPoint y: 236, distance: 67.6
click at [279, 229] on div "Briefly Introduce yourself, and tell us about your product / service or NFP Pro…" at bounding box center [305, 328] width 210 height 244
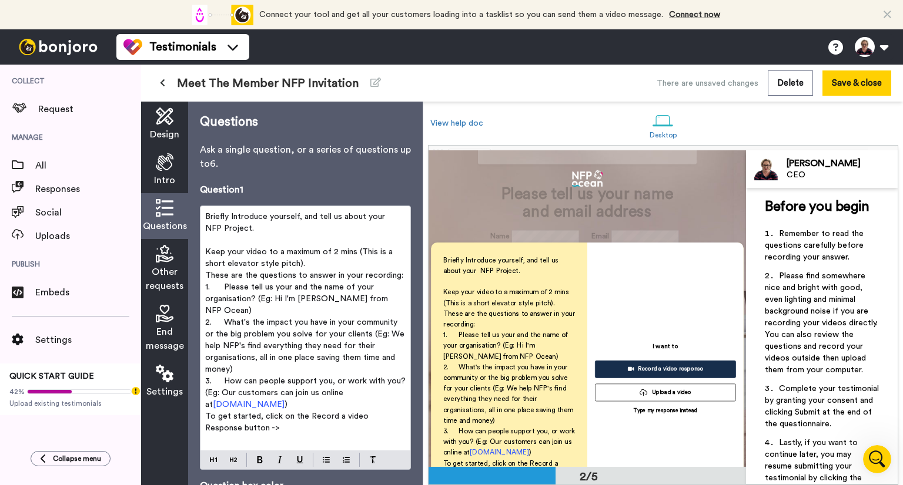
drag, startPoint x: 248, startPoint y: 230, endPoint x: 256, endPoint y: 246, distance: 18.1
click at [250, 231] on span "Briefly Introduce yourself, and tell us about your NFP Project." at bounding box center [297, 223] width 185 height 20
click at [309, 265] on p "Keep your video to a maximum of 2 mins (This is a short elevator style pitch)." at bounding box center [305, 258] width 200 height 24
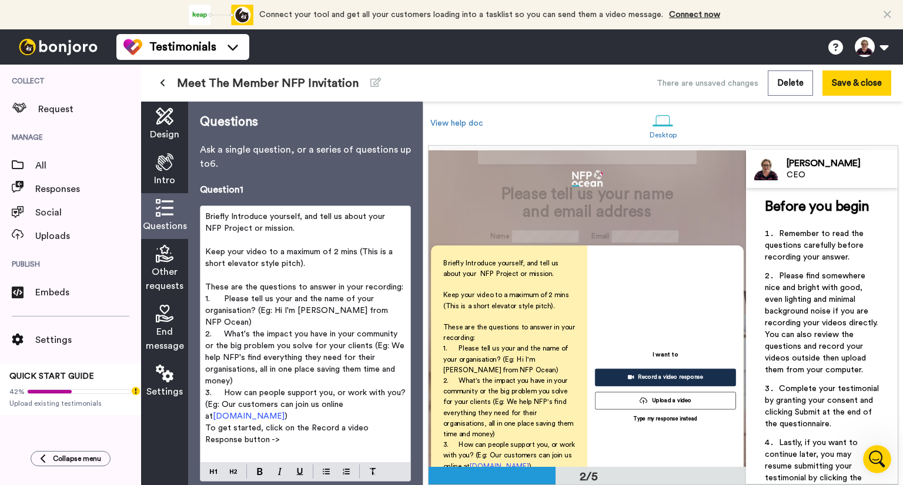
click at [400, 290] on div "Briefly Introduce yourself, and tell us about your NFP Project or mission. ﻿ Ke…" at bounding box center [305, 334] width 210 height 256
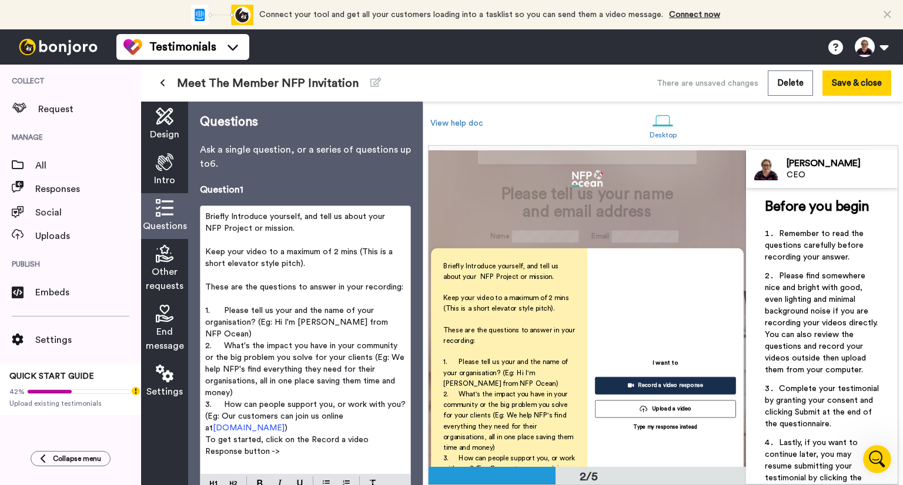
click at [390, 320] on p "1. Please tell us your and the name of your organisation? (Eg: Hi I'm Kerrie fr…" at bounding box center [305, 322] width 200 height 35
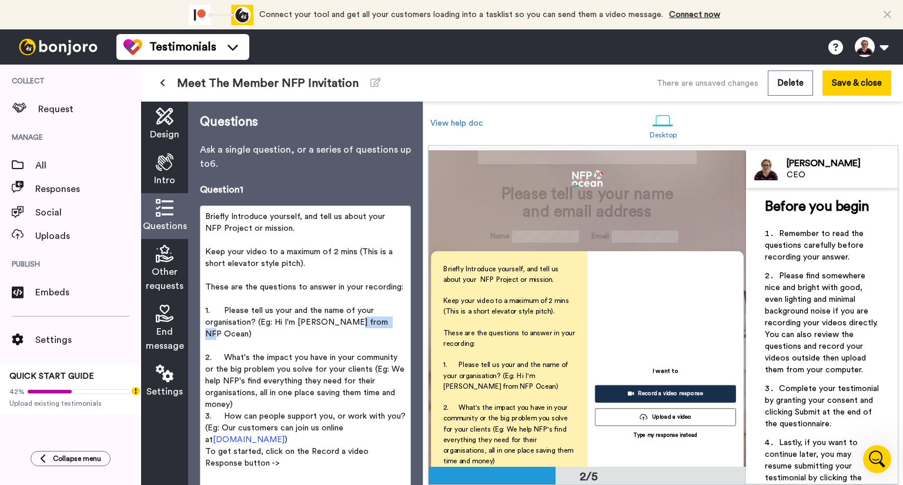
drag, startPoint x: 339, startPoint y: 324, endPoint x: 380, endPoint y: 323, distance: 41.2
click at [380, 323] on span "1. Please tell us your and the name of your organisation? (Eg: Hi I'm Kerrie fr…" at bounding box center [297, 323] width 185 height 32
drag, startPoint x: 296, startPoint y: 318, endPoint x: 317, endPoint y: 323, distance: 21.8
click at [317, 323] on span "1. Please tell us your and the name of your organisation? (Eg: Hi I'm Kerrie fr…" at bounding box center [297, 323] width 185 height 32
click at [379, 323] on span "1. Please tell us your and the name of your organisation? (Eg: Hi I'm Sarah fro…" at bounding box center [297, 323] width 185 height 32
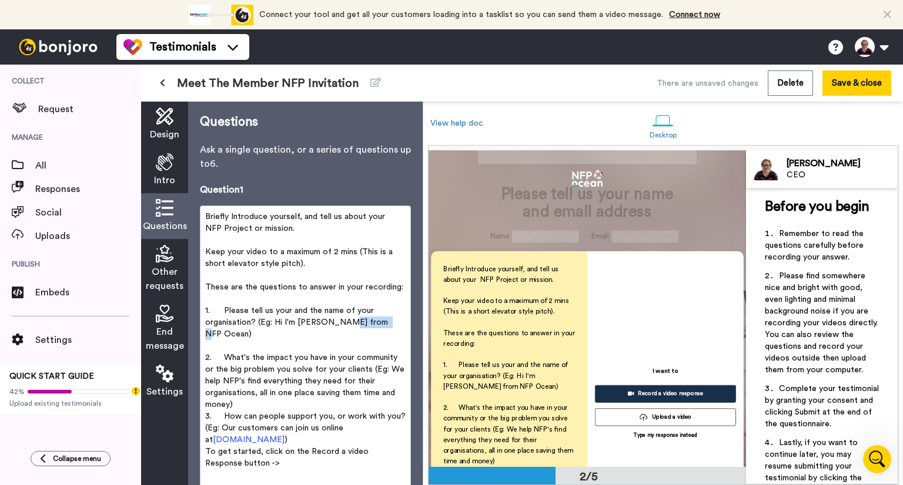
drag, startPoint x: 376, startPoint y: 322, endPoint x: 341, endPoint y: 325, distance: 35.4
click at [341, 325] on span "1. Please tell us your and the name of your organisation? (Eg: Hi I'm Sarah fro…" at bounding box center [297, 323] width 185 height 32
click at [390, 320] on span "1. Please tell us your and the name of your organisation? (Eg: Hi I'm Sarah fro…" at bounding box center [297, 323] width 185 height 32
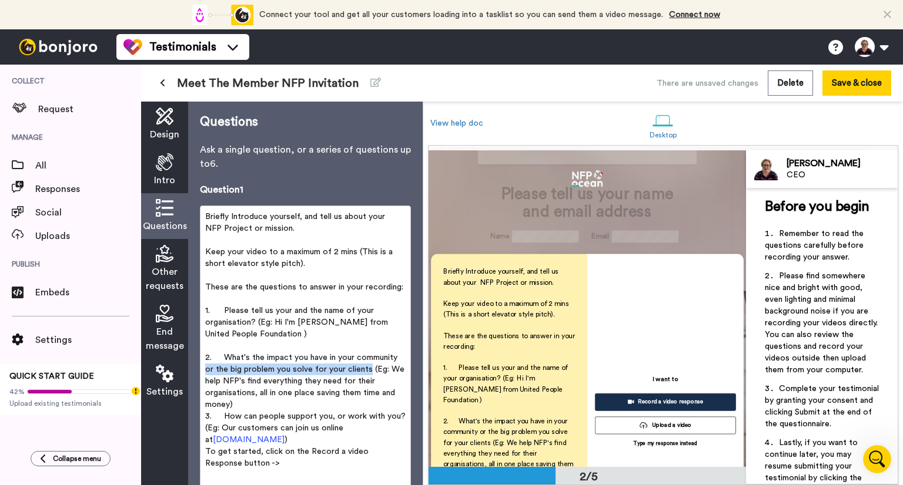
drag, startPoint x: 205, startPoint y: 370, endPoint x: 367, endPoint y: 371, distance: 161.6
click at [367, 371] on span "2. What's the impact you have in your community or the big problem you solve fo…" at bounding box center [306, 381] width 202 height 55
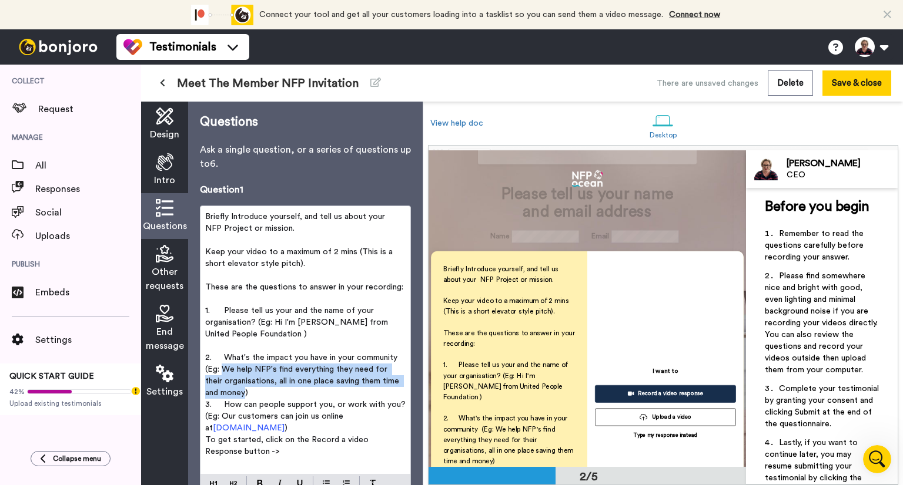
drag, startPoint x: 223, startPoint y: 367, endPoint x: 244, endPoint y: 391, distance: 32.5
click at [244, 391] on span "2. What's the impact you have in your community (Eg: We help NFP's find everyth…" at bounding box center [303, 375] width 197 height 43
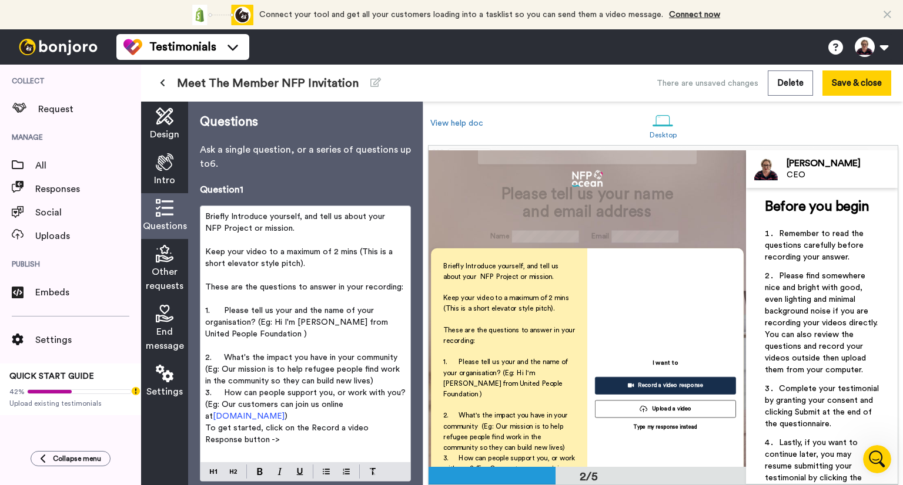
click at [228, 381] on span "2. What's the impact you have in your community (Eg: Our mission is to help ref…" at bounding box center [303, 370] width 197 height 32
click at [400, 379] on div "Briefly Introduce yourself, and tell us about your NFP Project or mission. ﻿ Ke…" at bounding box center [305, 334] width 210 height 256
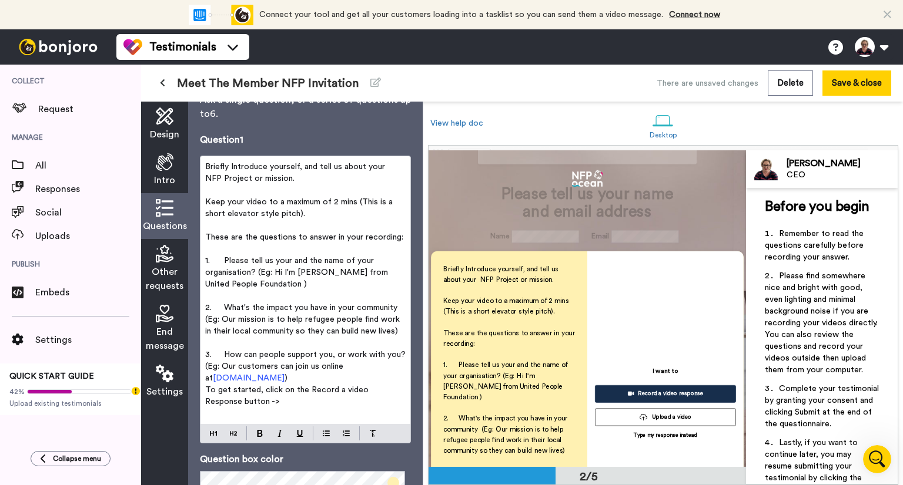
scroll to position [118, 0]
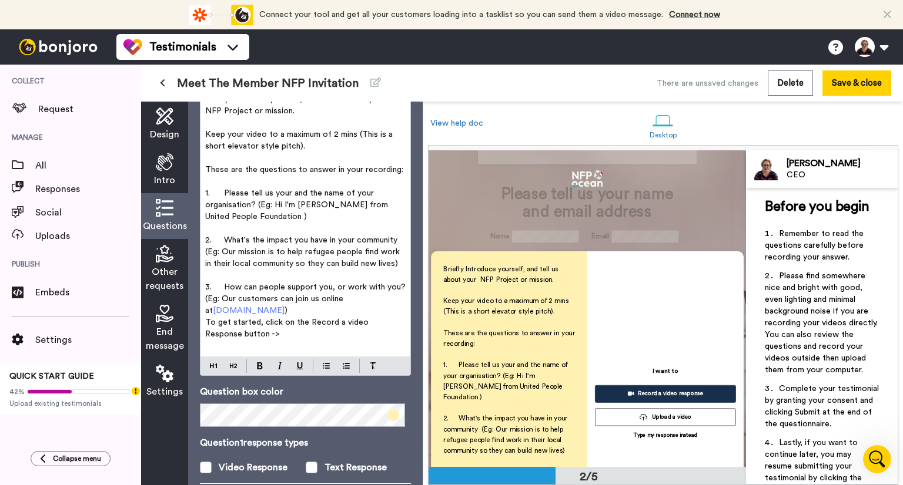
drag, startPoint x: 221, startPoint y: 298, endPoint x: 277, endPoint y: 309, distance: 57.4
click at [277, 309] on span "3. How can people support you, or work with you? (Eg: Our customers can join us…" at bounding box center [306, 299] width 203 height 32
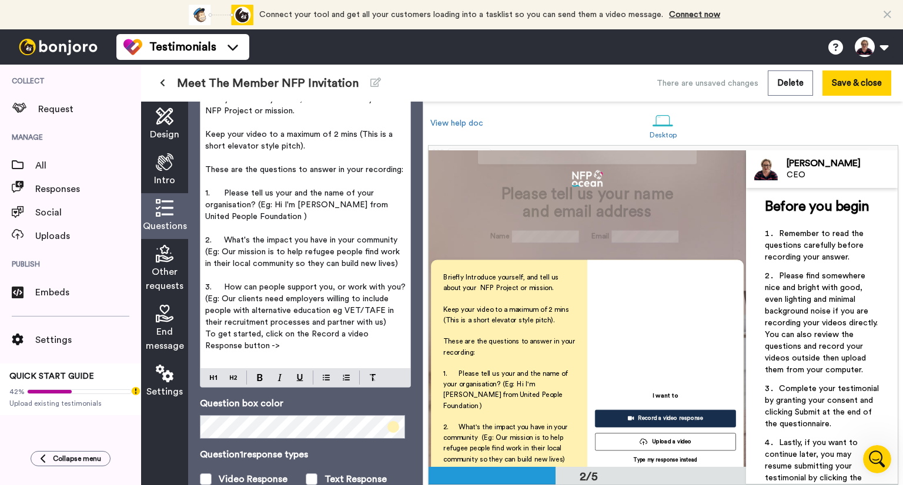
click at [386, 323] on p "3. How can people support you, or work with you? (Eg: Our clients need employer…" at bounding box center [305, 305] width 200 height 47
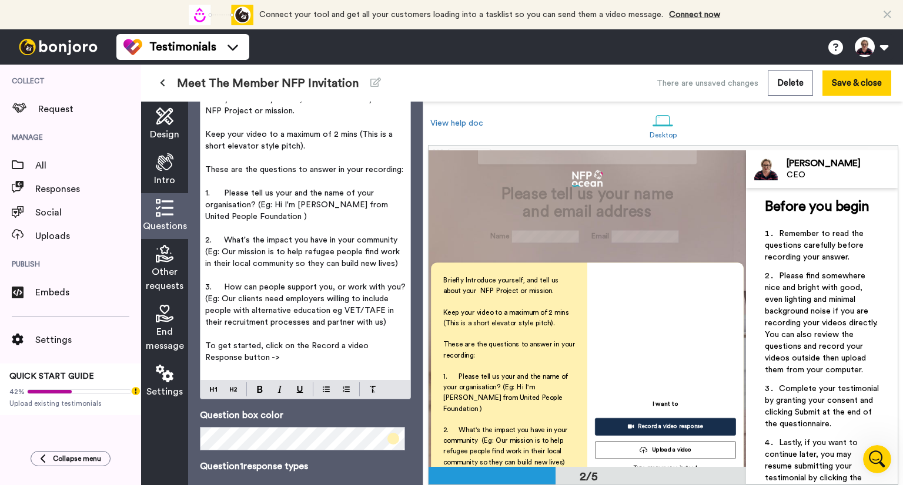
click at [329, 310] on span "3. How can people support you, or work with you? (Eg: Our clients need employer…" at bounding box center [306, 304] width 203 height 43
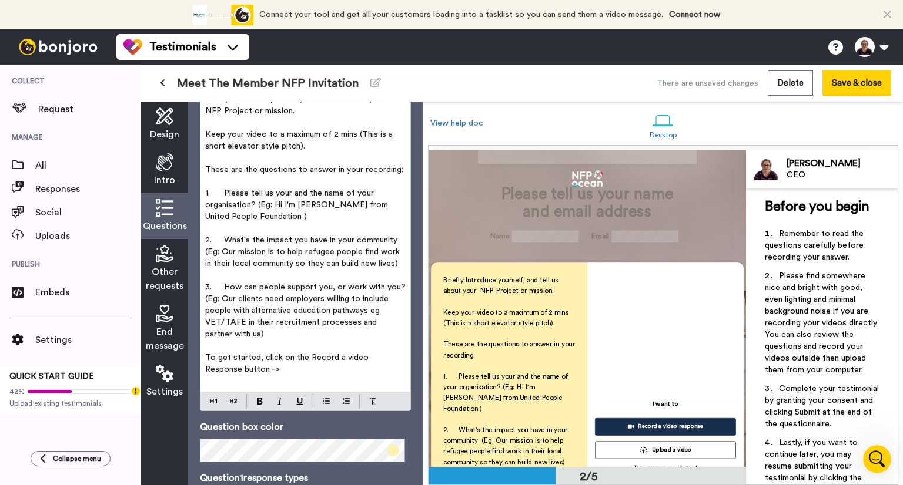
click at [242, 324] on span "3. How can people support you, or work with you? (Eg: Our clients need employer…" at bounding box center [306, 310] width 203 height 55
click at [261, 333] on span "3. How can people support you, or work with you? (Eg: Our clients need employer…" at bounding box center [306, 310] width 203 height 55
click at [334, 336] on p "3. How can people support you, or work with you? (Eg: Our clients need employer…" at bounding box center [305, 311] width 200 height 59
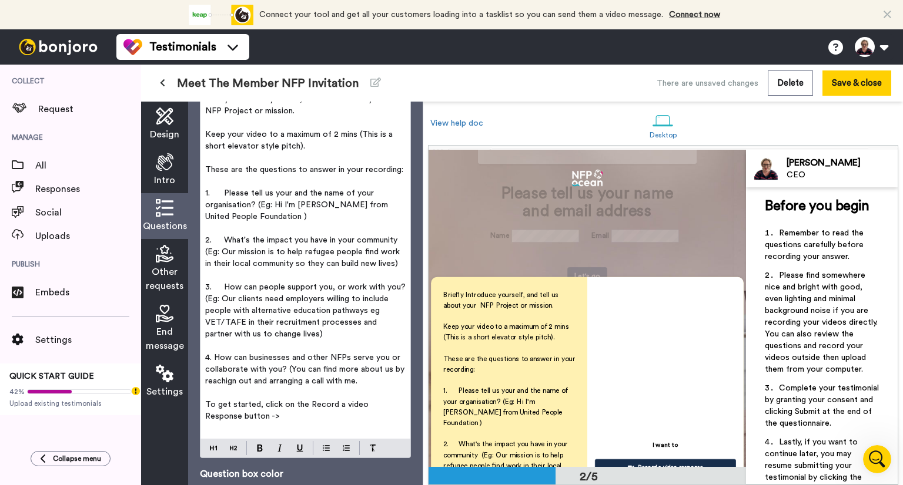
drag, startPoint x: 230, startPoint y: 379, endPoint x: 216, endPoint y: 396, distance: 21.3
click at [216, 396] on p "﻿" at bounding box center [305, 393] width 200 height 12
drag, startPoint x: 216, startPoint y: 381, endPoint x: 245, endPoint y: 378, distance: 29.0
click at [247, 377] on span "4. How can businesses and other NFPs serve you or collaborate with you? (You ca…" at bounding box center [306, 370] width 202 height 32
click at [369, 383] on span "4. How can businesses and other NFPs serve you or collaborate with you? (You ca…" at bounding box center [306, 370] width 202 height 32
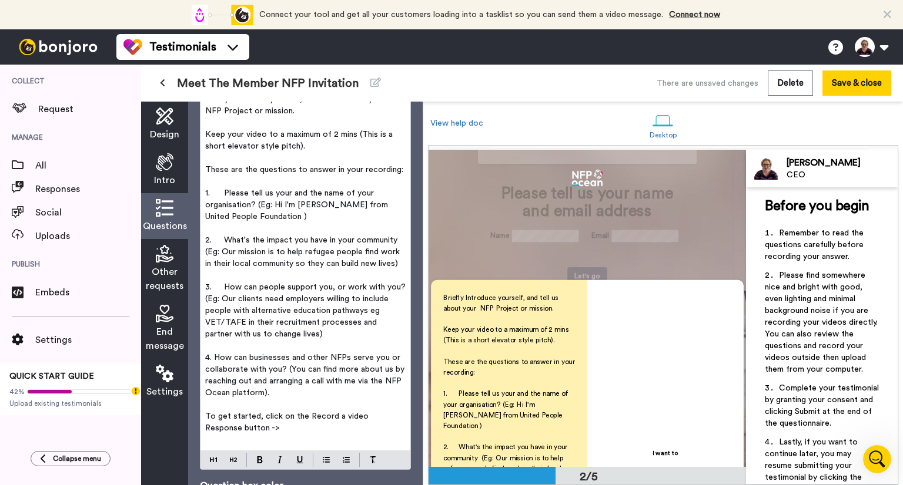
click at [290, 370] on span "4. How can businesses and other NFPs serve you or collaborate with you? (You ca…" at bounding box center [306, 375] width 202 height 43
click at [353, 367] on span "4. How can businesses and other NFPs serve you or collaborate with you? (Eg: Yo…" at bounding box center [306, 375] width 202 height 43
drag, startPoint x: 335, startPoint y: 369, endPoint x: 230, endPoint y: 384, distance: 106.3
click at [230, 384] on span "4. How can businesses and other NFPs serve you or collaborate with you? (Eg: Yo…" at bounding box center [304, 375] width 199 height 43
click at [167, 262] on icon at bounding box center [165, 254] width 18 height 18
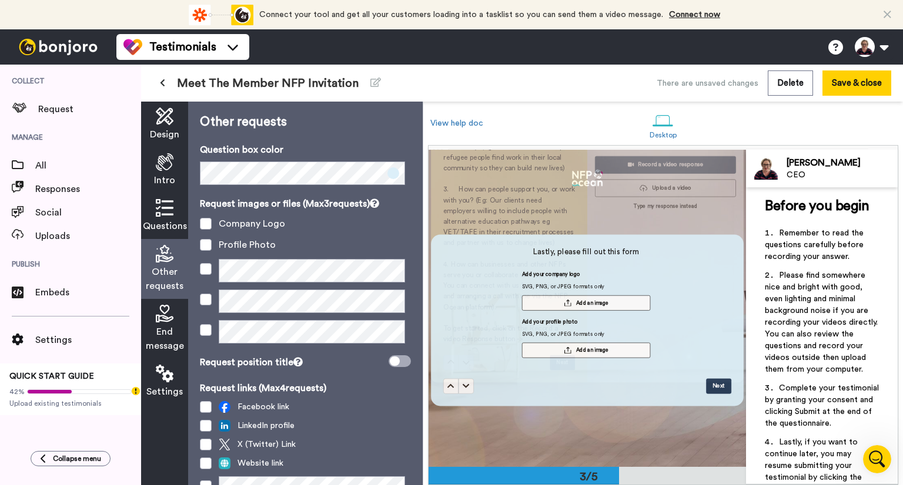
scroll to position [622, 0]
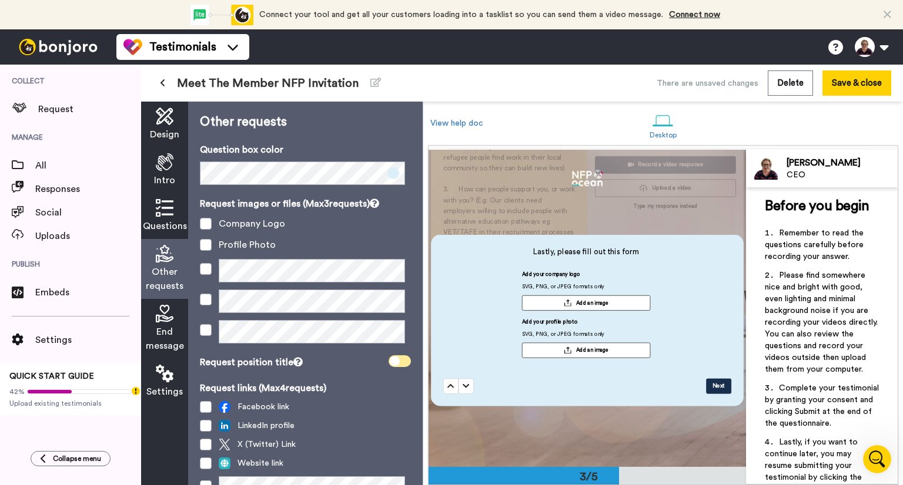
click at [397, 361] on span at bounding box center [399, 362] width 22 height 12
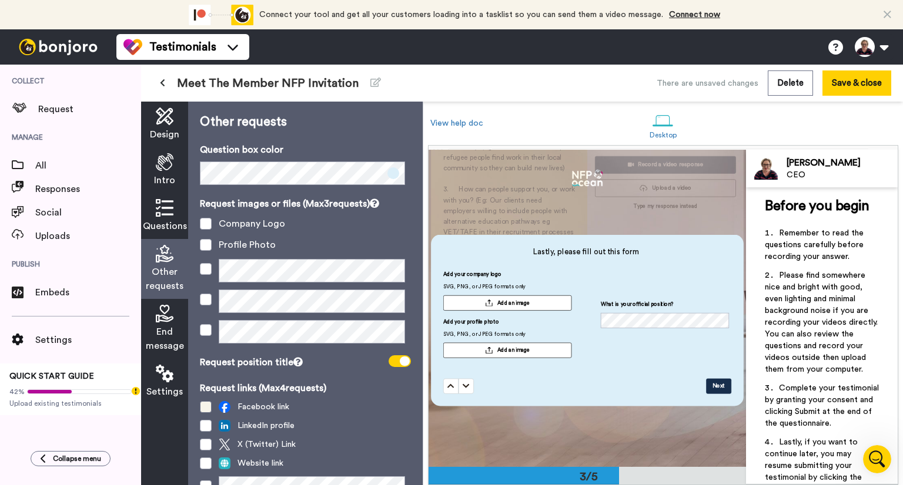
click at [205, 407] on span at bounding box center [206, 407] width 12 height 12
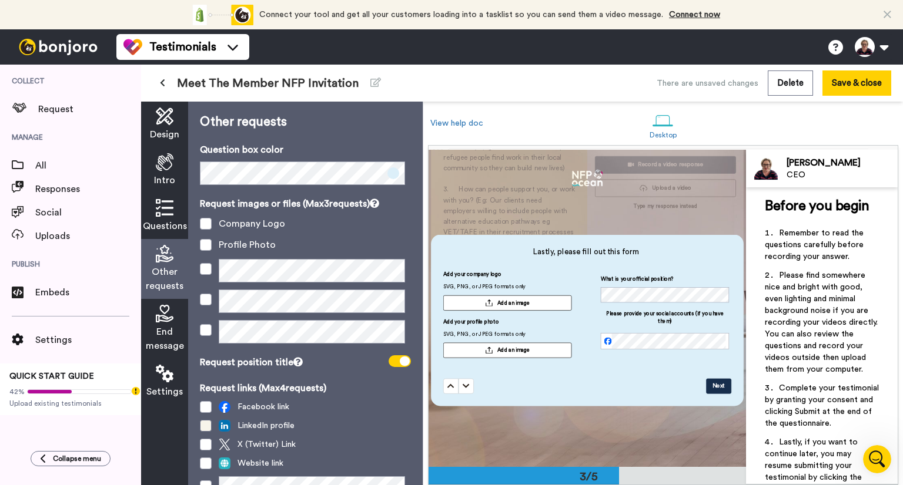
click at [202, 427] on span at bounding box center [206, 426] width 12 height 12
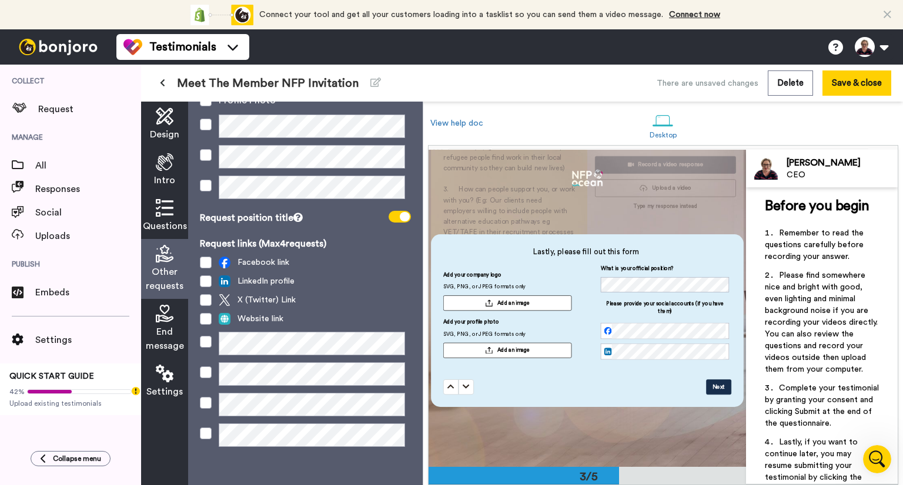
scroll to position [149, 0]
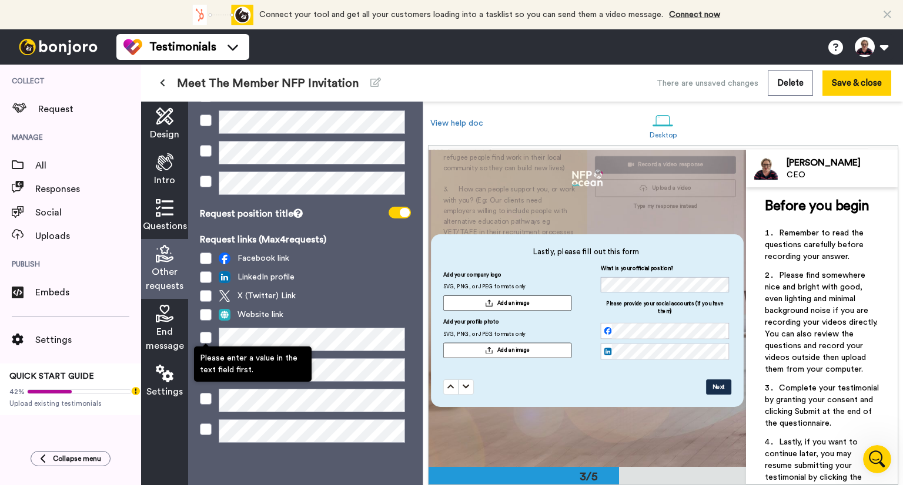
click at [203, 340] on span at bounding box center [206, 338] width 12 height 12
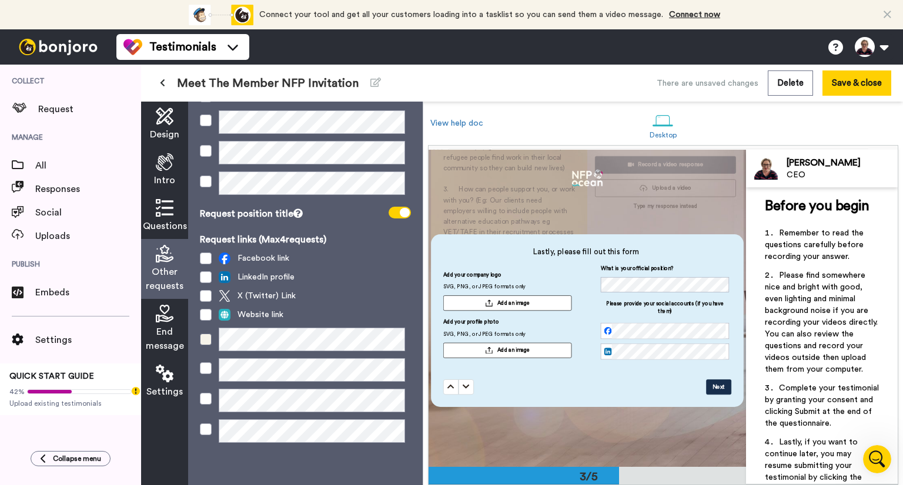
click at [203, 344] on span at bounding box center [206, 340] width 12 height 12
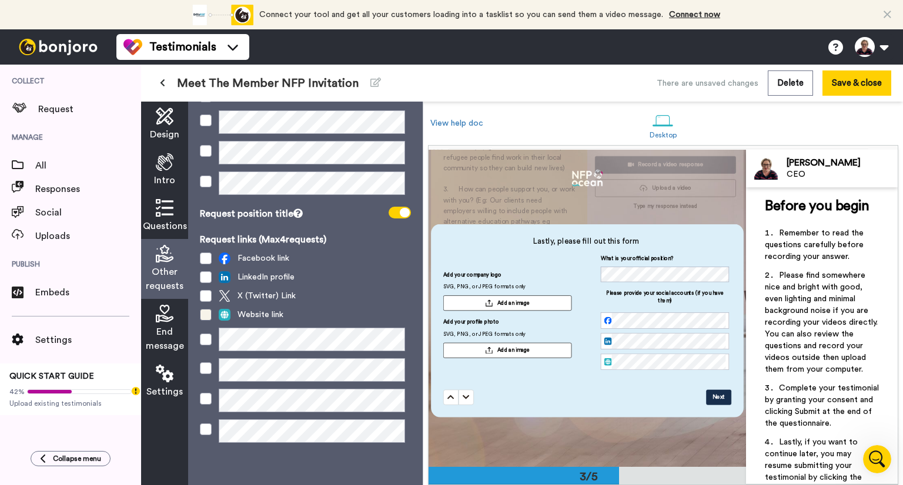
click at [208, 314] on span at bounding box center [206, 315] width 12 height 12
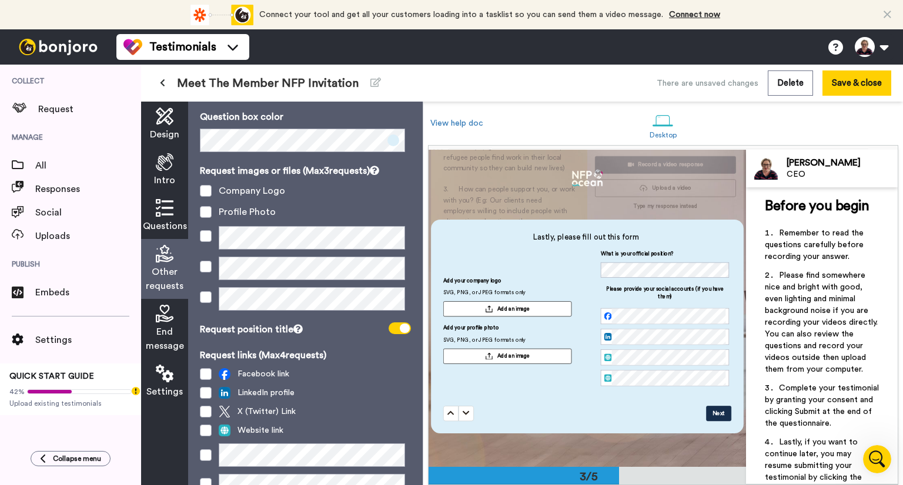
scroll to position [31, 0]
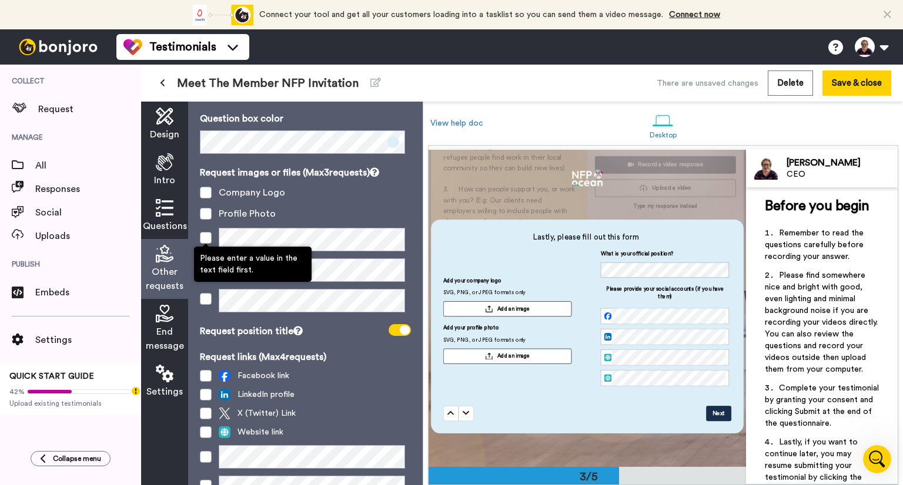
click at [207, 239] on span at bounding box center [206, 238] width 12 height 12
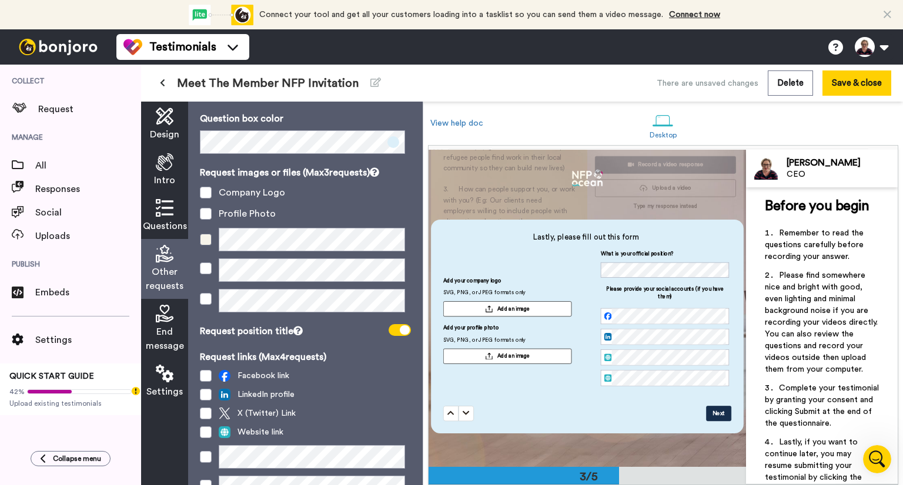
click at [205, 238] on span at bounding box center [206, 240] width 12 height 12
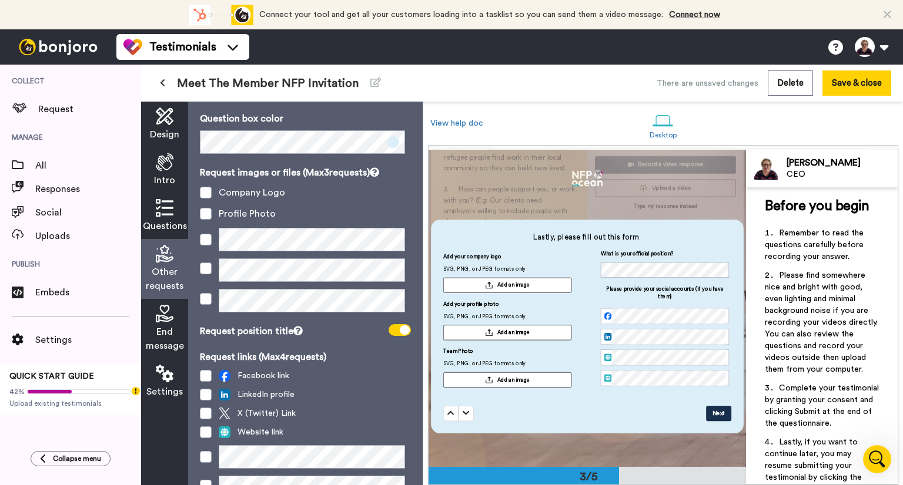
scroll to position [0, 0]
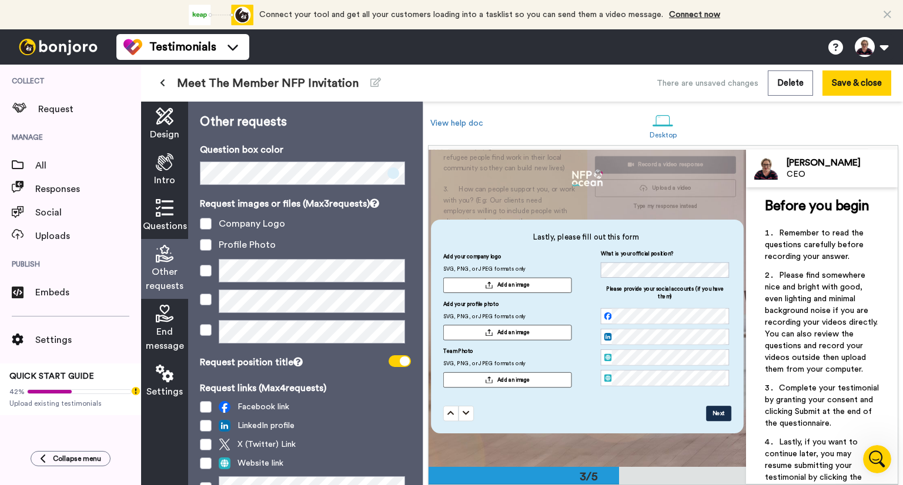
click at [388, 172] on span at bounding box center [393, 174] width 12 height 12
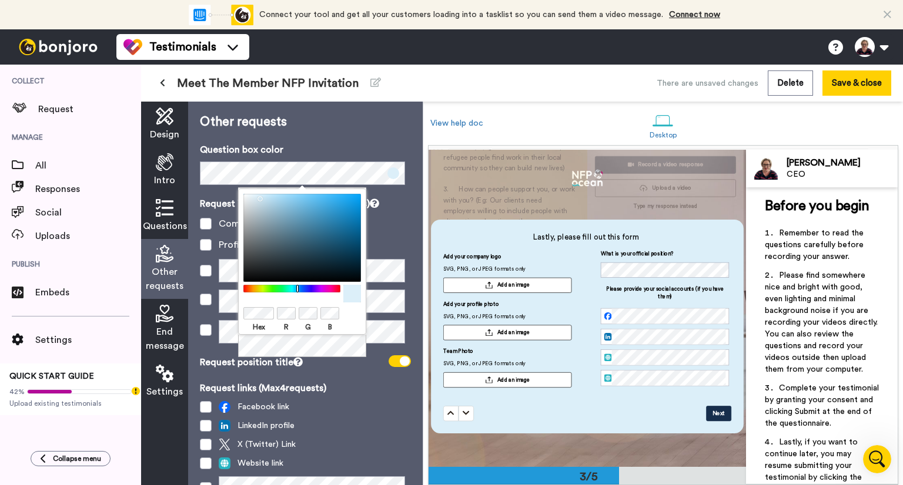
click at [219, 319] on body "Connect your tool now! Connect your tool and get all your customers loading int…" at bounding box center [451, 242] width 903 height 485
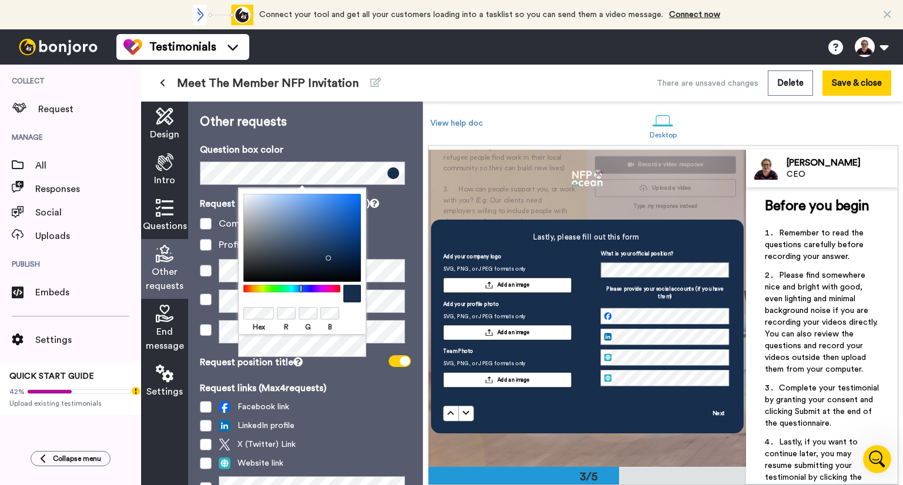
click at [366, 350] on div "Hex R G B" at bounding box center [302, 274] width 128 height 170
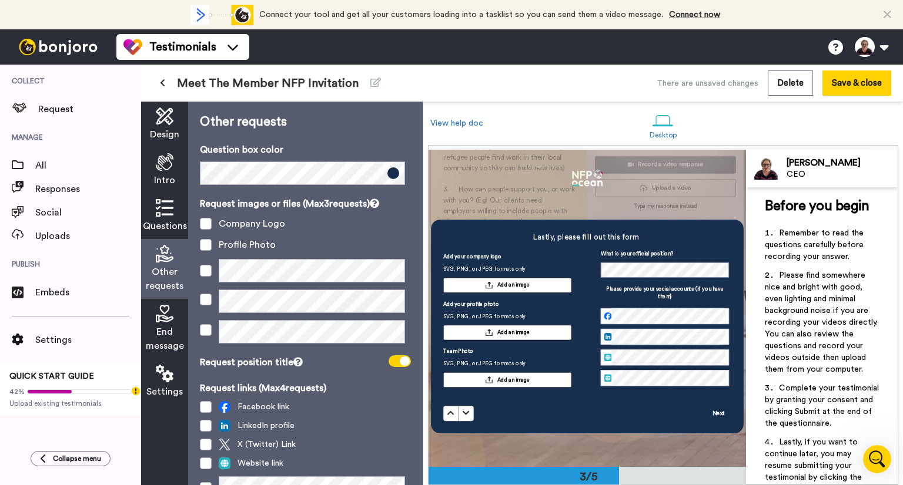
click at [400, 230] on div "Company Logo" at bounding box center [305, 224] width 211 height 14
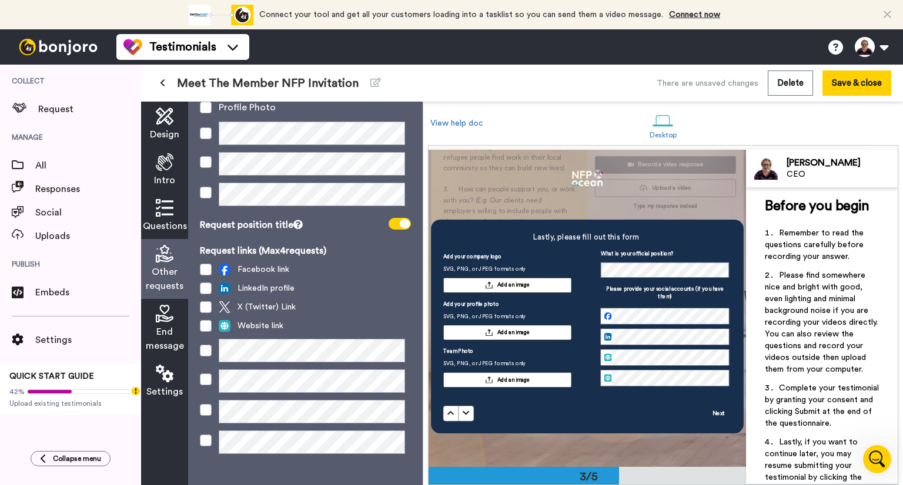
scroll to position [149, 0]
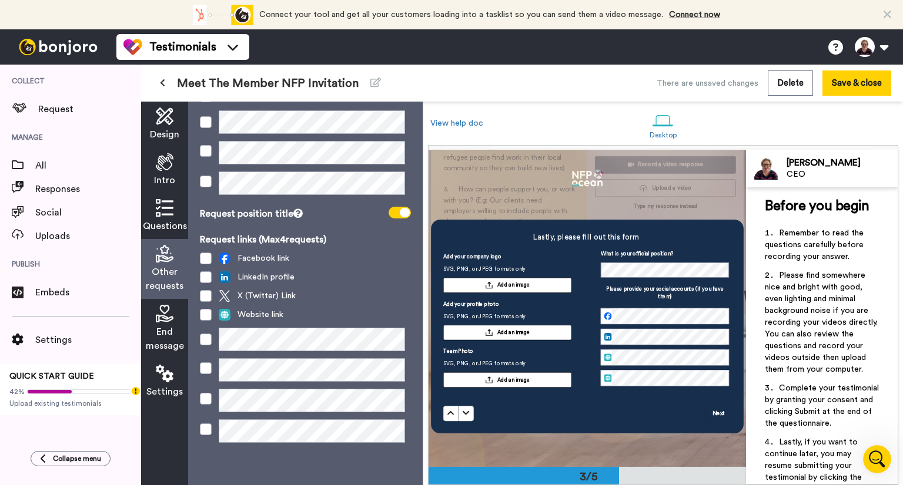
click at [162, 320] on icon at bounding box center [165, 314] width 18 height 18
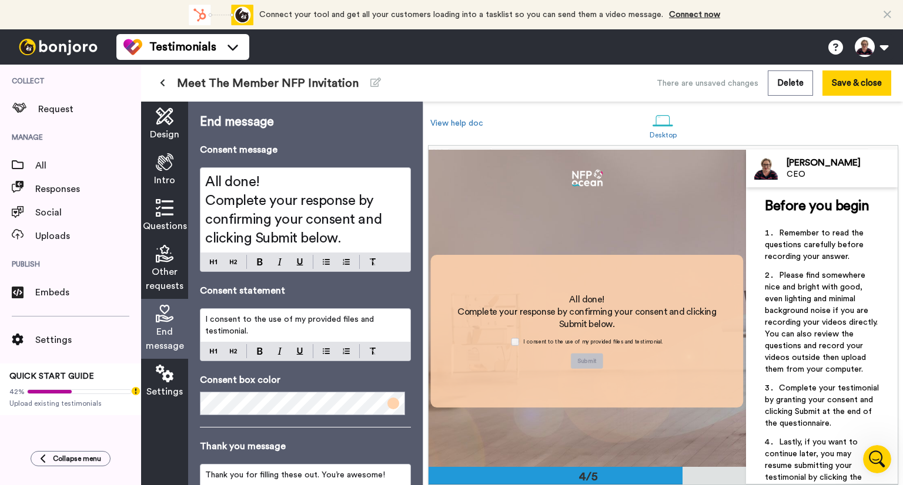
scroll to position [933, 0]
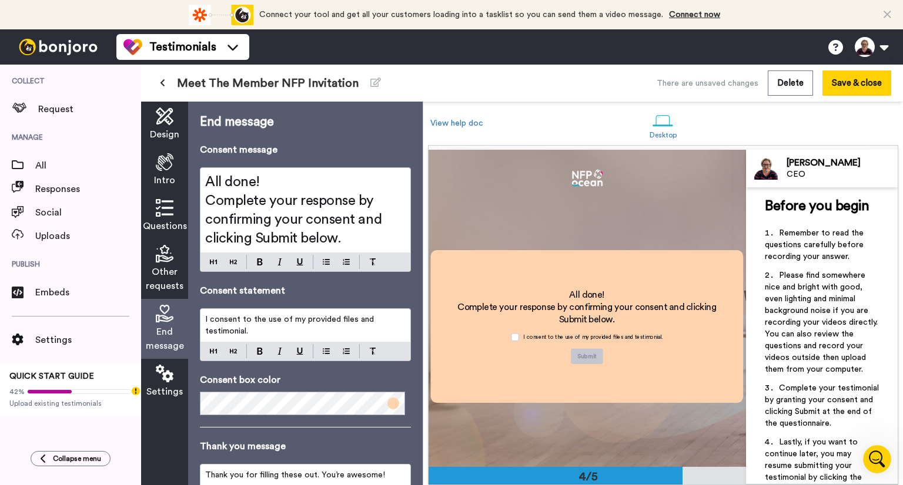
click at [387, 403] on span at bounding box center [393, 404] width 12 height 12
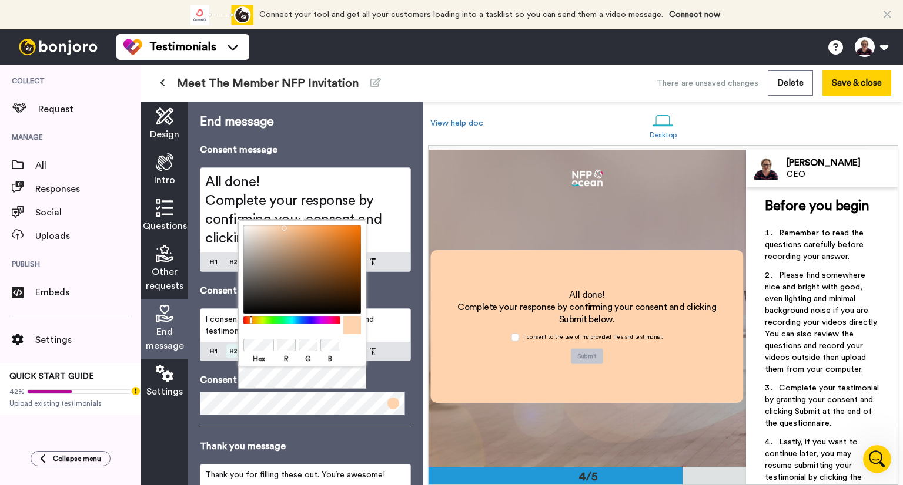
click at [236, 346] on body "Connect your tool now! Connect your tool and get all your customers loading int…" at bounding box center [451, 242] width 903 height 485
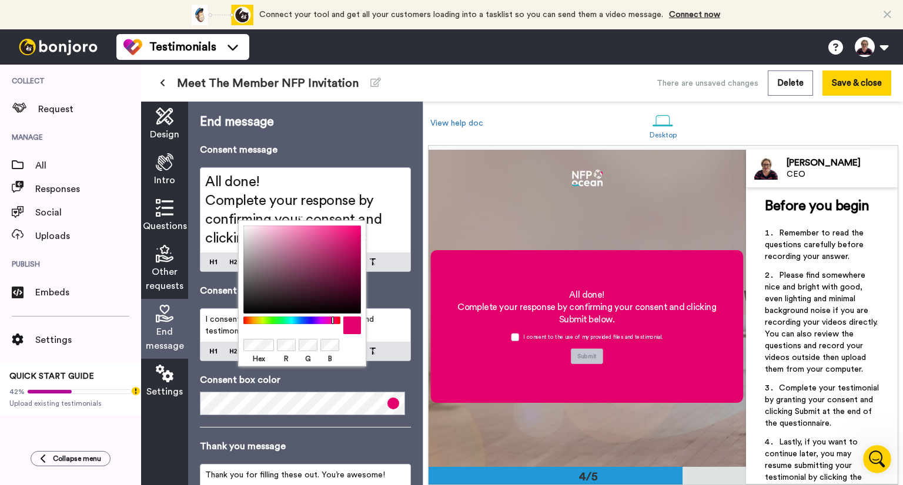
click at [393, 374] on p "Consent box color" at bounding box center [305, 380] width 211 height 14
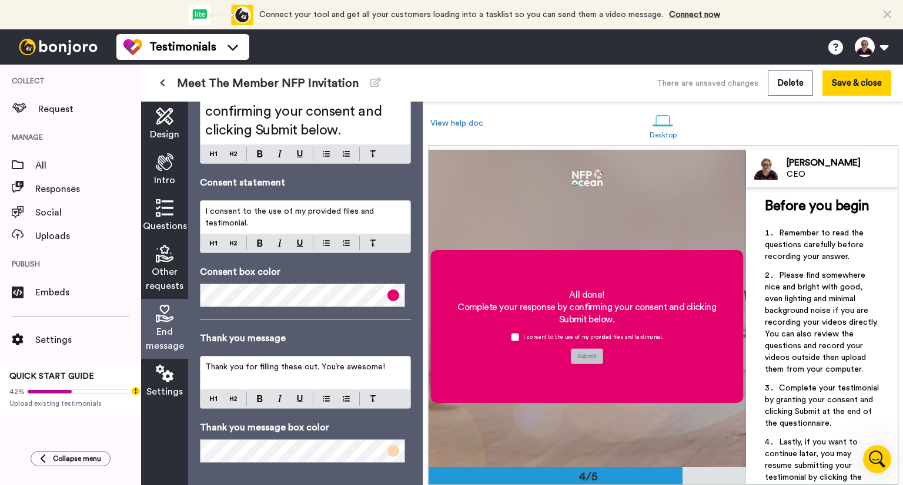
scroll to position [120, 0]
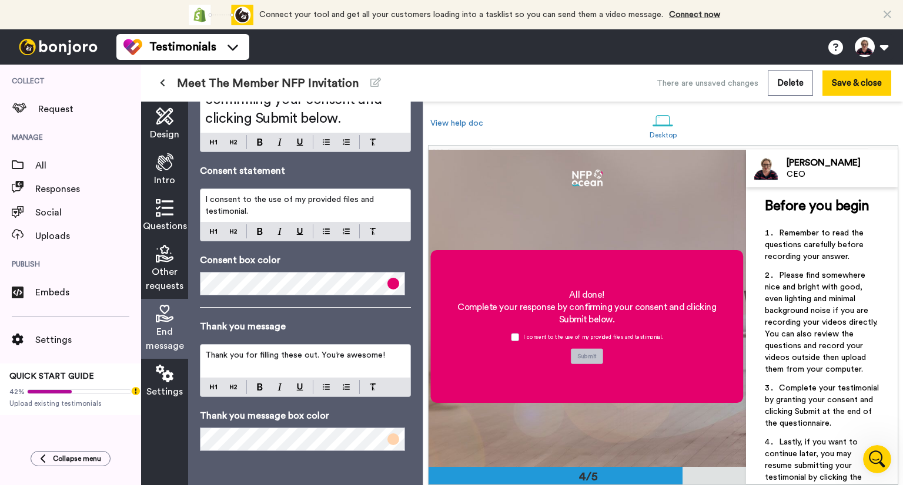
click at [388, 437] on span at bounding box center [393, 440] width 12 height 12
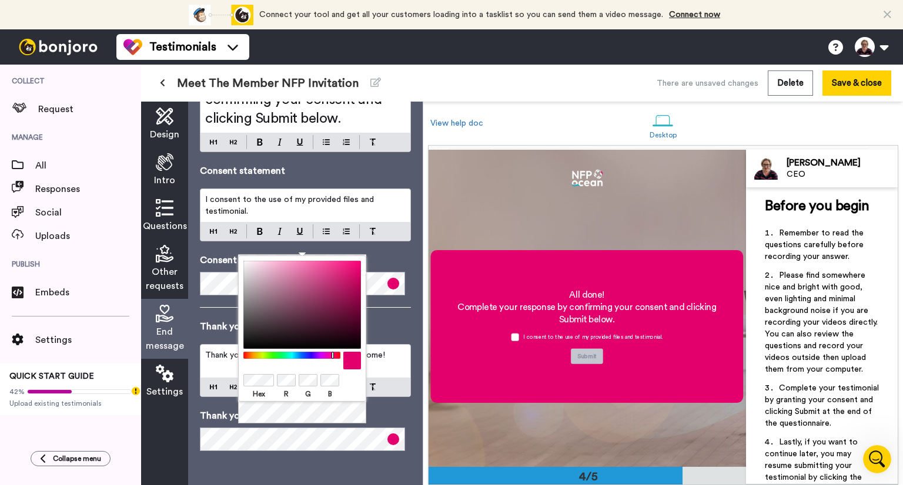
click at [384, 409] on p "Thank you message box color" at bounding box center [305, 416] width 211 height 14
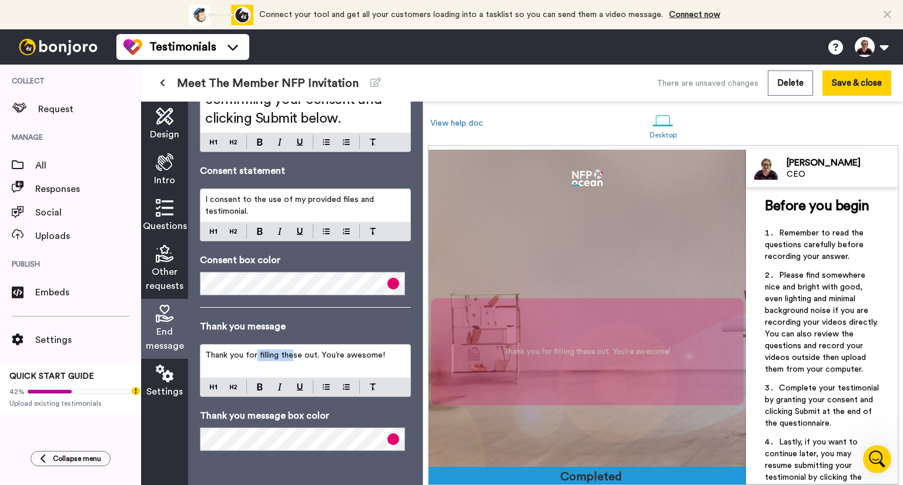
scroll to position [1244, 0]
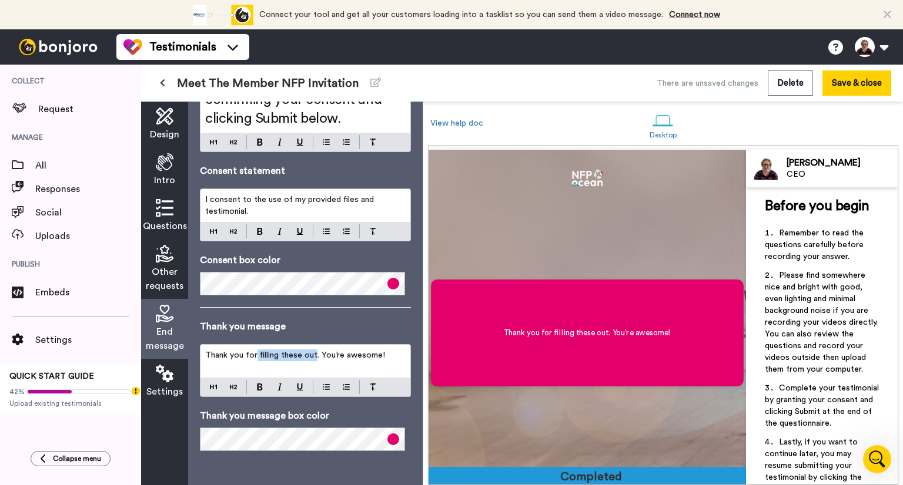
drag, startPoint x: 256, startPoint y: 353, endPoint x: 314, endPoint y: 355, distance: 58.2
click at [314, 355] on span "Thank you for filling these out. You’re awesome!" at bounding box center [295, 355] width 180 height 8
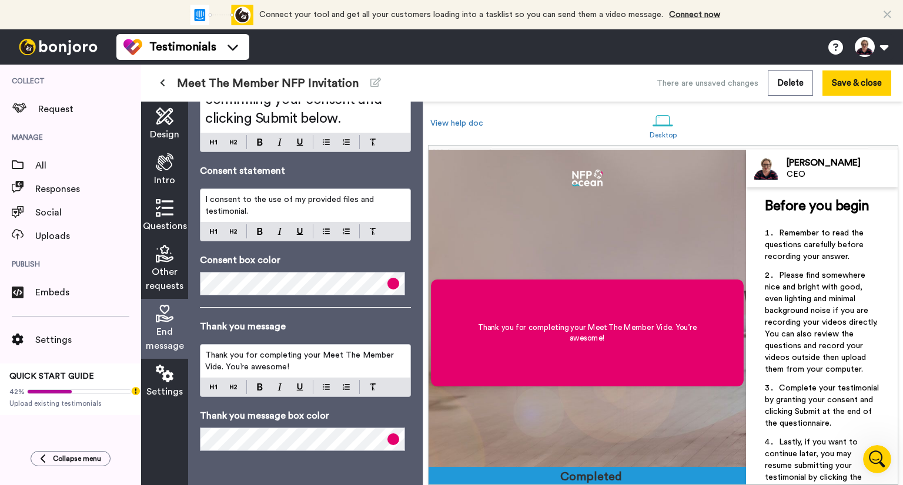
scroll to position [1238, 0]
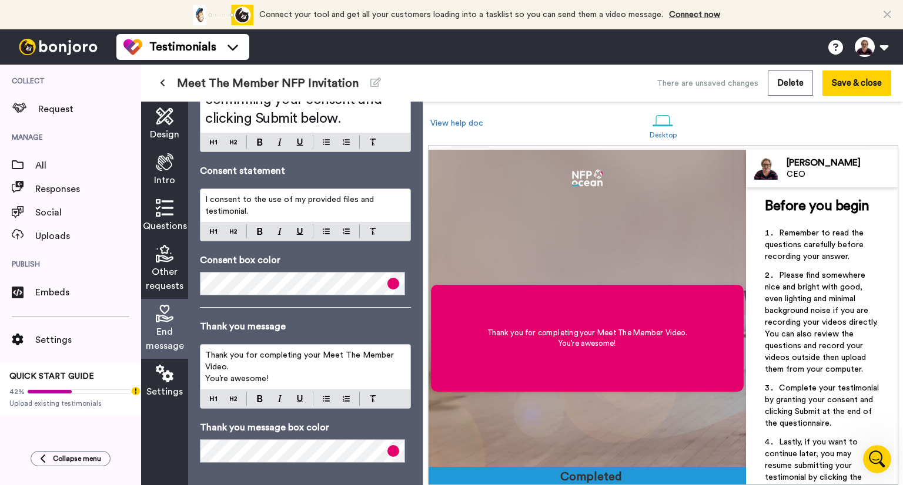
drag, startPoint x: 245, startPoint y: 209, endPoint x: 251, endPoint y: 225, distance: 16.9
click at [245, 210] on span "I consent to the use of my provided files and testimonial." at bounding box center [290, 206] width 171 height 20
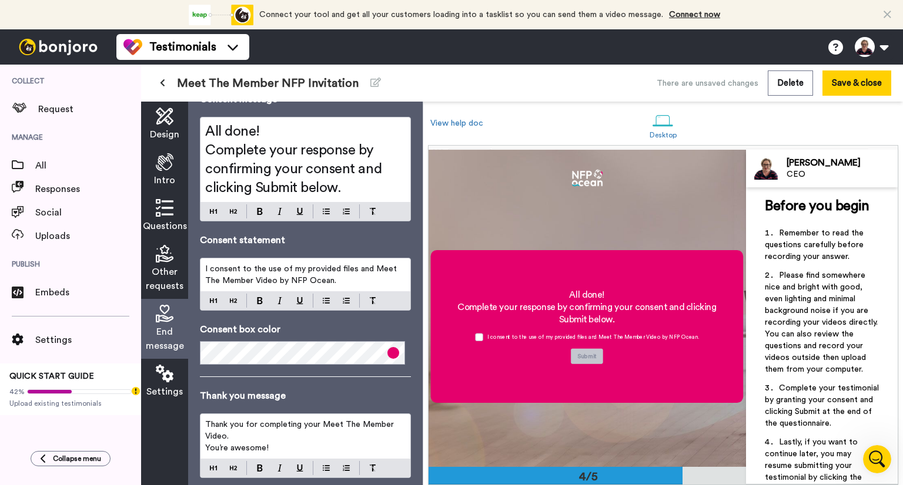
scroll to position [132, 0]
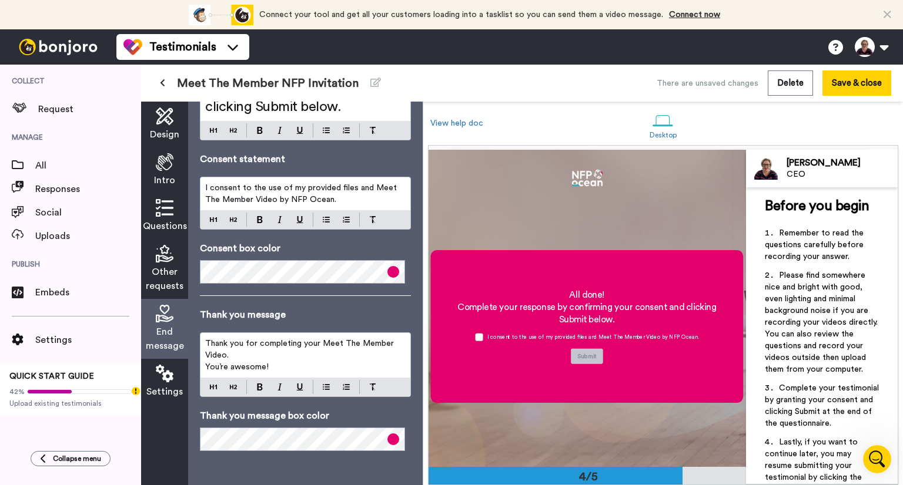
click at [163, 367] on icon at bounding box center [165, 374] width 18 height 18
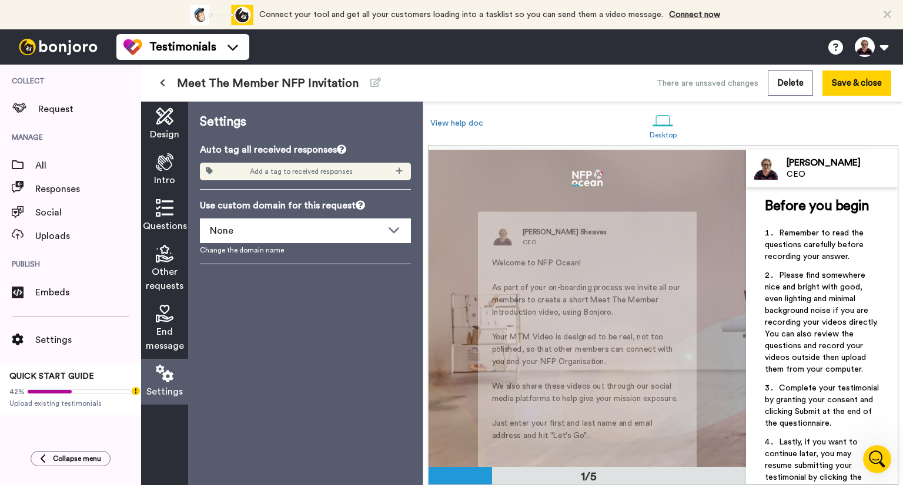
scroll to position [0, 0]
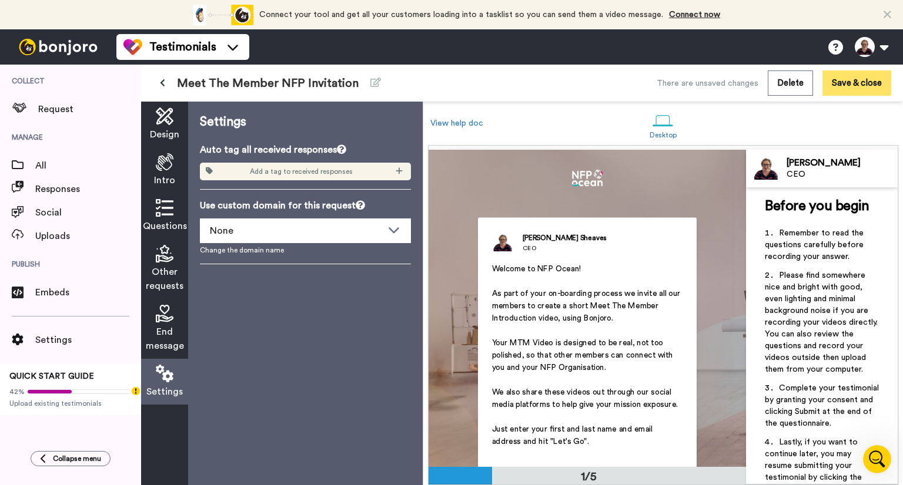
click at [845, 82] on button "Save & close" at bounding box center [856, 83] width 69 height 25
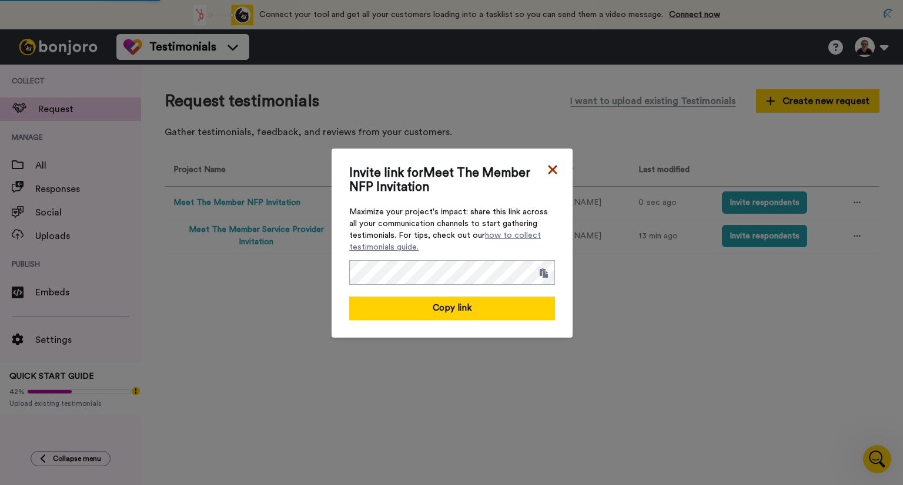
click at [548, 172] on icon at bounding box center [552, 170] width 9 height 9
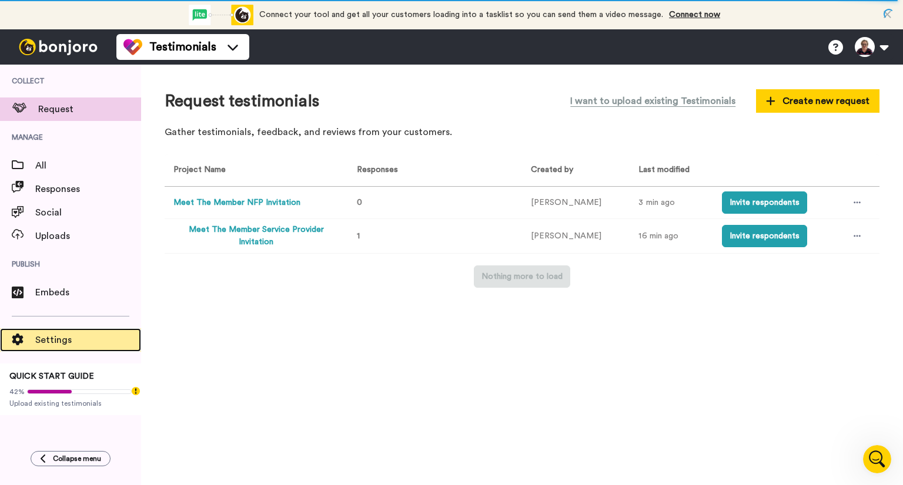
click at [48, 349] on div "Settings" at bounding box center [70, 341] width 141 height 24
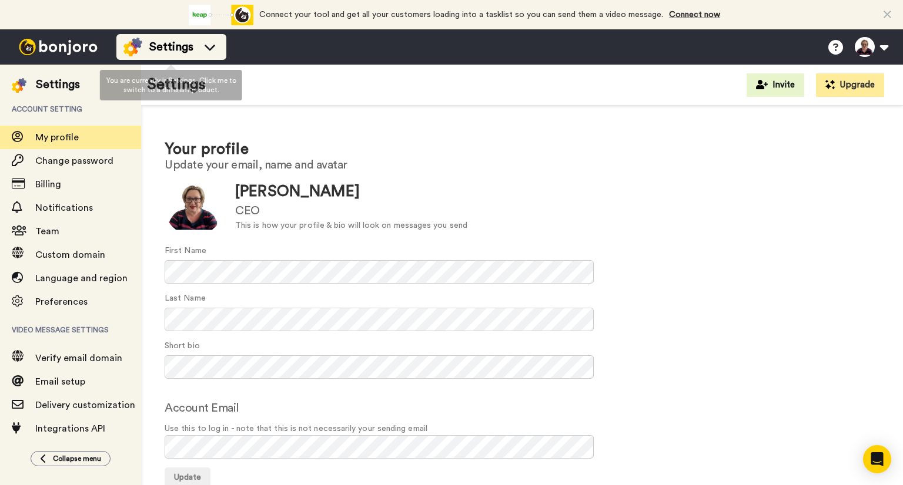
click at [206, 45] on icon at bounding box center [209, 47] width 19 height 12
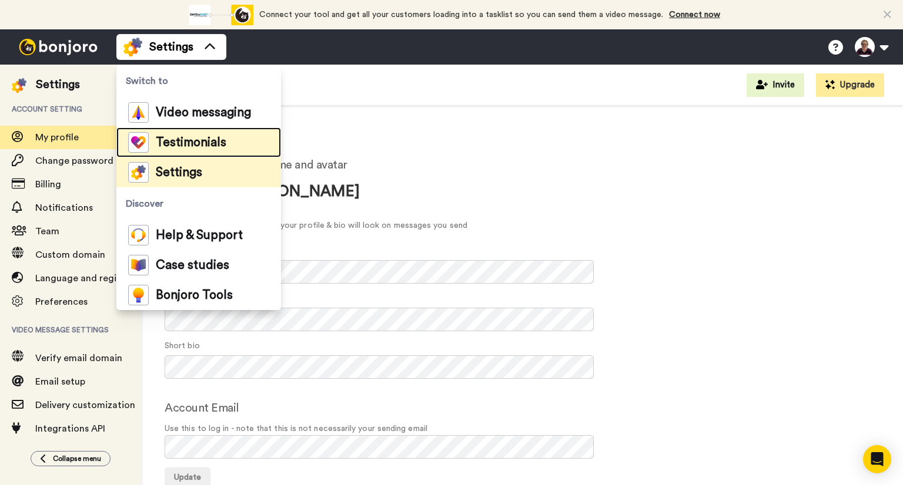
click at [208, 143] on span "Testimonials" at bounding box center [191, 143] width 71 height 12
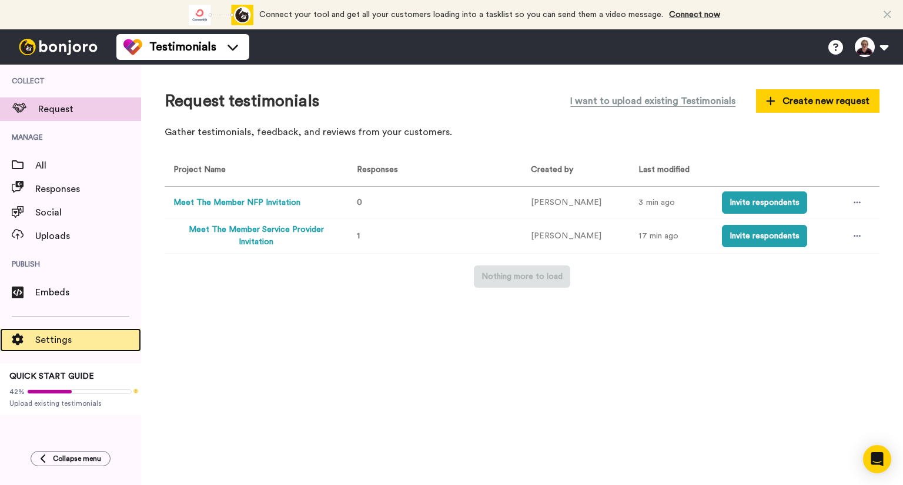
click at [36, 344] on span "Settings" at bounding box center [88, 340] width 106 height 14
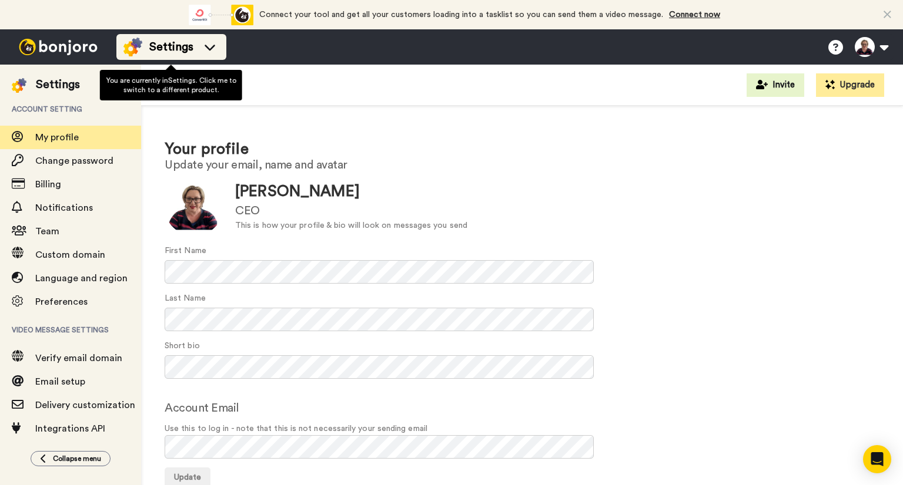
click at [207, 43] on icon at bounding box center [209, 47] width 19 height 12
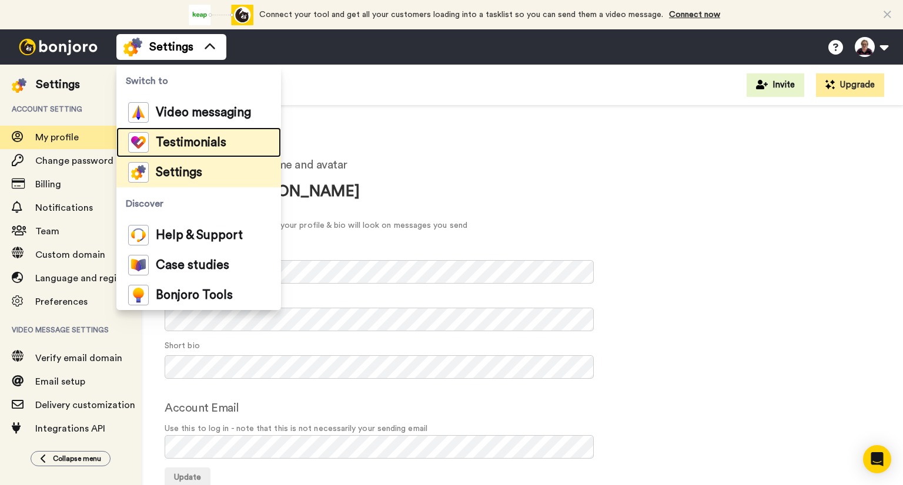
click at [206, 144] on span "Testimonials" at bounding box center [191, 143] width 71 height 12
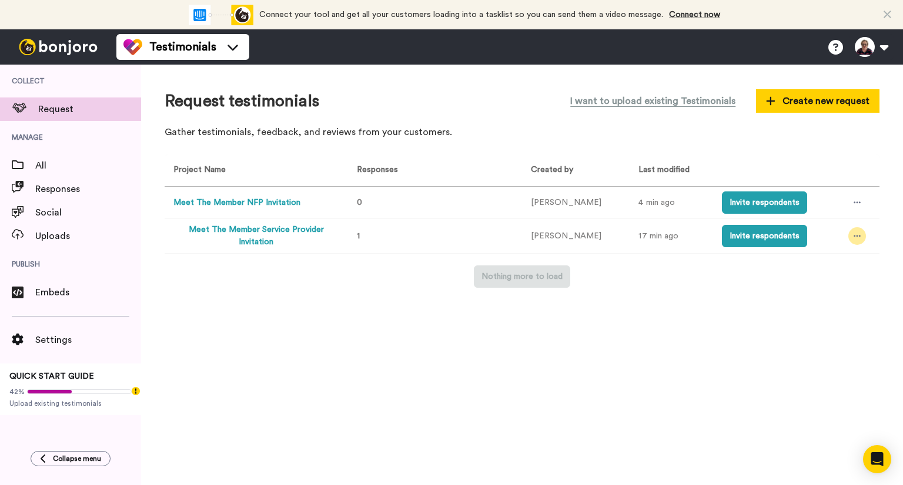
click at [856, 232] on icon at bounding box center [856, 236] width 7 height 8
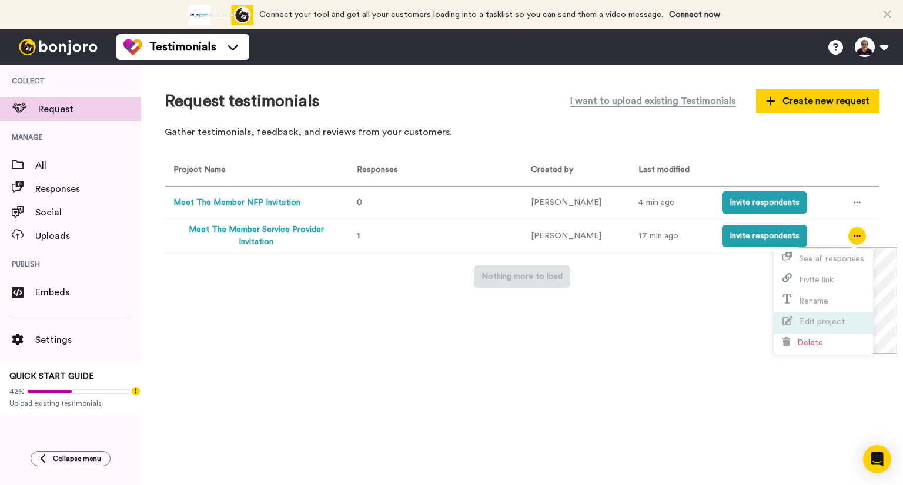
click at [806, 320] on span "Edit project" at bounding box center [821, 322] width 45 height 8
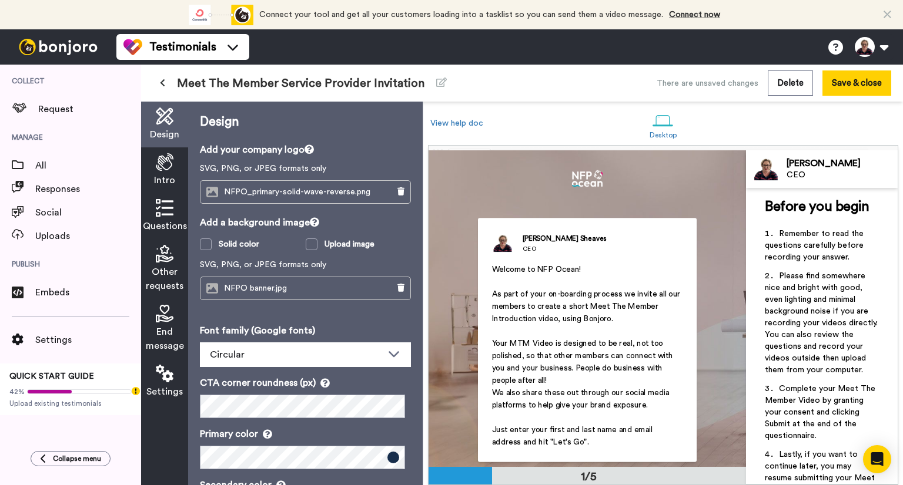
click at [162, 381] on icon at bounding box center [165, 374] width 18 height 18
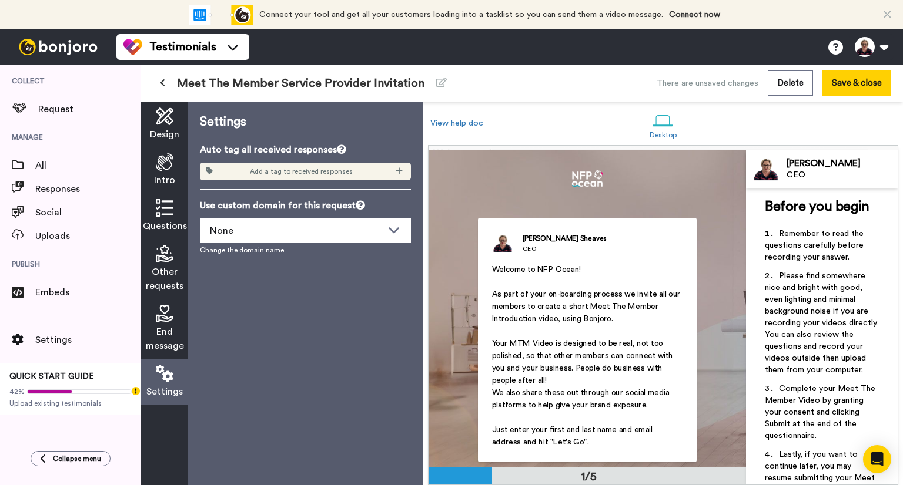
click at [166, 314] on icon at bounding box center [165, 314] width 18 height 18
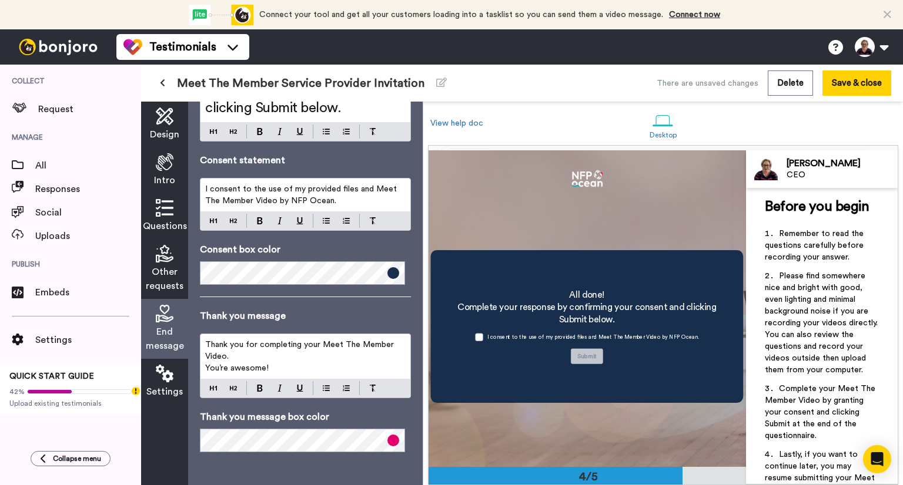
scroll to position [132, 0]
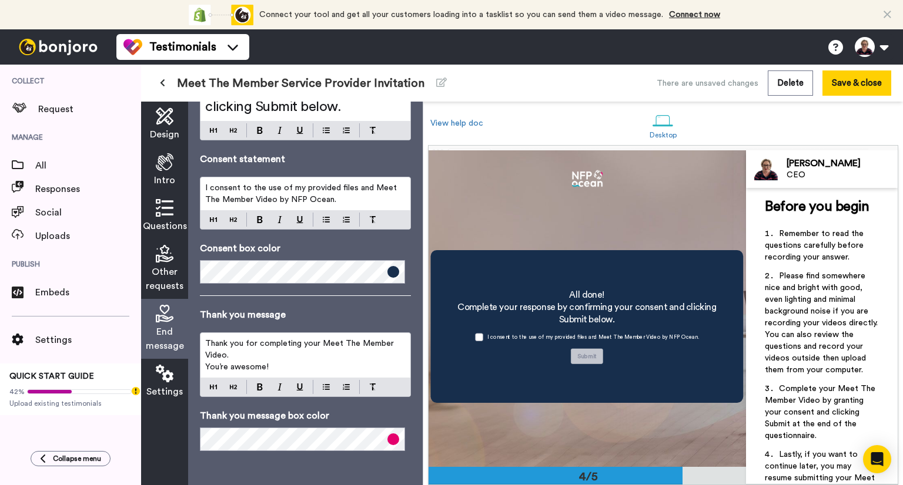
click at [166, 114] on icon at bounding box center [165, 117] width 18 height 18
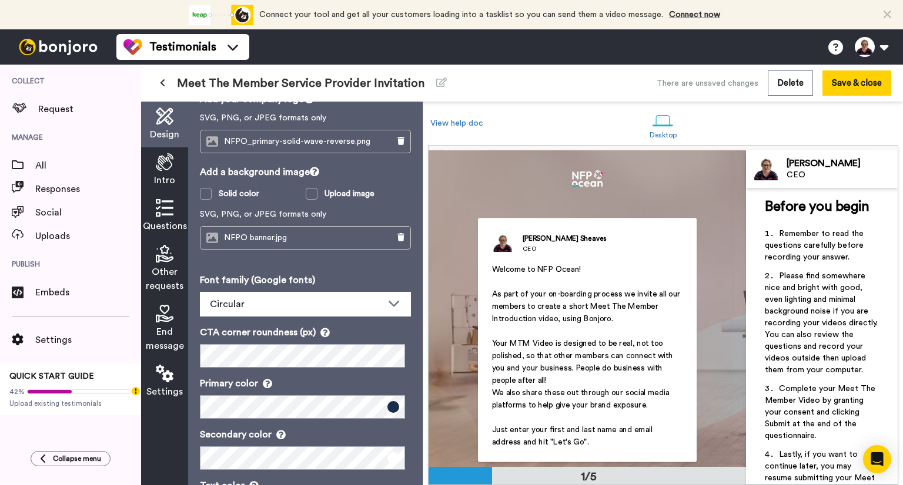
scroll to position [109, 0]
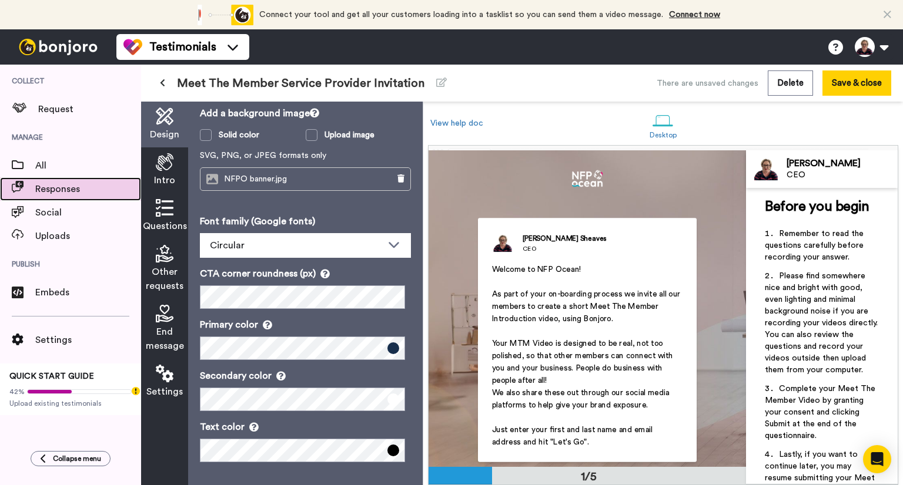
click at [87, 187] on span "Responses" at bounding box center [88, 189] width 106 height 14
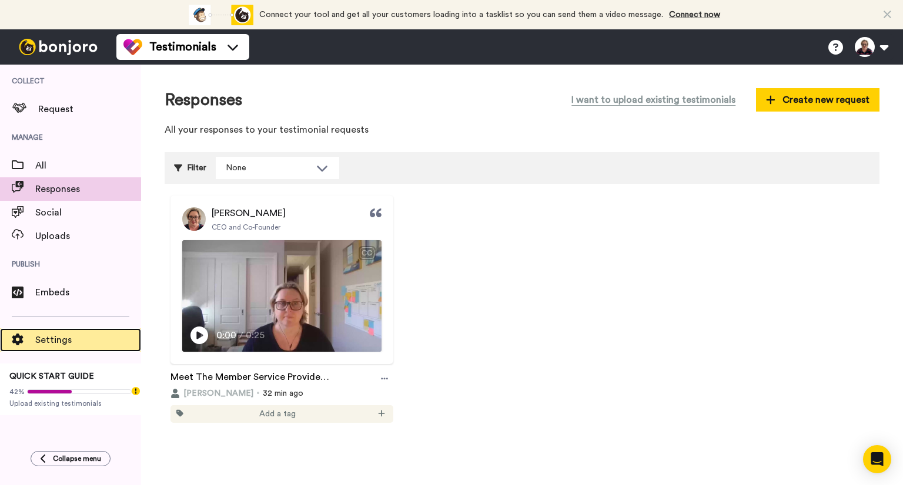
click at [81, 339] on span "Settings" at bounding box center [88, 340] width 106 height 14
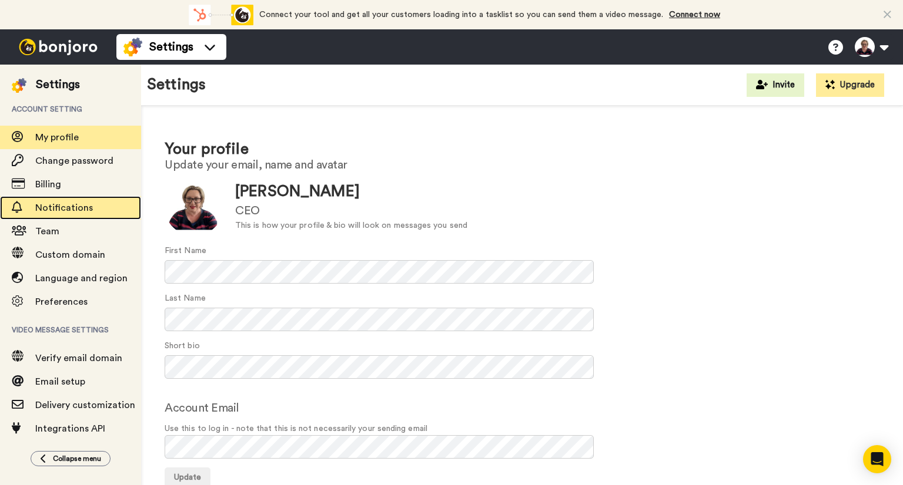
click at [66, 214] on span "Notifications" at bounding box center [88, 208] width 106 height 14
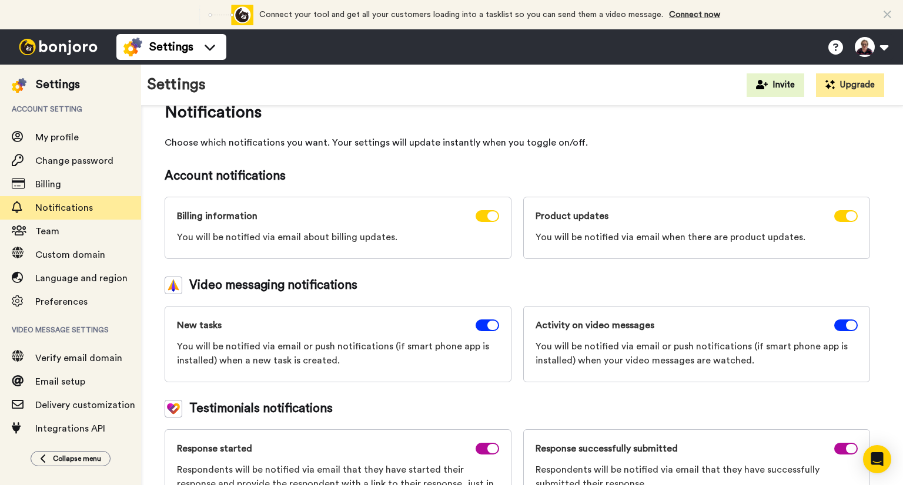
scroll to position [50, 0]
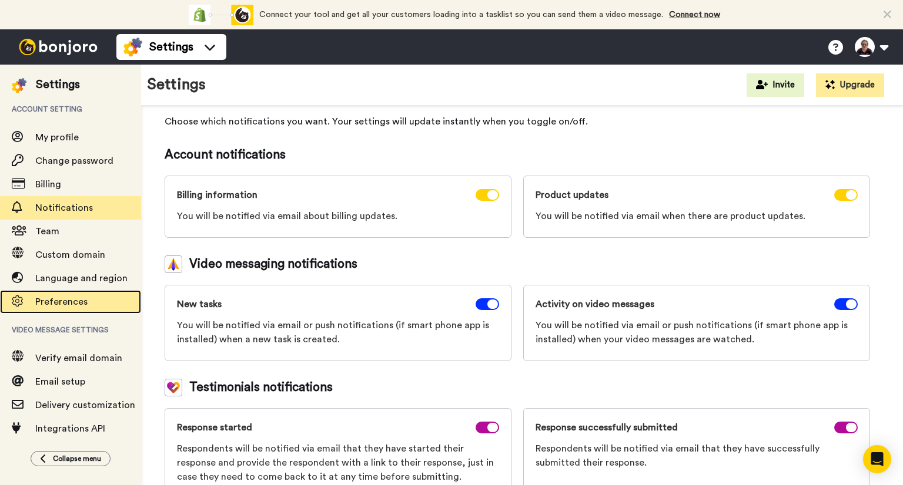
click at [68, 299] on span "Preferences" at bounding box center [61, 301] width 52 height 9
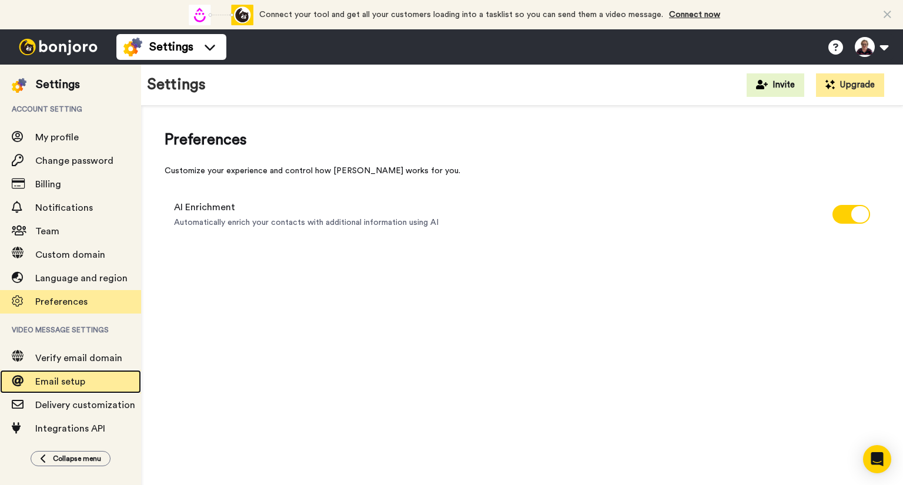
click at [74, 384] on span "Email setup" at bounding box center [60, 381] width 50 height 9
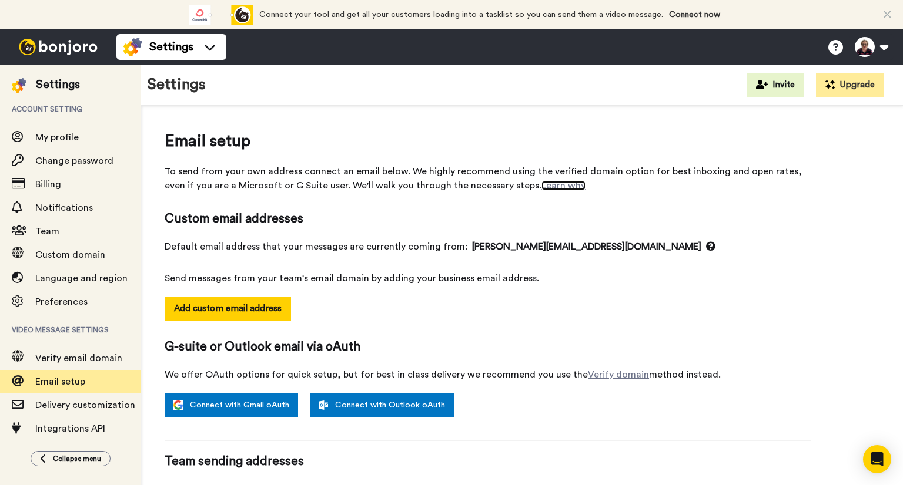
click at [541, 186] on link "Learn why" at bounding box center [563, 185] width 44 height 9
